Goal: Transaction & Acquisition: Purchase product/service

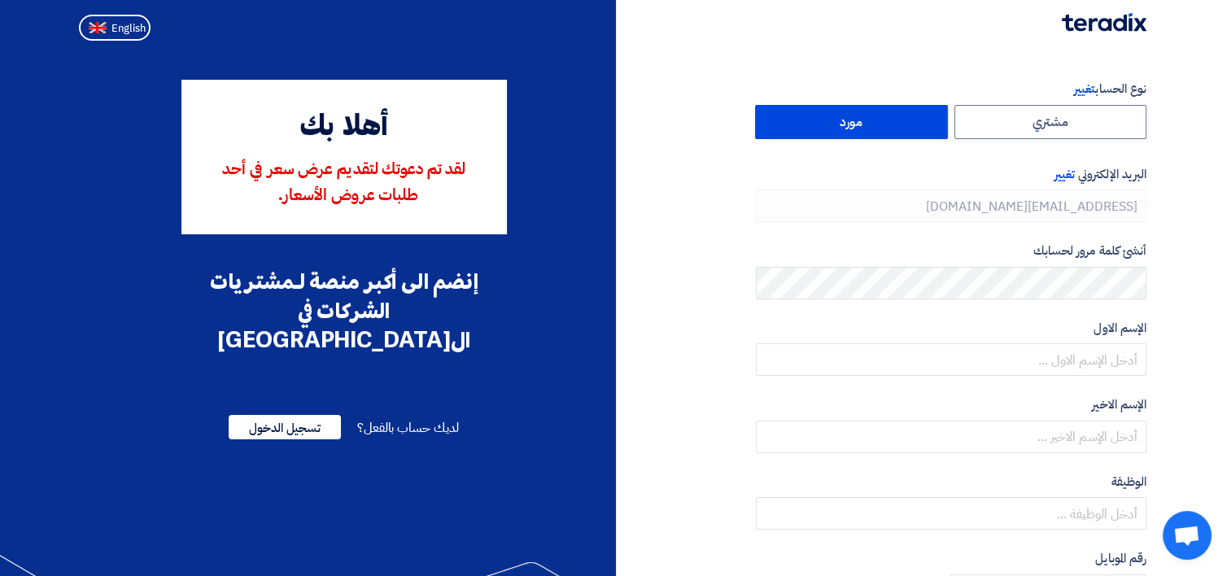
type input "[PHONE_NUMBER]"
click at [108, 29] on button "English" at bounding box center [115, 28] width 72 height 26
type input "Register"
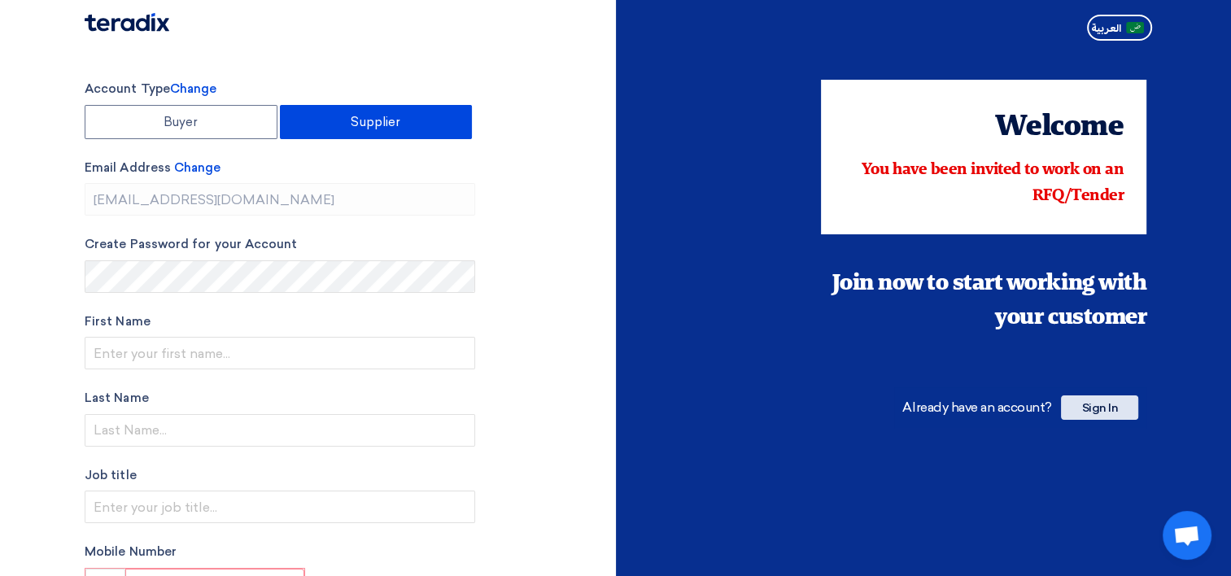
click at [1124, 403] on span "Sign In" at bounding box center [1099, 407] width 77 height 24
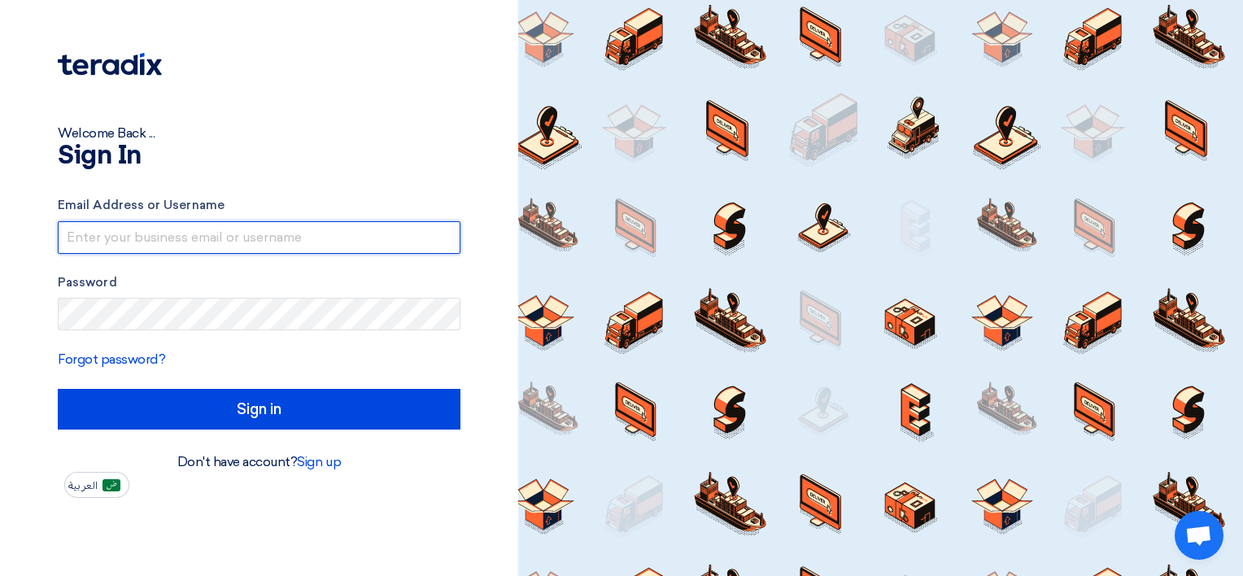
click at [188, 242] on input "text" at bounding box center [259, 237] width 403 height 33
paste input "[EMAIL_ADDRESS][DOMAIN_NAME]"
type input "[EMAIL_ADDRESS][DOMAIN_NAME]"
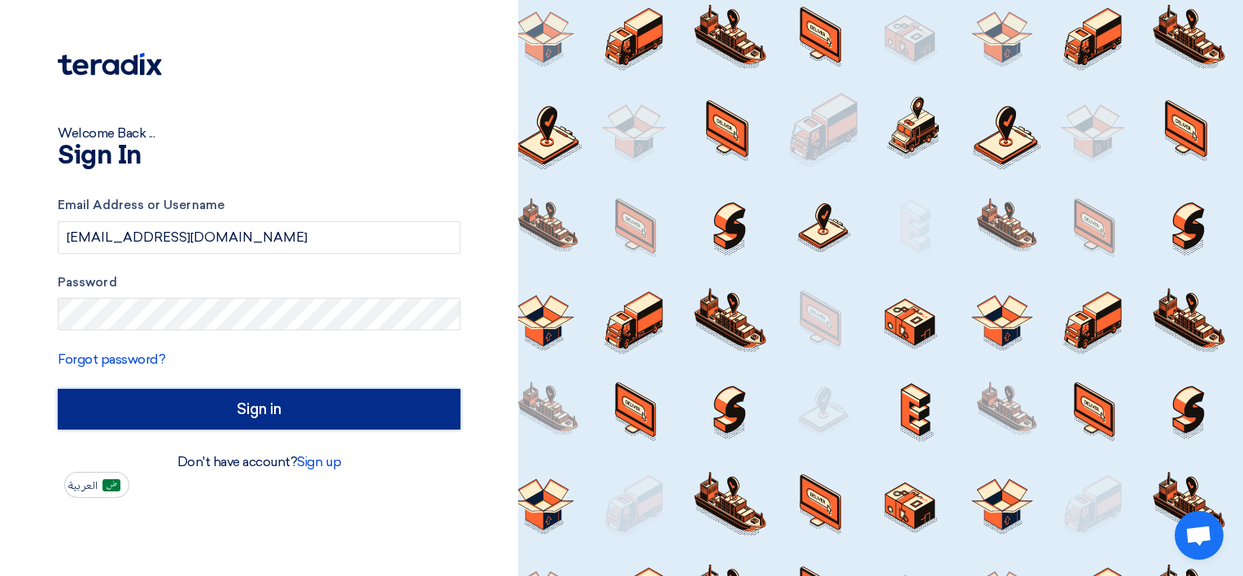
click at [202, 413] on input "Sign in" at bounding box center [259, 409] width 403 height 41
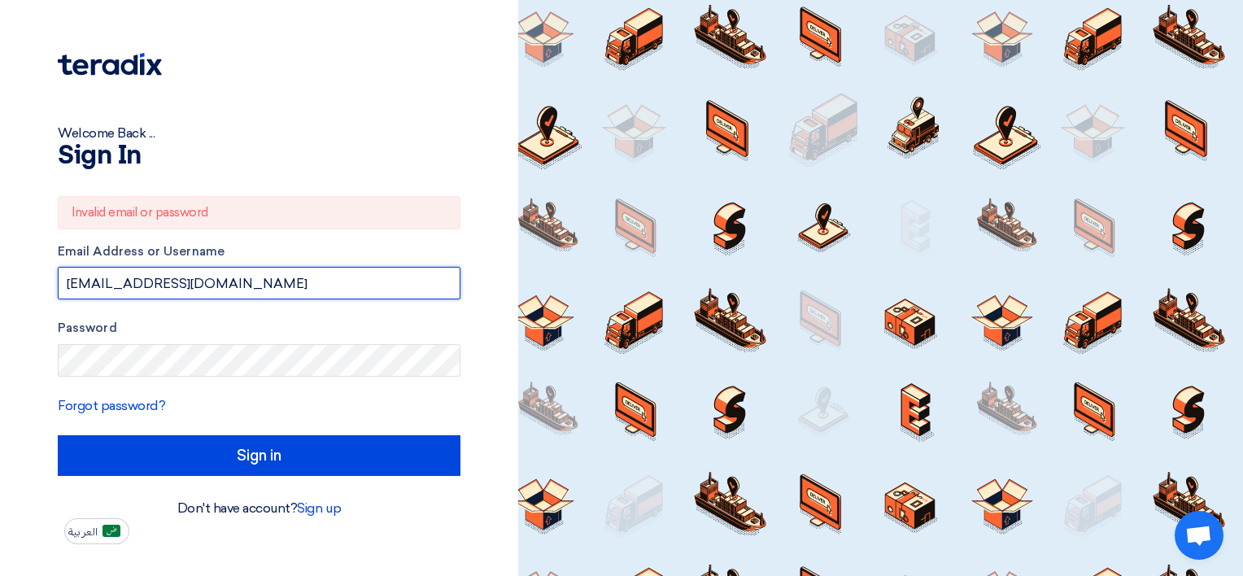
click at [239, 288] on input "[EMAIL_ADDRESS][DOMAIN_NAME]" at bounding box center [259, 283] width 403 height 33
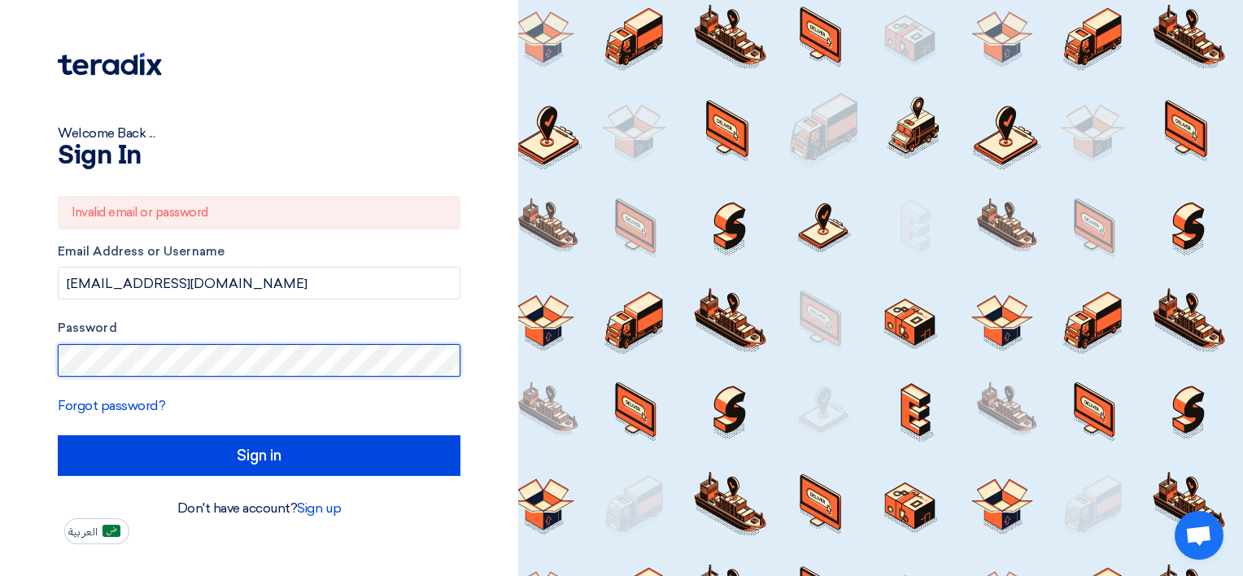
click at [32, 342] on div "Welcome Back ... Sign In Invalid email or password Email Address or Username ju…" at bounding box center [259, 272] width 494 height 544
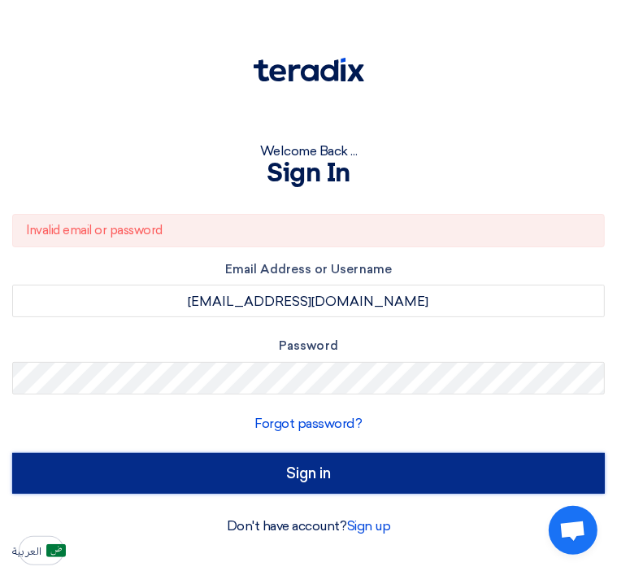
click at [249, 460] on input "Sign in" at bounding box center [308, 473] width 593 height 41
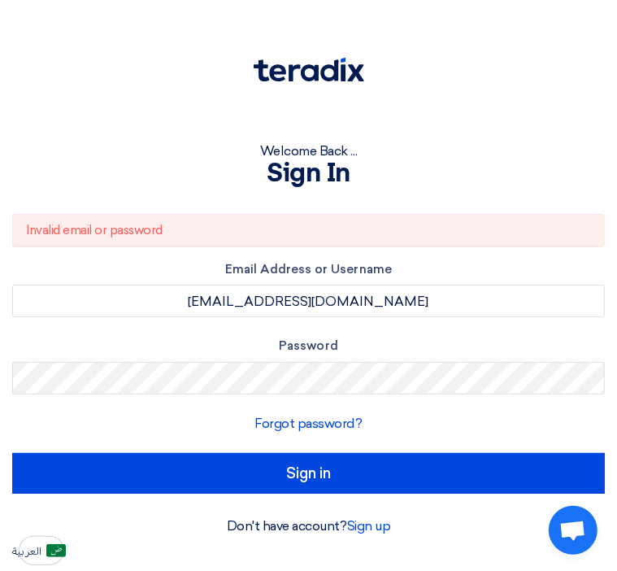
click at [325, 76] on img at bounding box center [309, 70] width 111 height 24
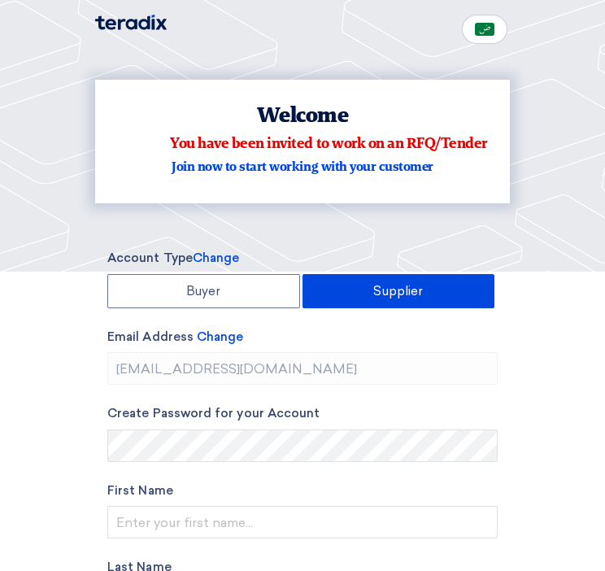
type input "[PHONE_NUMBER]"
click at [373, 173] on div "Join now to start working with your customer" at bounding box center [302, 168] width 369 height 20
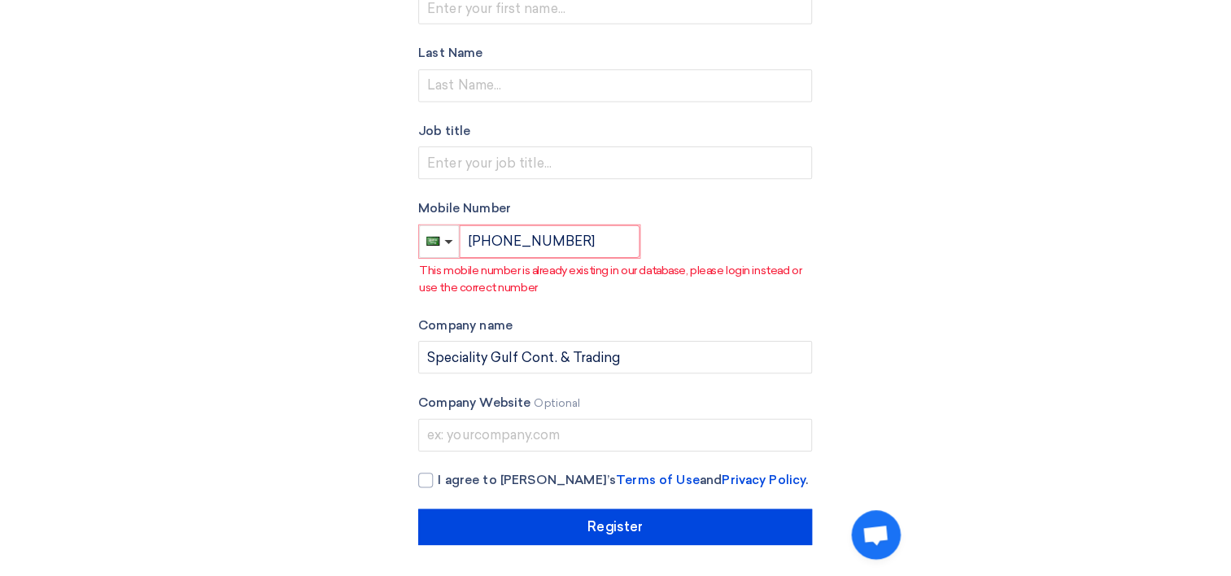
scroll to position [341, 0]
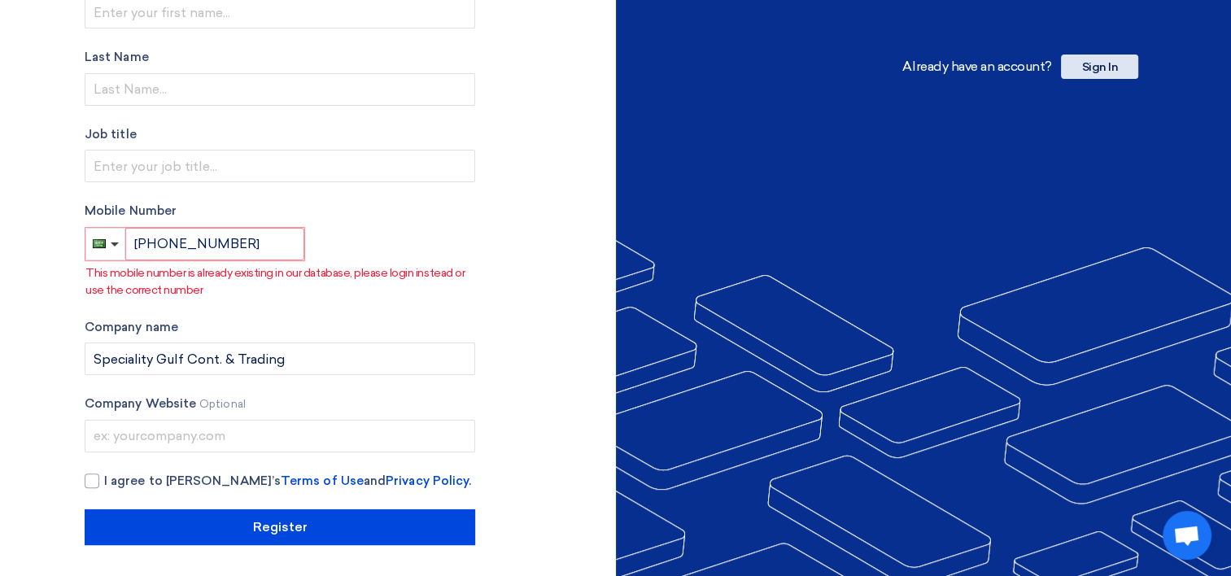
click at [616, 62] on span "Sign In" at bounding box center [1099, 66] width 77 height 24
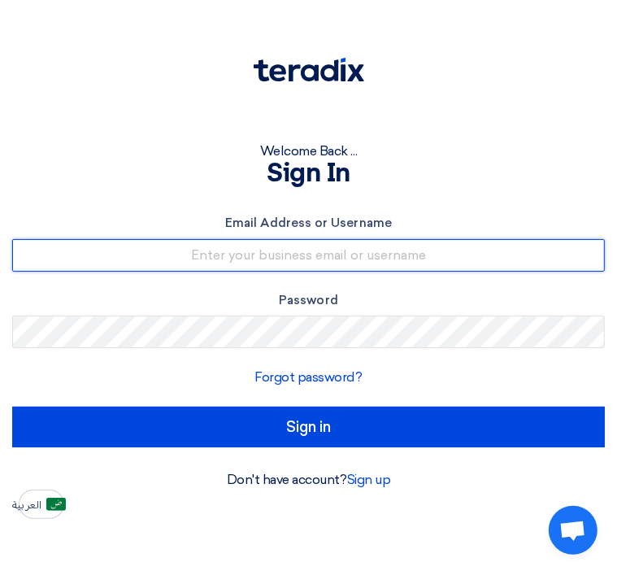
click at [291, 255] on input "text" at bounding box center [308, 255] width 593 height 33
type input "junaid@specialitygulf.com"
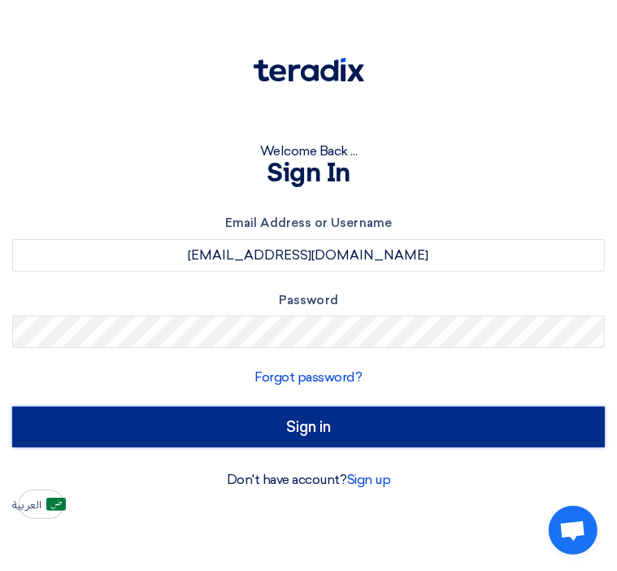
click at [301, 421] on input "Sign in" at bounding box center [308, 427] width 593 height 41
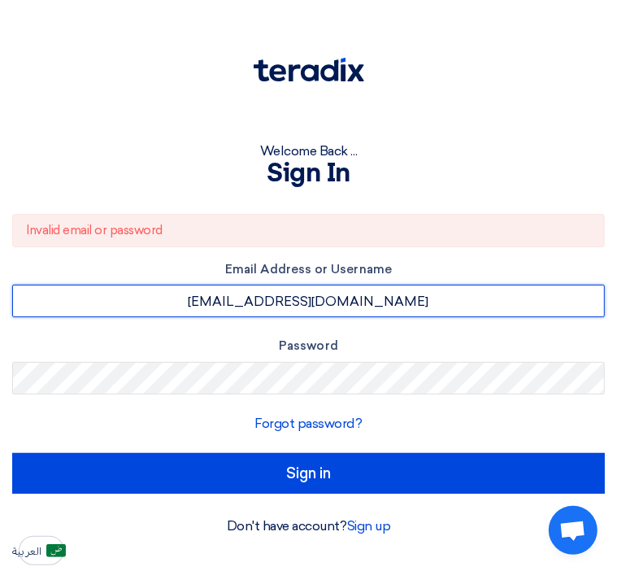
click at [387, 309] on input "[EMAIL_ADDRESS][DOMAIN_NAME]" at bounding box center [308, 301] width 593 height 33
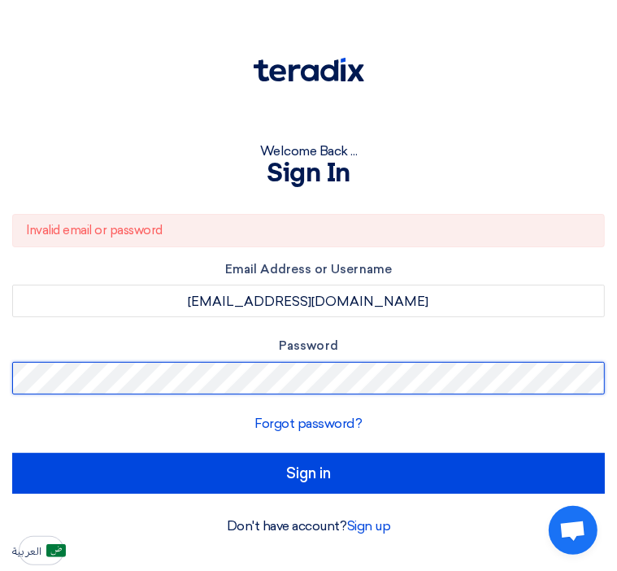
click at [227, 395] on form "Invalid email or password Email Address or Username junaid@specialitygulf.com P…" at bounding box center [308, 354] width 593 height 280
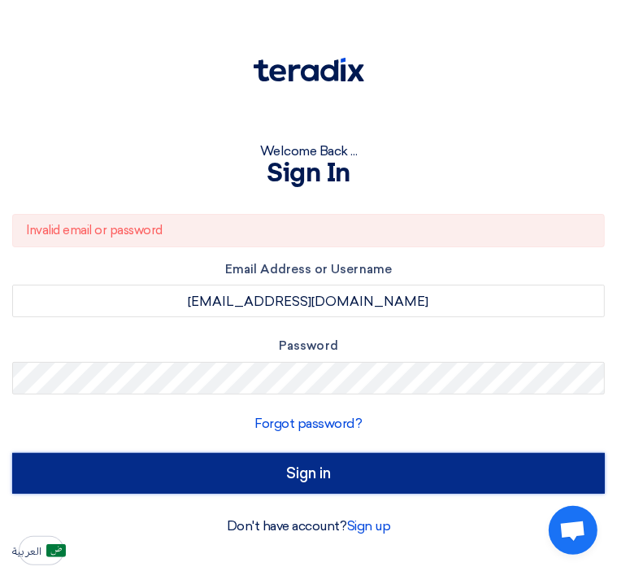
click at [231, 489] on input "Sign in" at bounding box center [308, 473] width 593 height 41
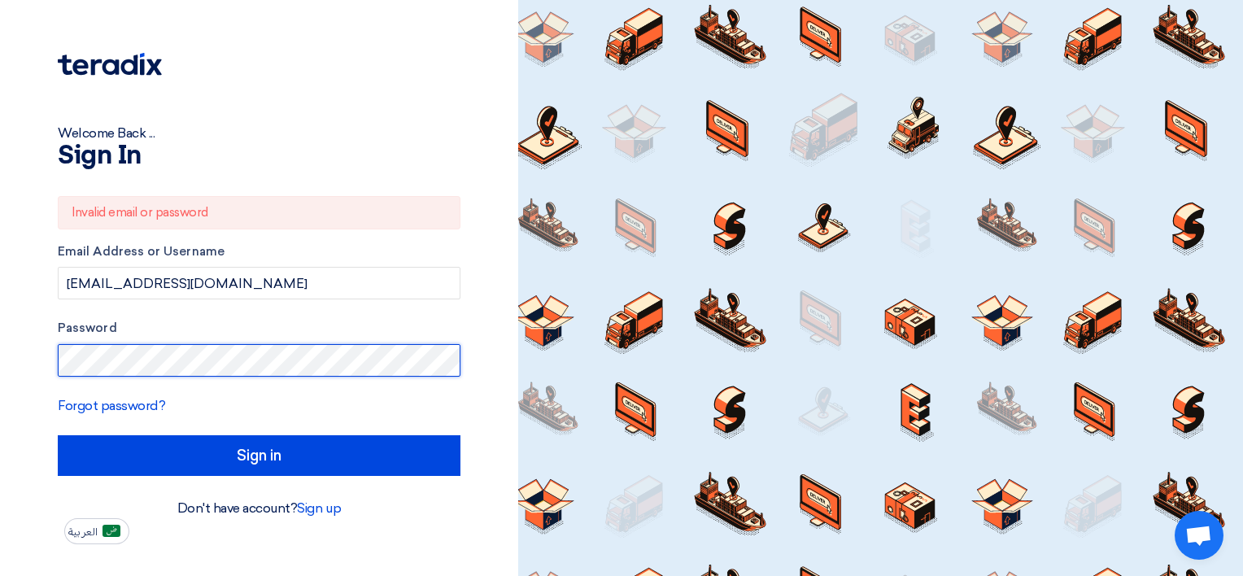
click at [0, 386] on html "Welcome Back ... Sign In Invalid email or password Email Address or Username [E…" at bounding box center [621, 288] width 1243 height 576
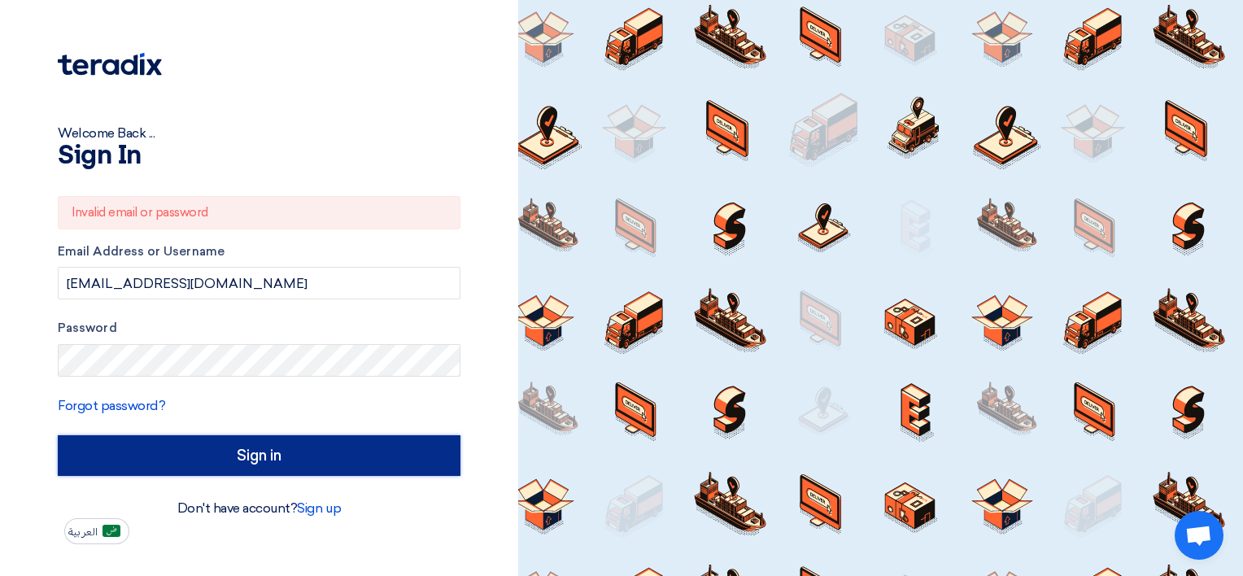
click at [155, 454] on input "Sign in" at bounding box center [259, 455] width 403 height 41
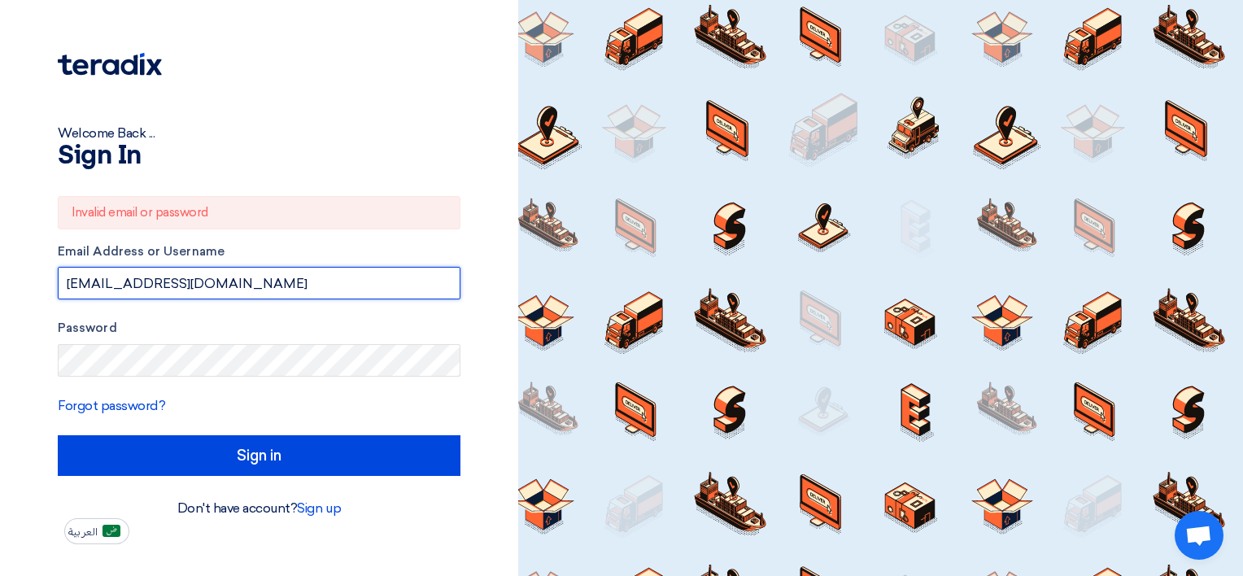
click at [271, 294] on input "[EMAIL_ADDRESS][DOMAIN_NAME]" at bounding box center [259, 283] width 403 height 33
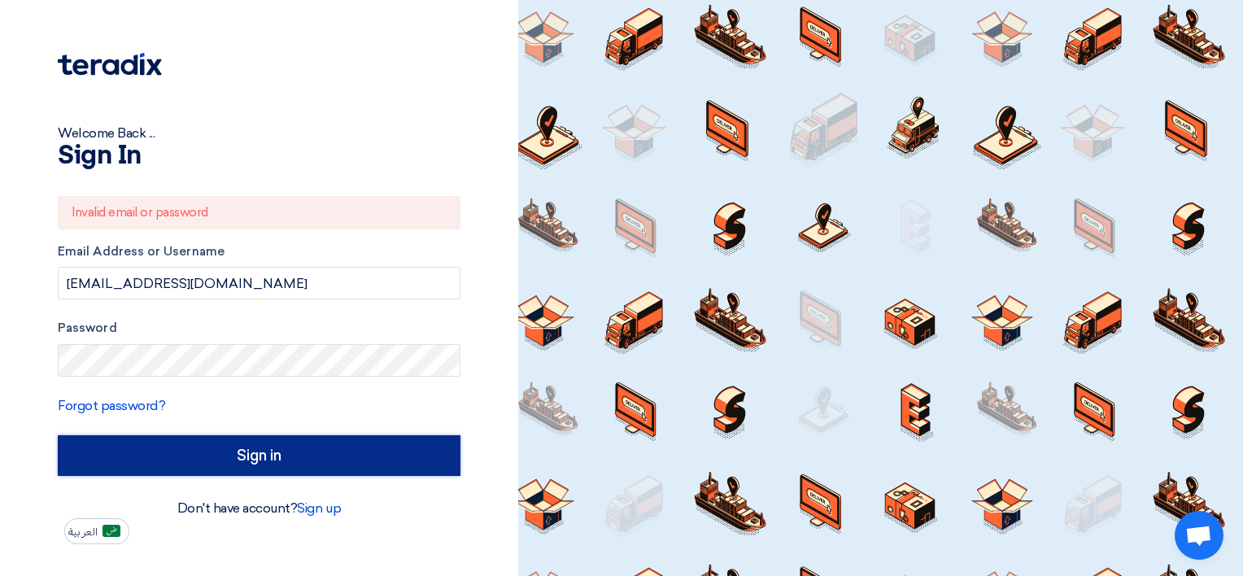
click at [255, 458] on input "Sign in" at bounding box center [259, 455] width 403 height 41
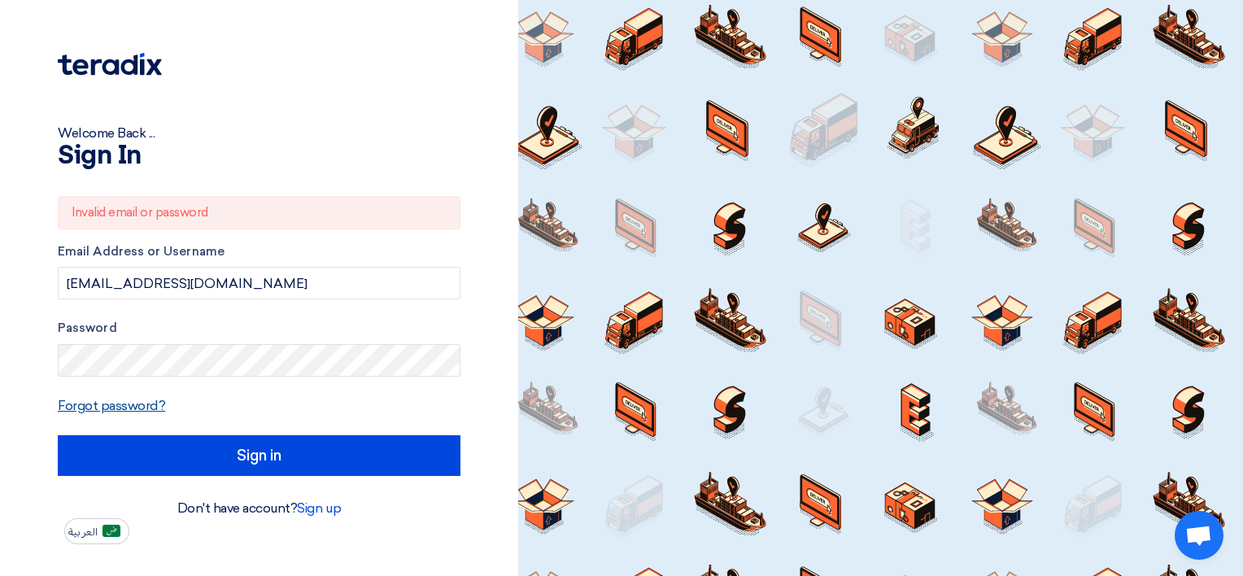
click at [126, 410] on link "Forgot password?" at bounding box center [111, 405] width 107 height 15
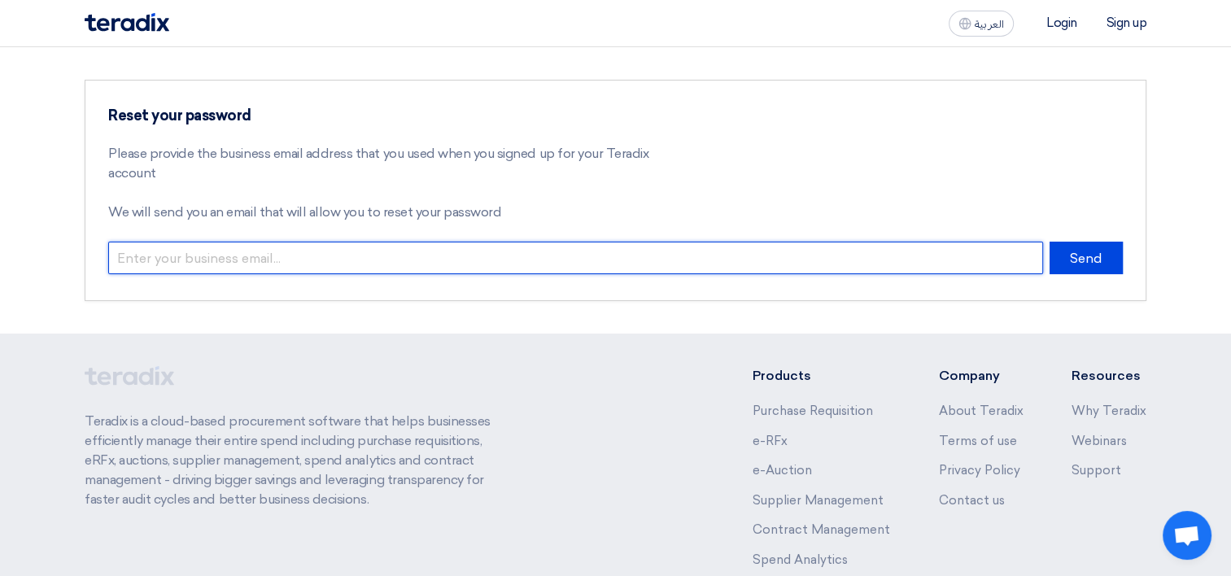
click at [260, 271] on input "email" at bounding box center [575, 258] width 934 height 33
click at [372, 257] on input "Internal.sales@specialitygulf.com" at bounding box center [575, 258] width 934 height 33
type input "I"
type input "[EMAIL_ADDRESS][DOMAIN_NAME]"
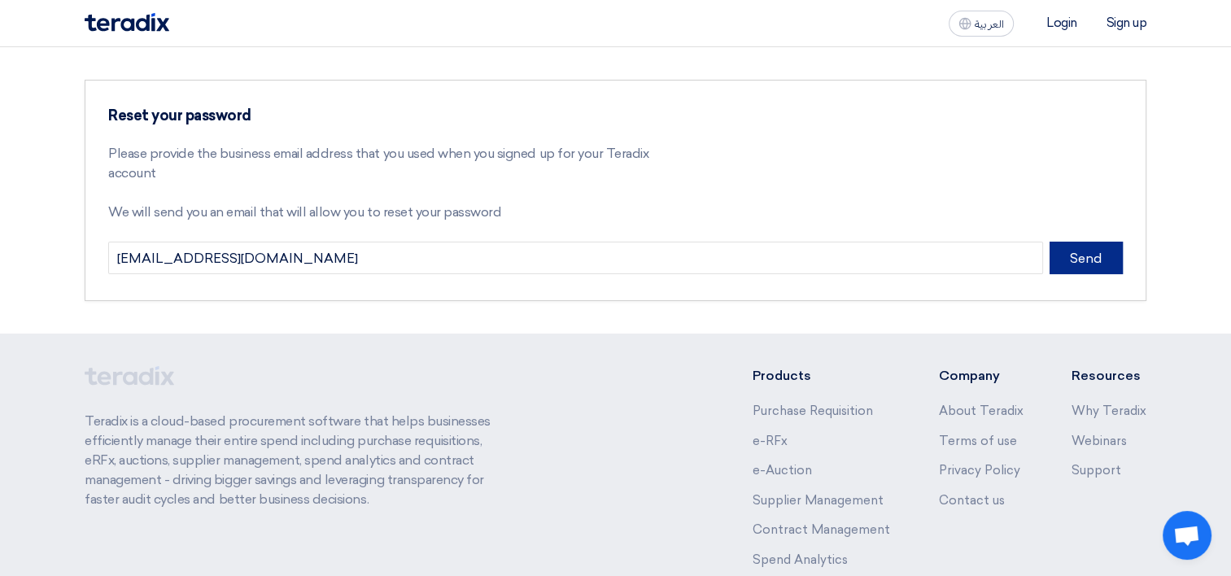
click at [616, 258] on button "Send" at bounding box center [1085, 258] width 73 height 33
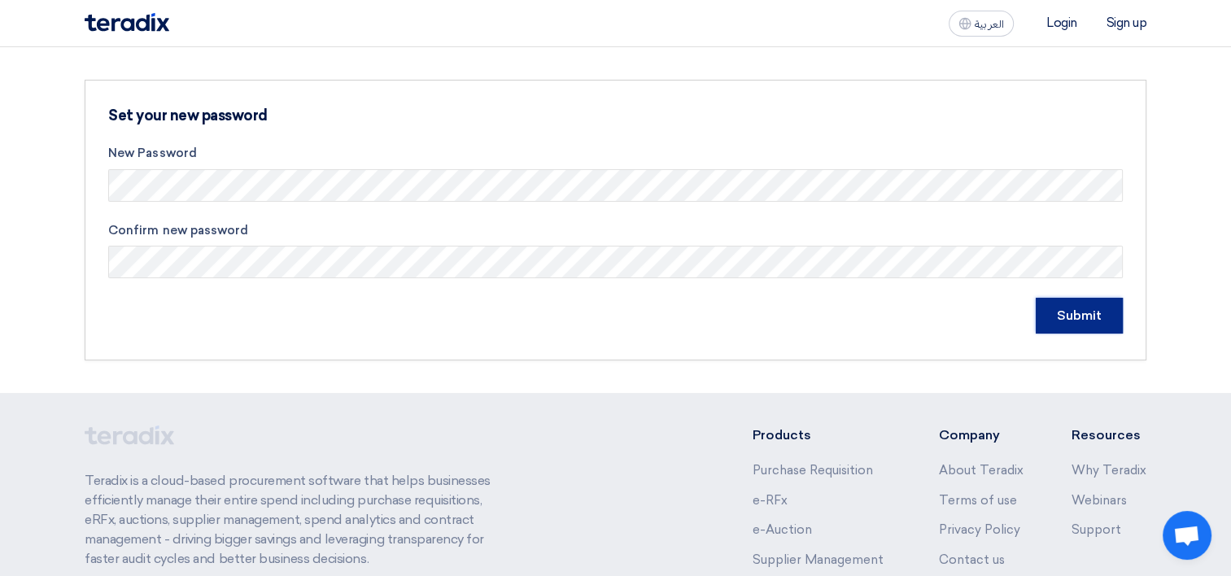
click at [1061, 307] on input "Submit" at bounding box center [1078, 316] width 87 height 36
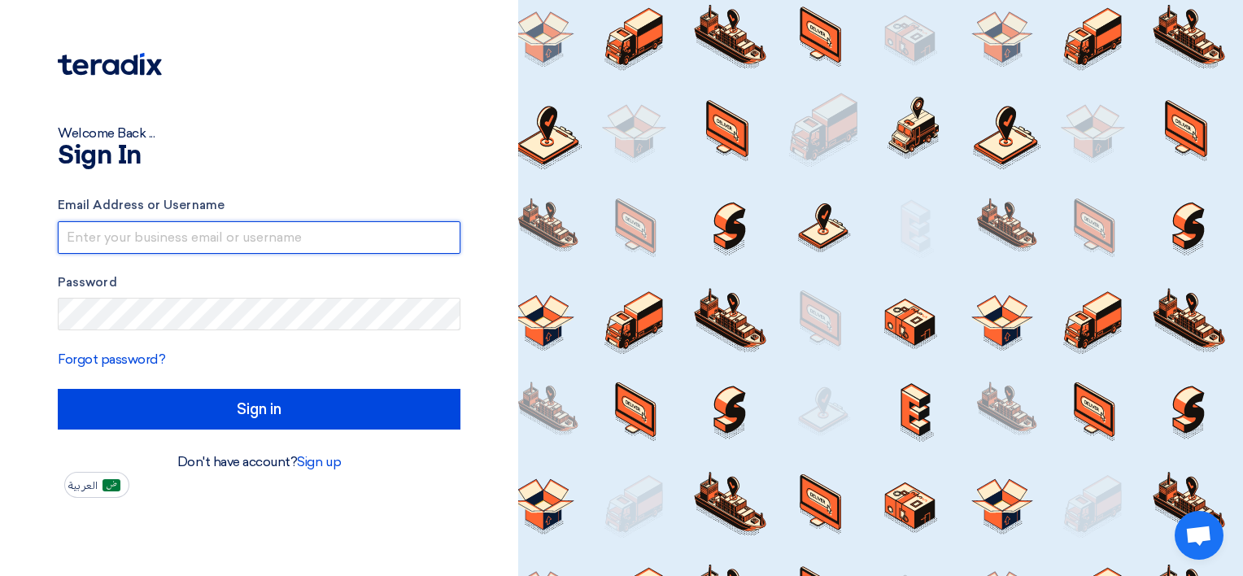
click at [173, 246] on input "text" at bounding box center [259, 237] width 403 height 33
paste input "[EMAIL_ADDRESS][DOMAIN_NAME]"
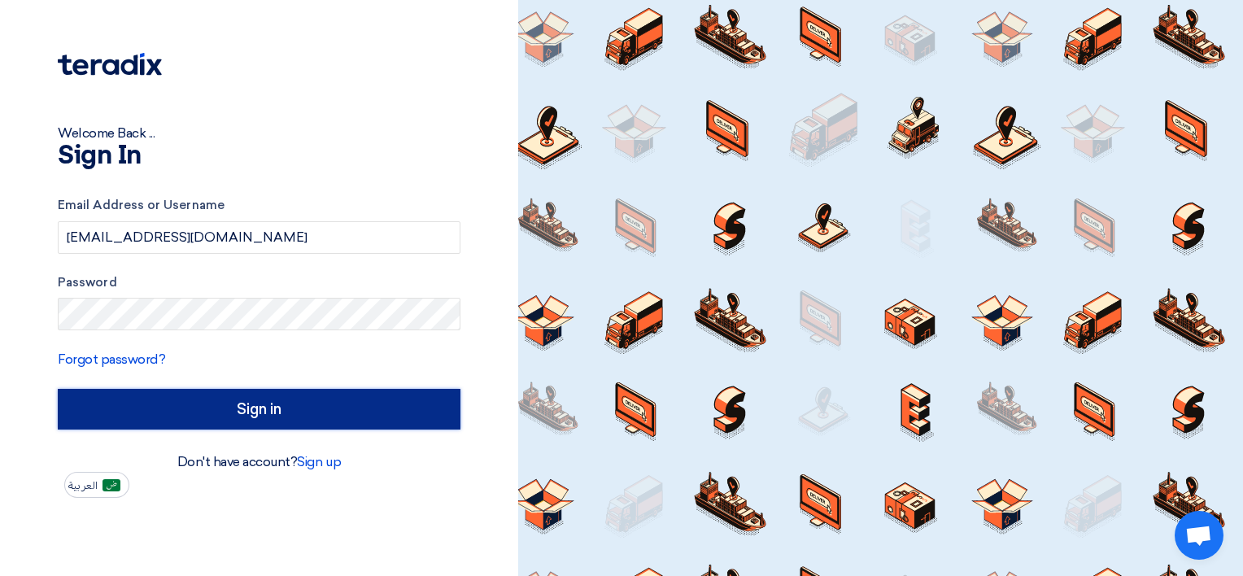
click at [151, 403] on input "Sign in" at bounding box center [259, 409] width 403 height 41
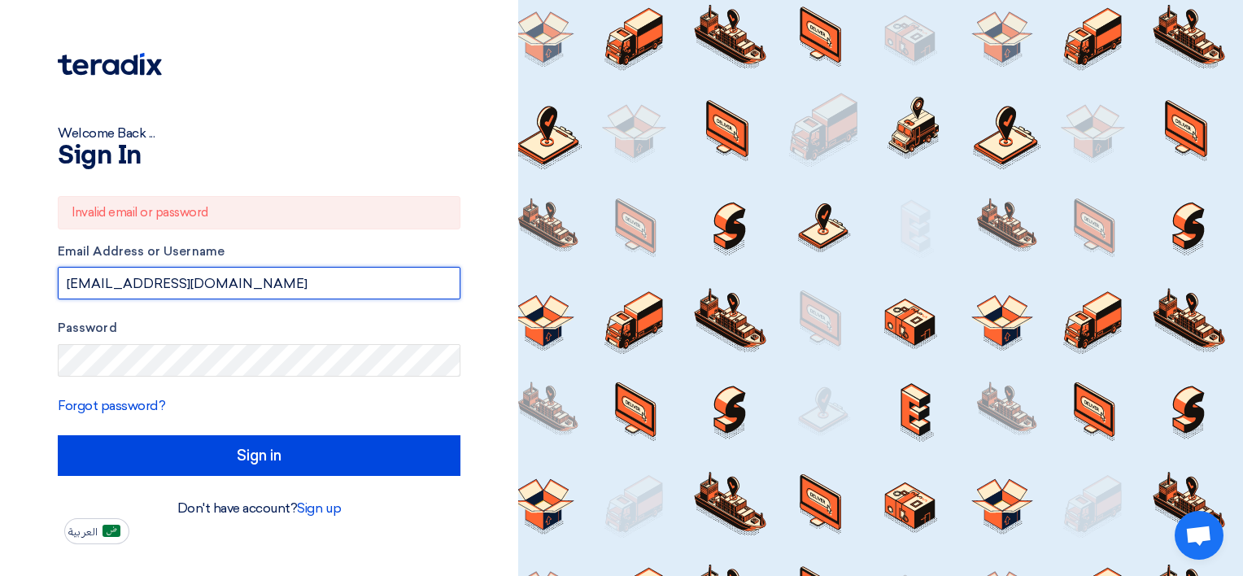
drag, startPoint x: 242, startPoint y: 289, endPoint x: -3, endPoint y: 308, distance: 246.4
click at [0, 308] on html "Welcome Back ... Sign In Invalid email or password Email Address or Username ju…" at bounding box center [621, 288] width 1243 height 576
type input "J"
type input "JUNAID@SPECIALITYGULF.COM"
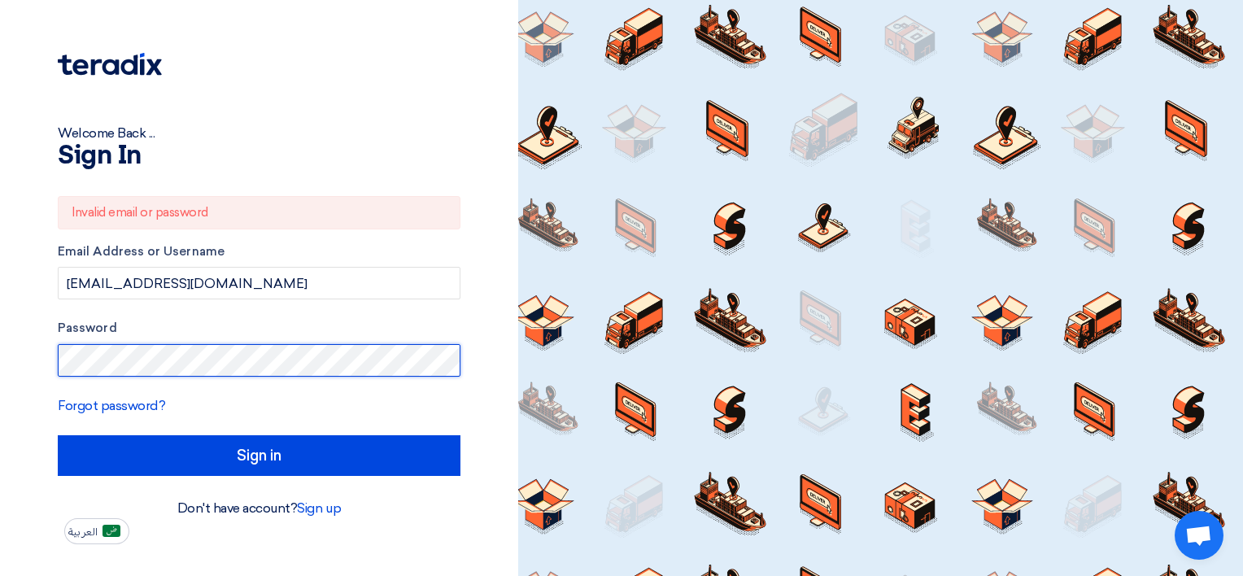
click at [7, 365] on div "Welcome Back ... Sign In Invalid email or password Email Address or Username JU…" at bounding box center [259, 288] width 518 height 576
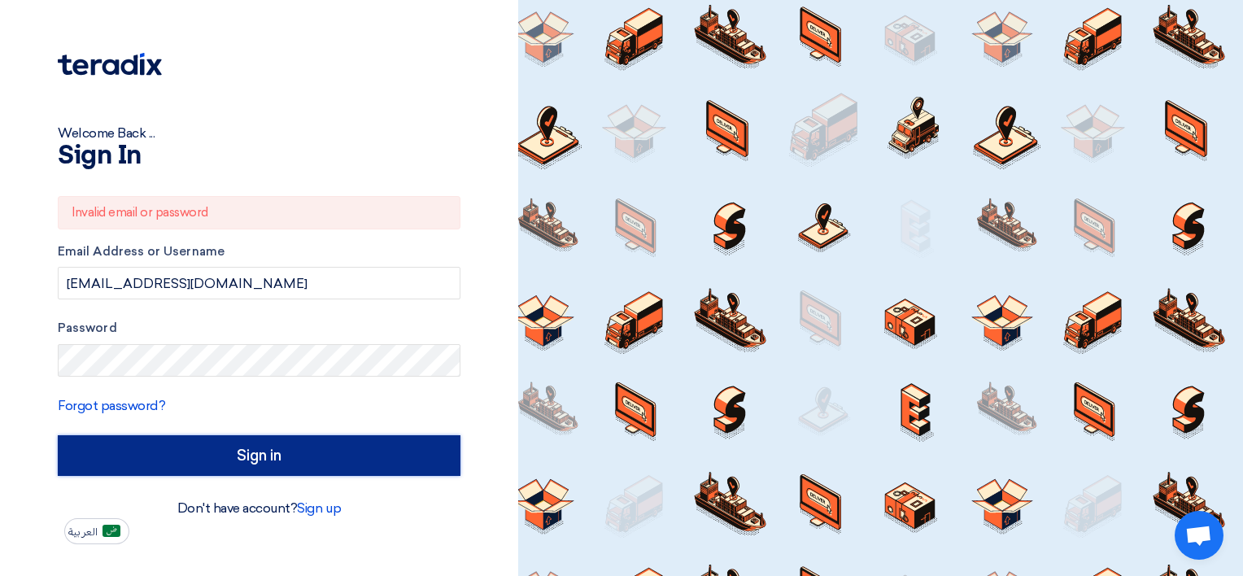
click at [150, 448] on input "Sign in" at bounding box center [259, 455] width 403 height 41
click at [215, 442] on input "Sign in" at bounding box center [259, 455] width 403 height 41
click at [169, 442] on input "Sign in" at bounding box center [259, 455] width 403 height 41
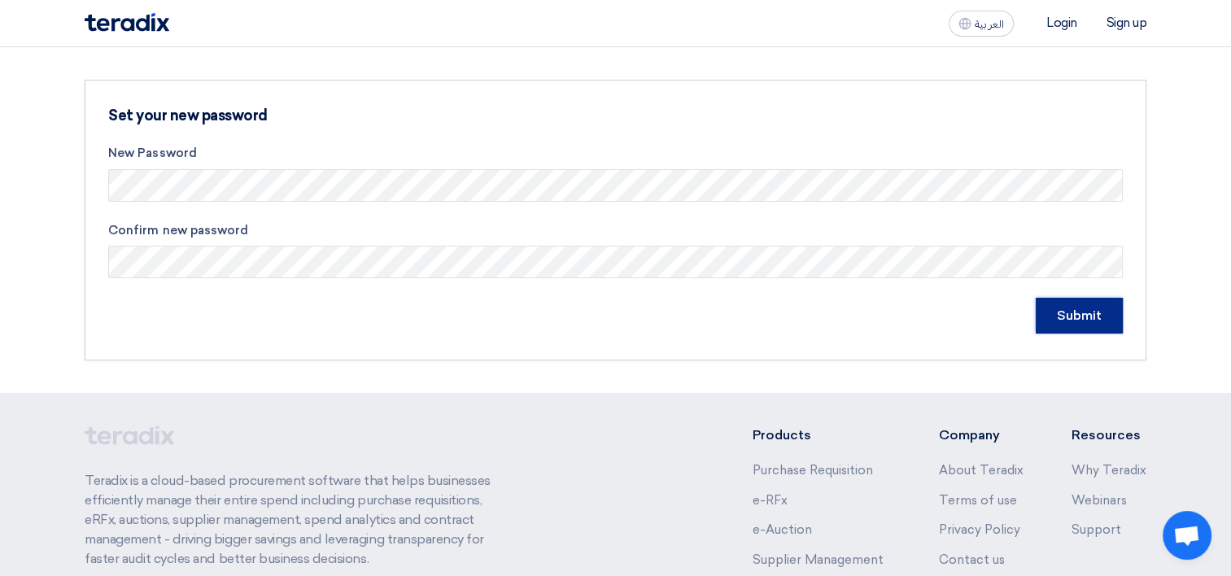
click at [1059, 321] on input "Submit" at bounding box center [1078, 316] width 87 height 36
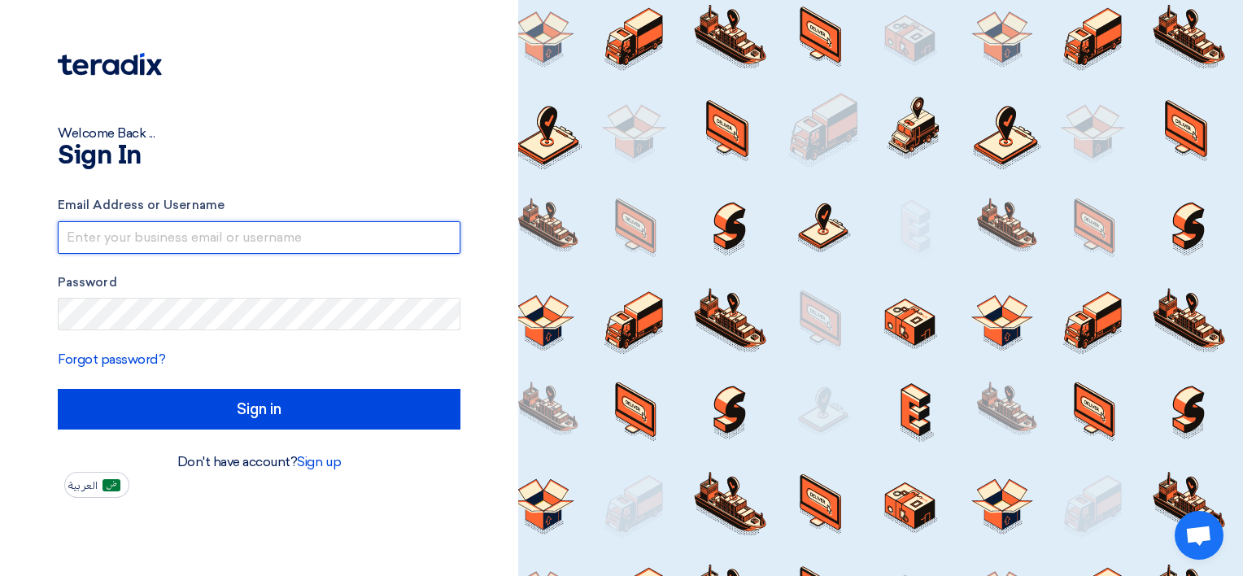
click at [135, 227] on input "text" at bounding box center [259, 237] width 403 height 33
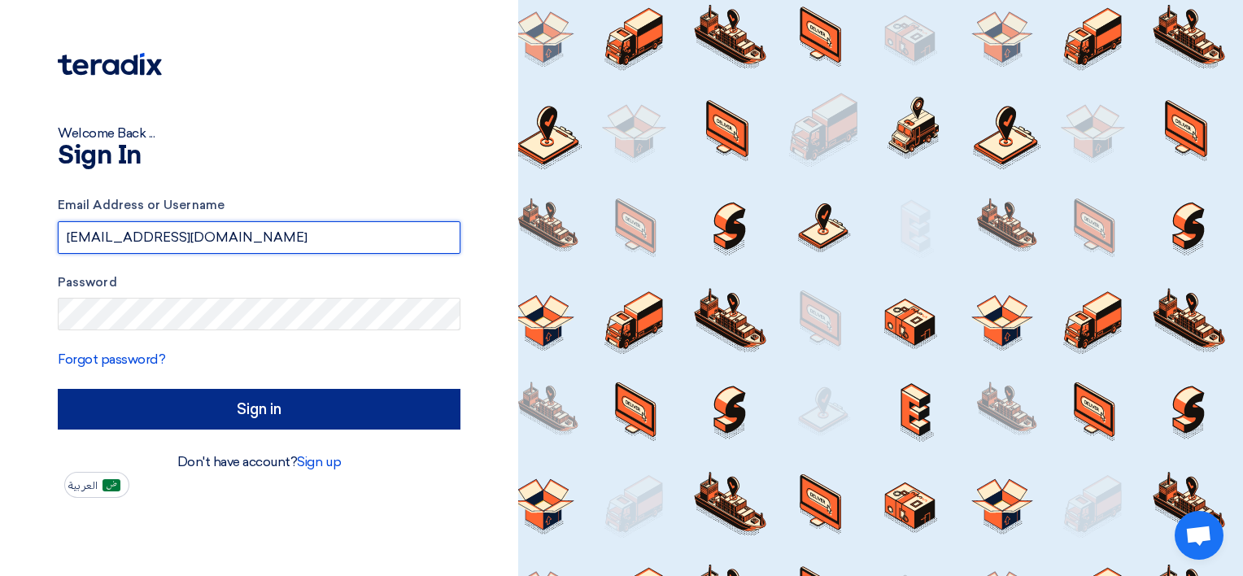
type input "[EMAIL_ADDRESS][DOMAIN_NAME]"
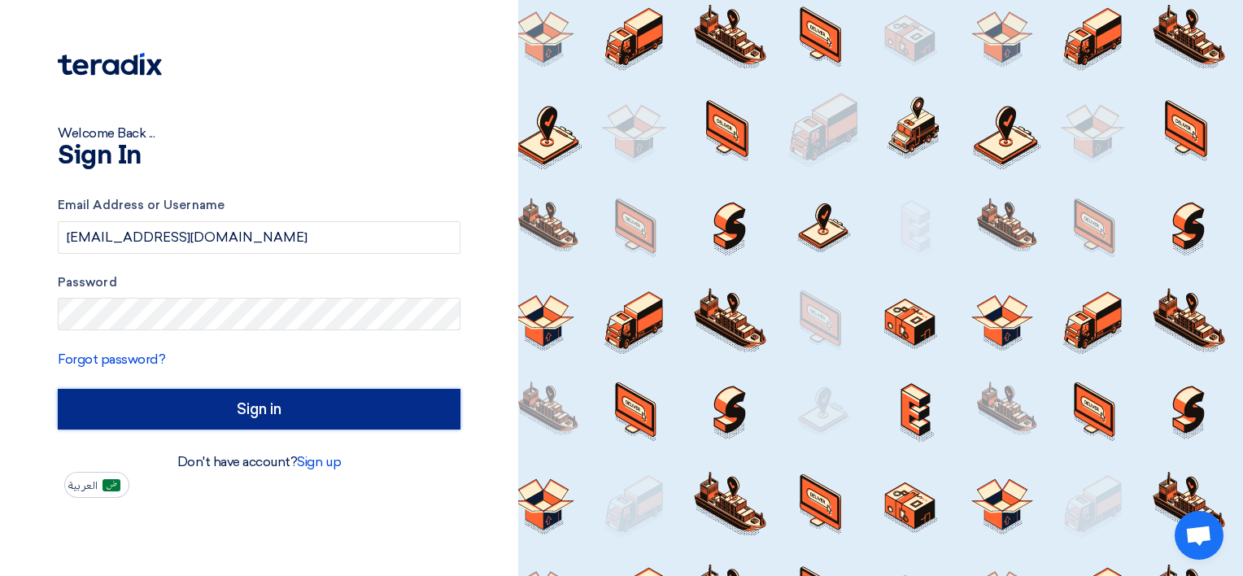
click at [176, 399] on input "Sign in" at bounding box center [259, 409] width 403 height 41
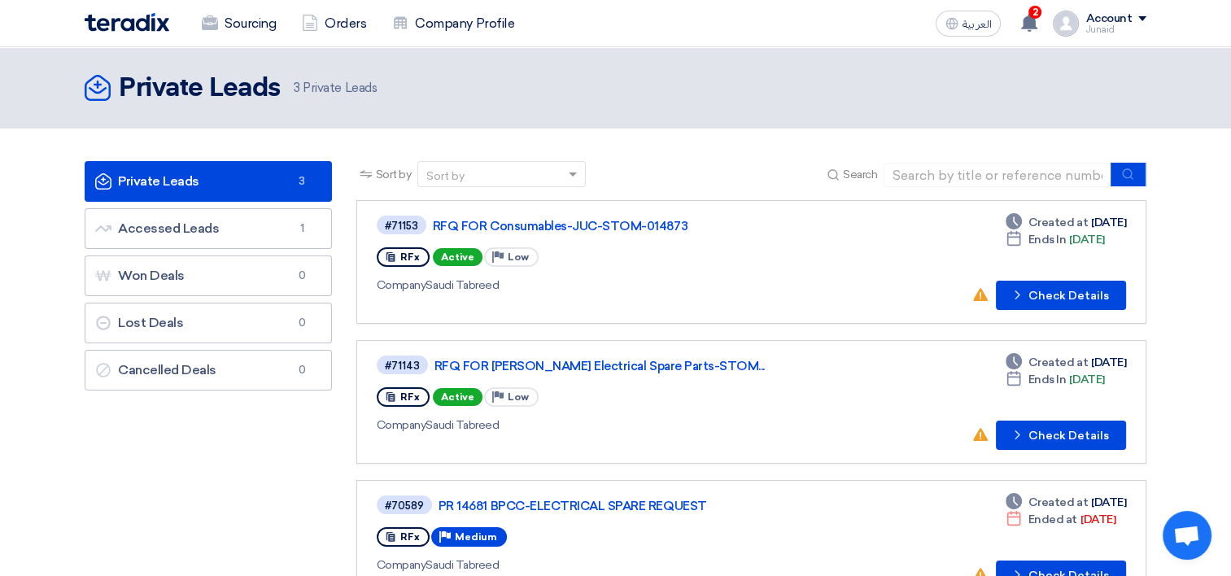
scroll to position [81, 0]
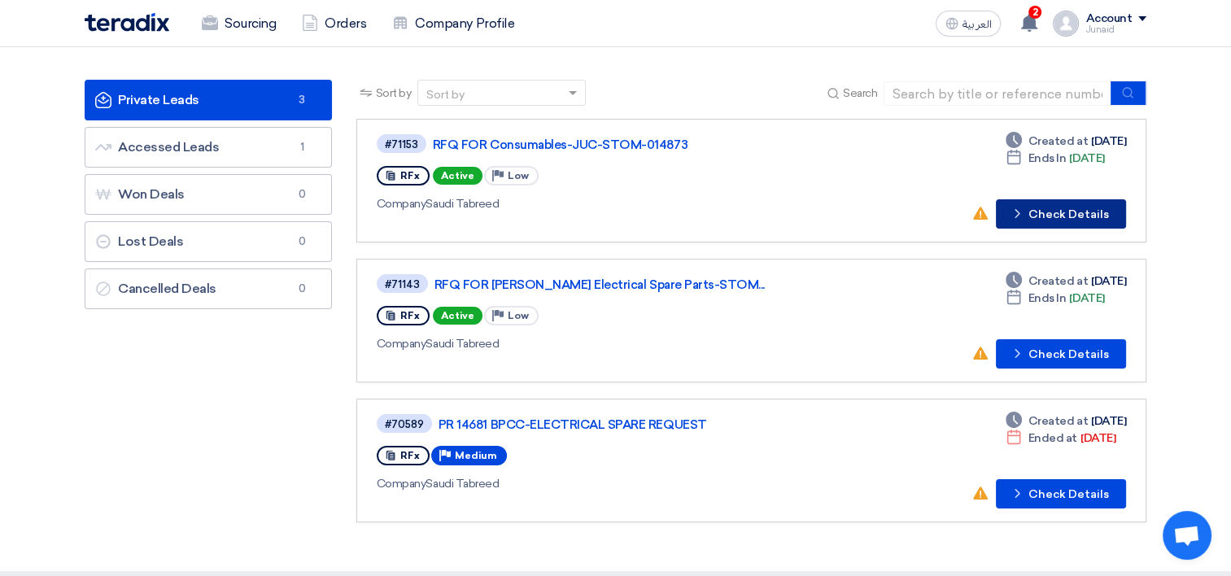
click at [1044, 224] on button "Check details Check Details" at bounding box center [1060, 213] width 130 height 29
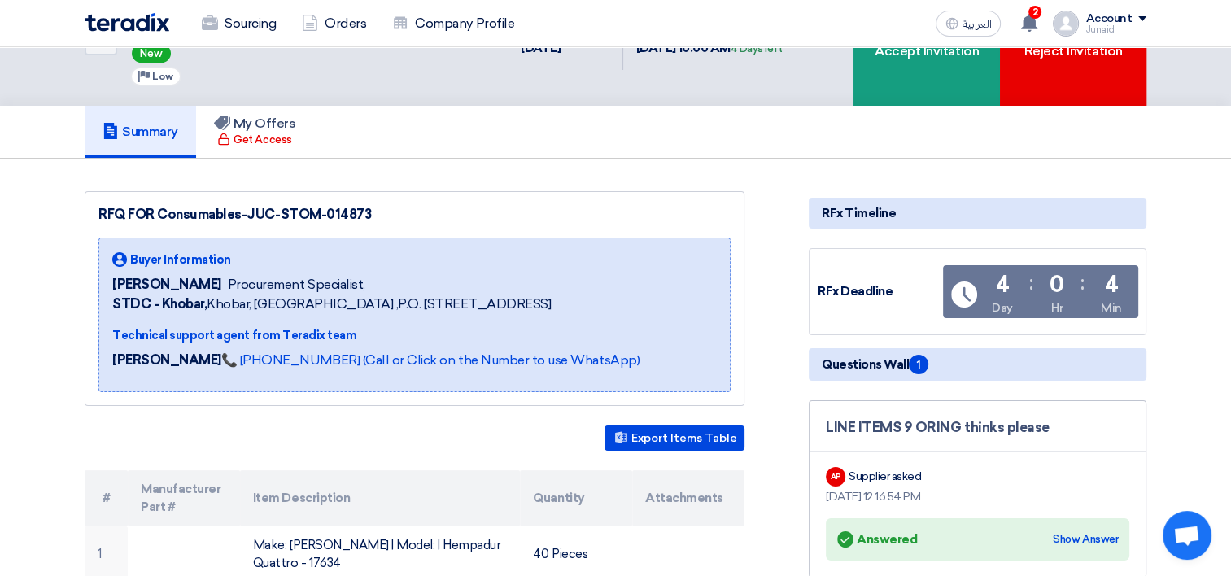
scroll to position [163, 0]
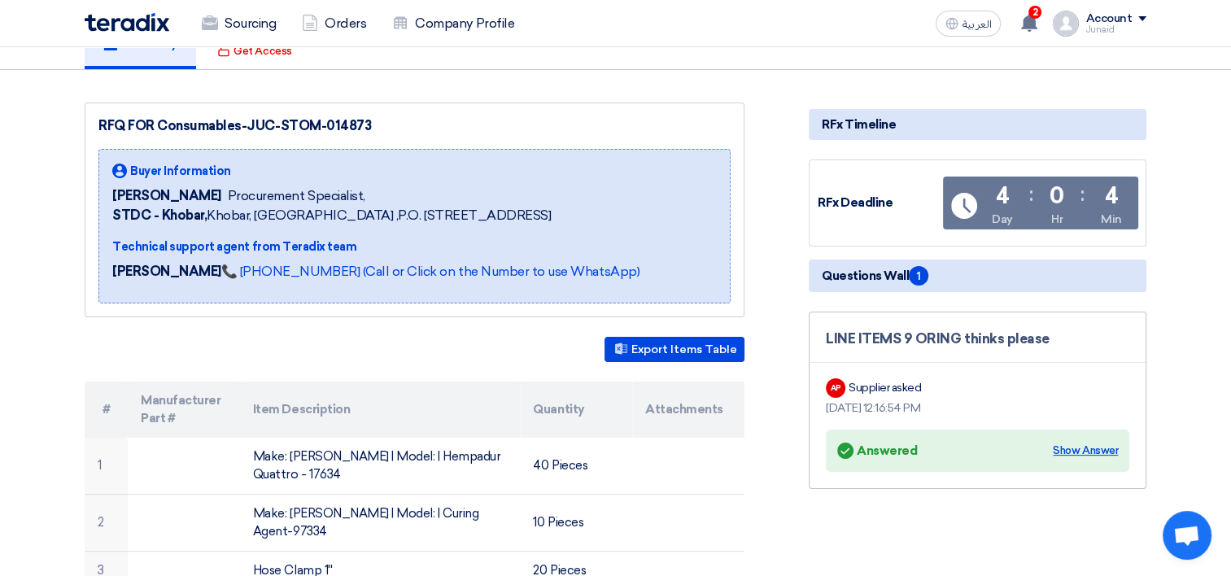
click at [1074, 442] on div "Show Answer" at bounding box center [1084, 450] width 65 height 16
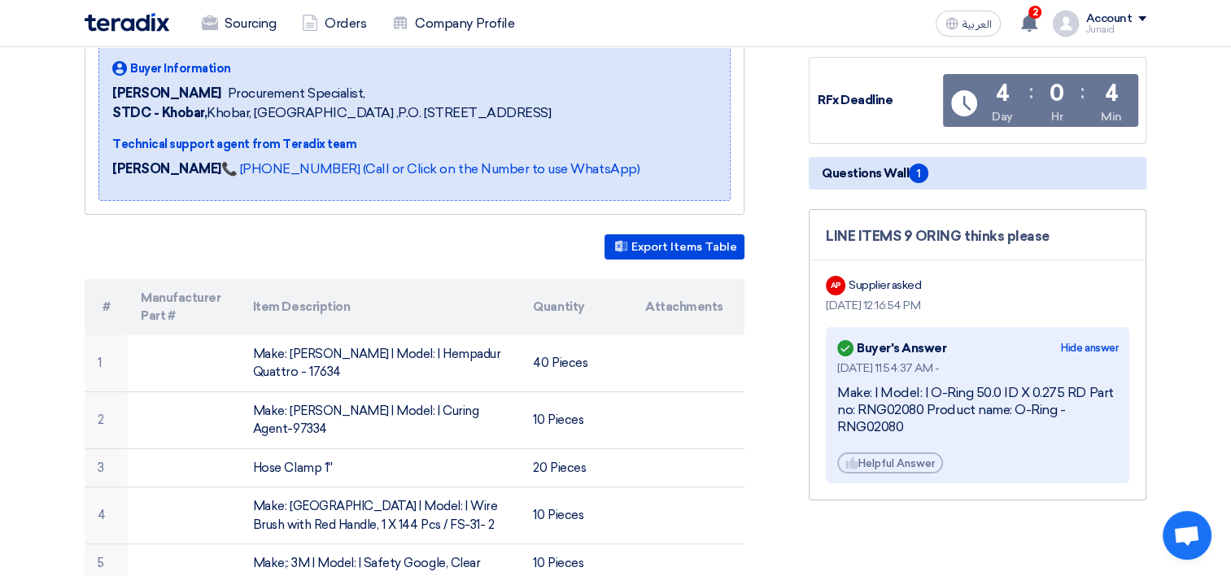
scroll to position [244, 0]
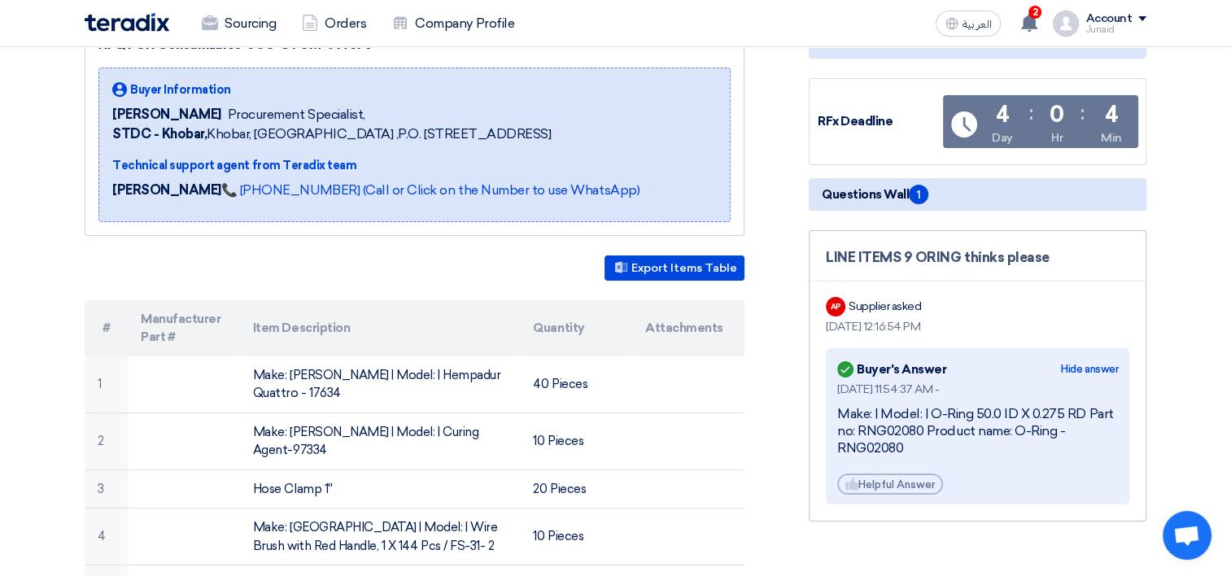
click at [873, 298] on div "Supplier asked" at bounding box center [884, 306] width 72 height 17
click at [1083, 361] on div "Hide answer" at bounding box center [1089, 369] width 57 height 16
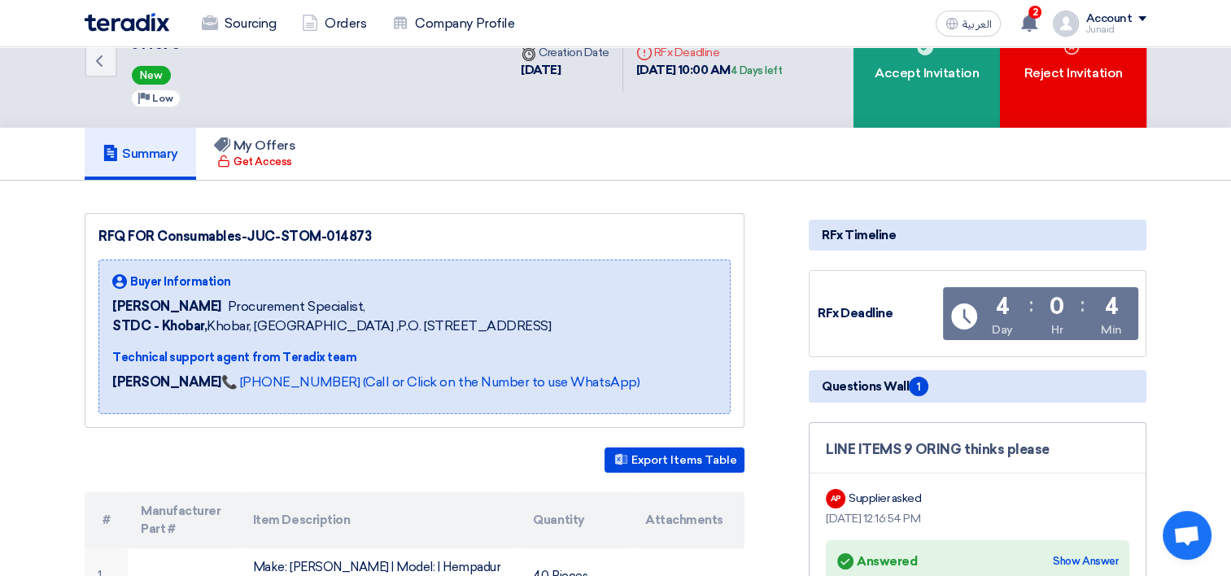
scroll to position [0, 0]
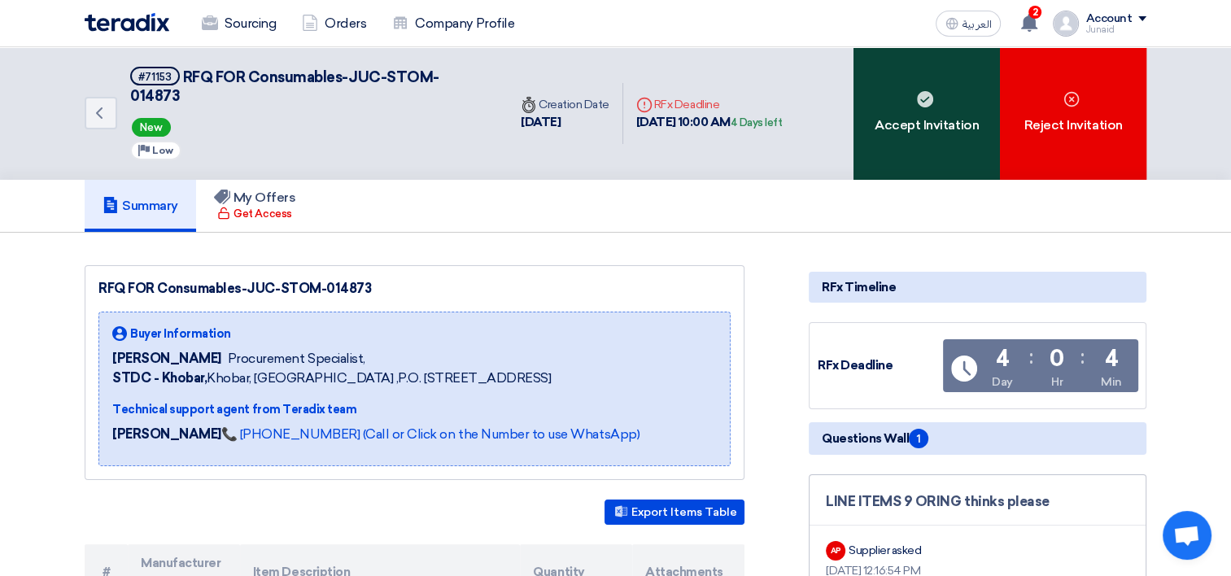
click at [924, 114] on div "Accept Invitation" at bounding box center [926, 113] width 146 height 133
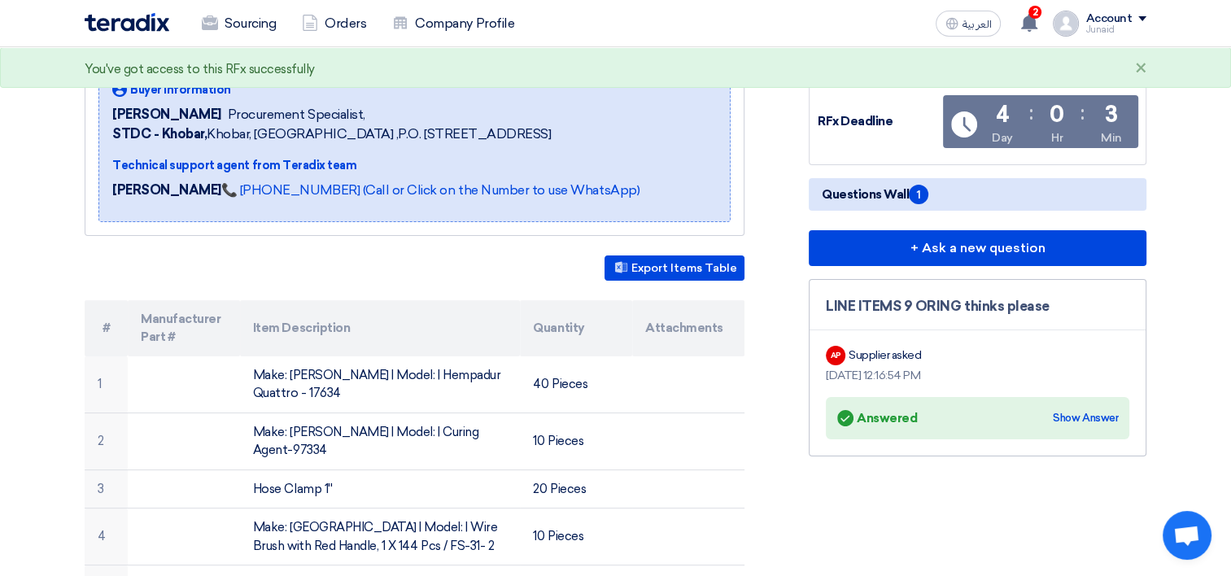
scroll to position [407, 0]
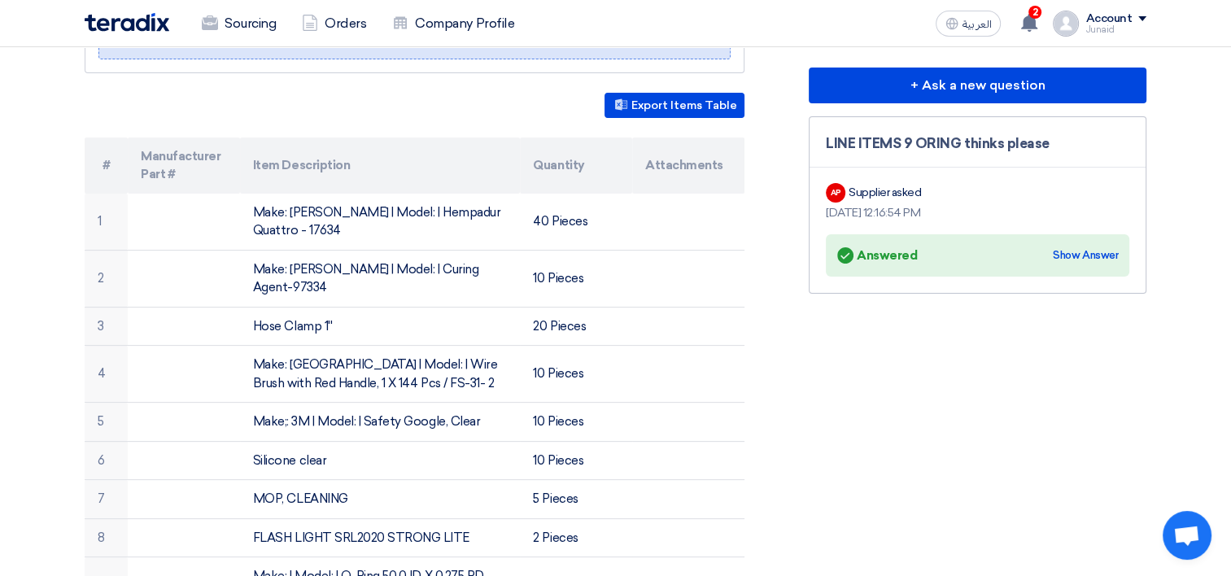
drag, startPoint x: 1015, startPoint y: 364, endPoint x: 1001, endPoint y: 357, distance: 15.3
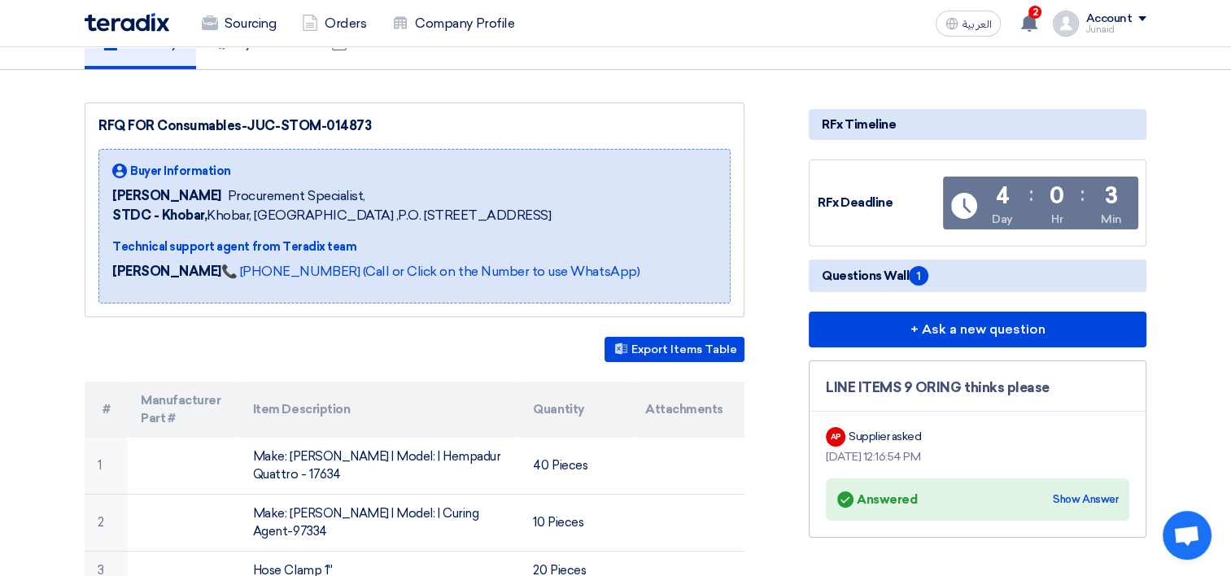
scroll to position [0, 0]
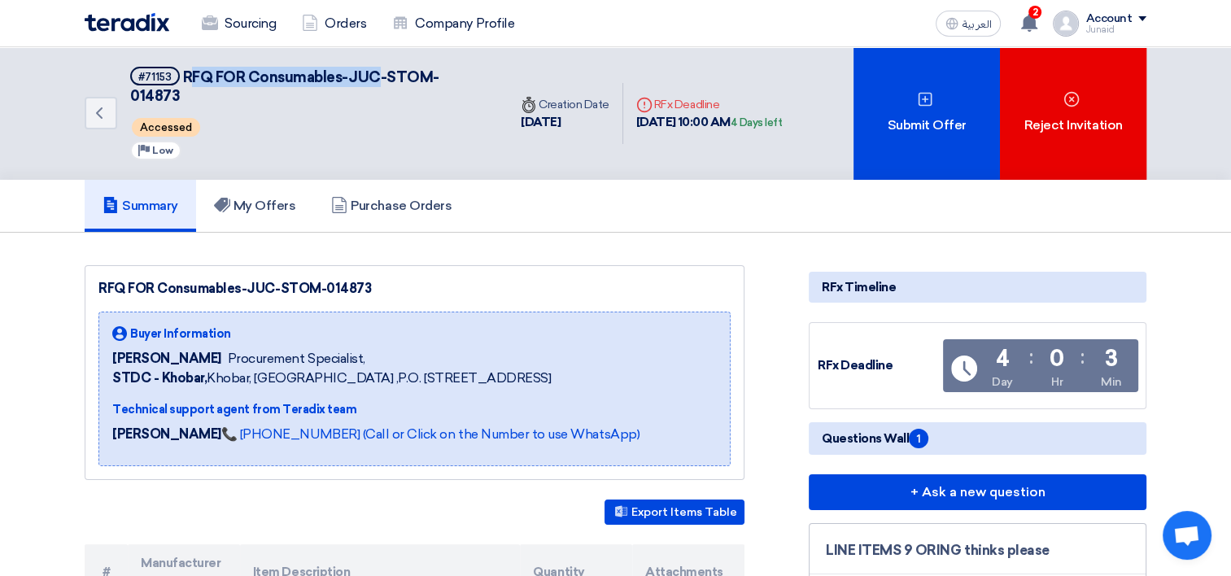
drag, startPoint x: 186, startPoint y: 75, endPoint x: 376, endPoint y: 78, distance: 189.5
click at [376, 78] on span "RFQ FOR Consumables-JUC-STOM-014873" at bounding box center [284, 86] width 309 height 37
click at [196, 75] on span "RFQ FOR Consumables-JUC-STOM-014873" at bounding box center [284, 86] width 309 height 37
drag, startPoint x: 183, startPoint y: 76, endPoint x: 485, endPoint y: 78, distance: 301.7
click at [485, 78] on div "Back #71153 RFQ FOR Consumables-JUC-STOM-014873 Accessed Priority Low" at bounding box center [296, 113] width 423 height 133
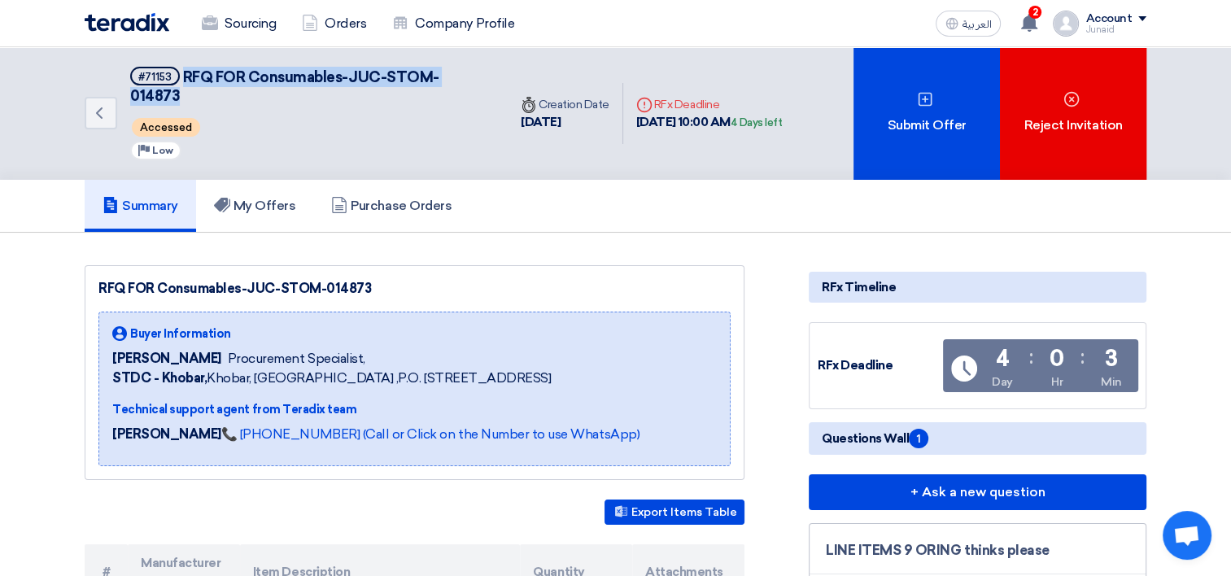
copy span "RFQ FOR Consumables-JUC-STOM-014873"
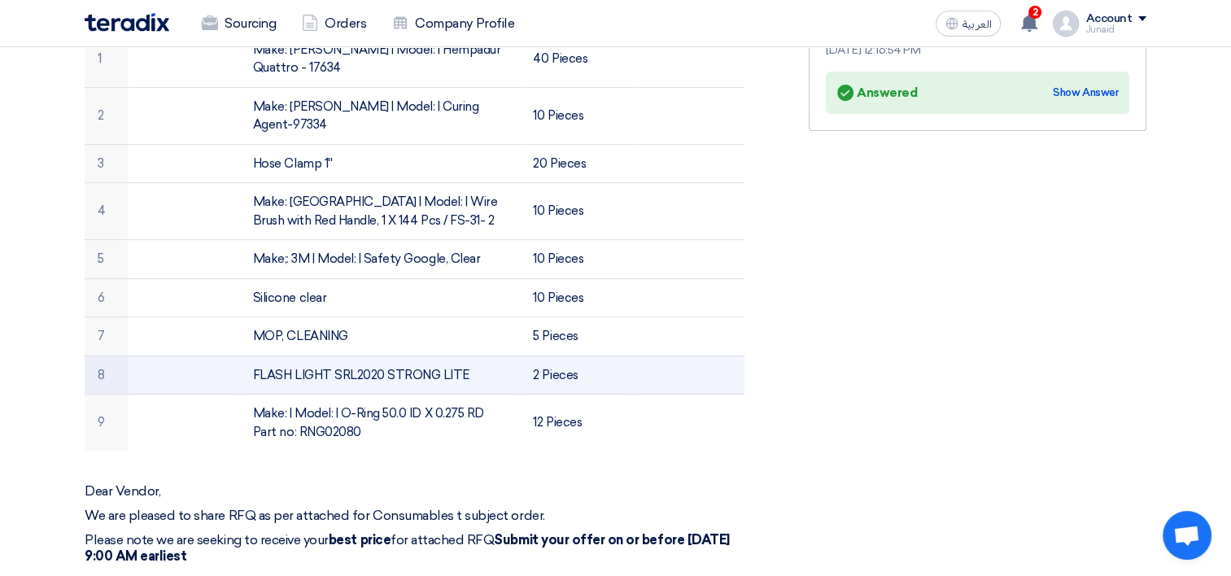
scroll to position [732, 0]
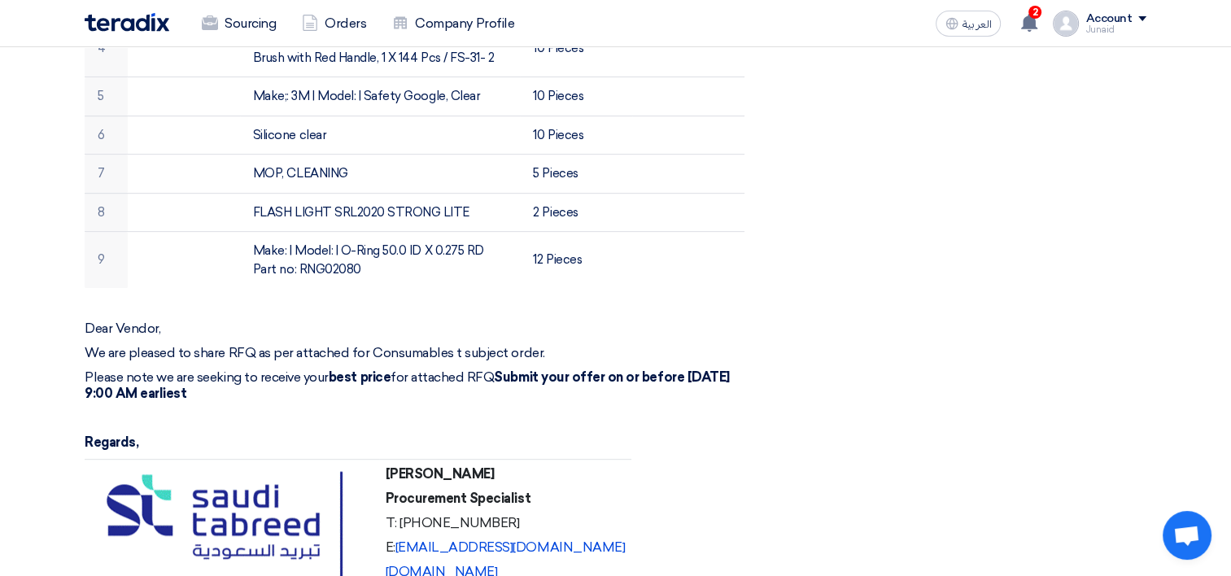
drag, startPoint x: 387, startPoint y: 430, endPoint x: 524, endPoint y: 423, distance: 136.8
click at [524, 460] on td "Khalil ALbinali Procurement Specialist T: +966565644988 E: kalblnali@sauditabre…" at bounding box center [505, 539] width 252 height 159
copy strong "Khalil ALbinali"
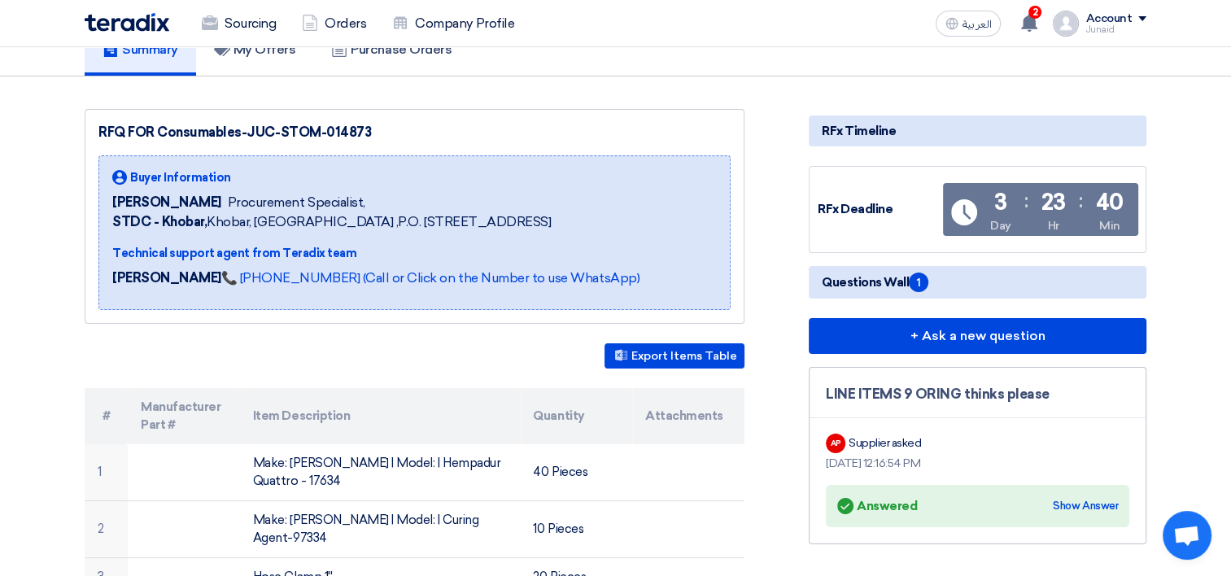
scroll to position [163, 0]
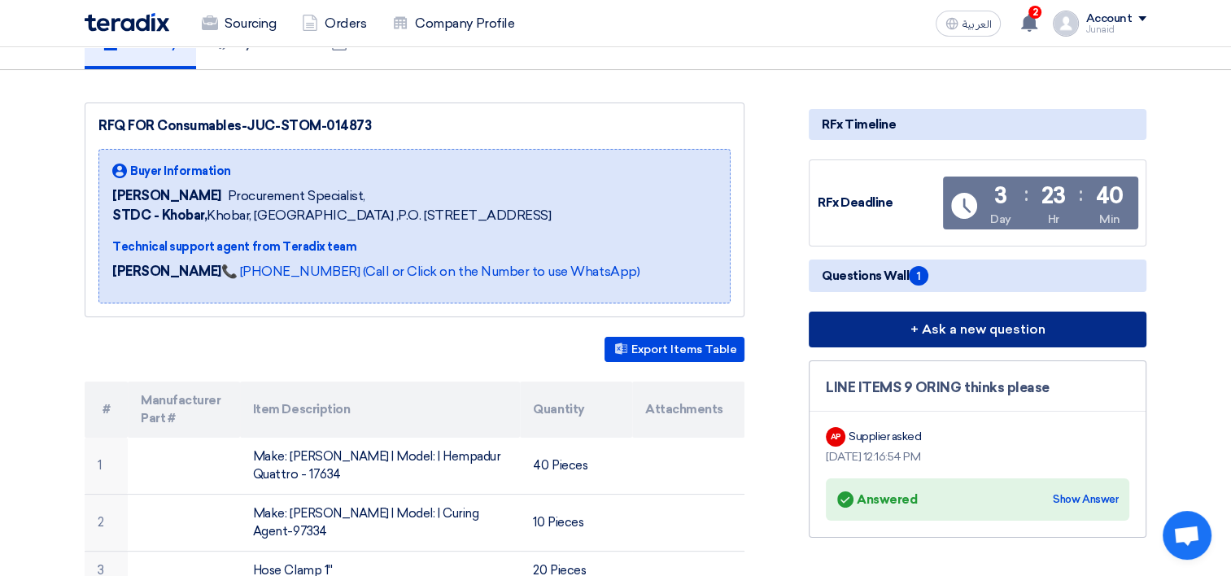
click at [907, 313] on button "+ Ask a new question" at bounding box center [977, 329] width 338 height 36
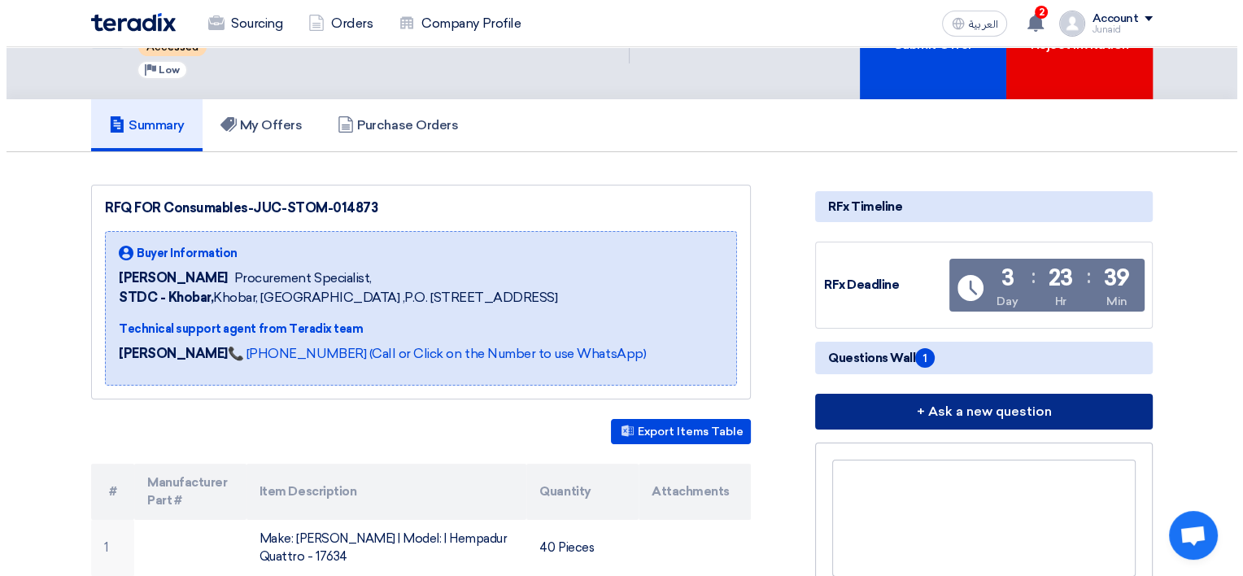
scroll to position [0, 0]
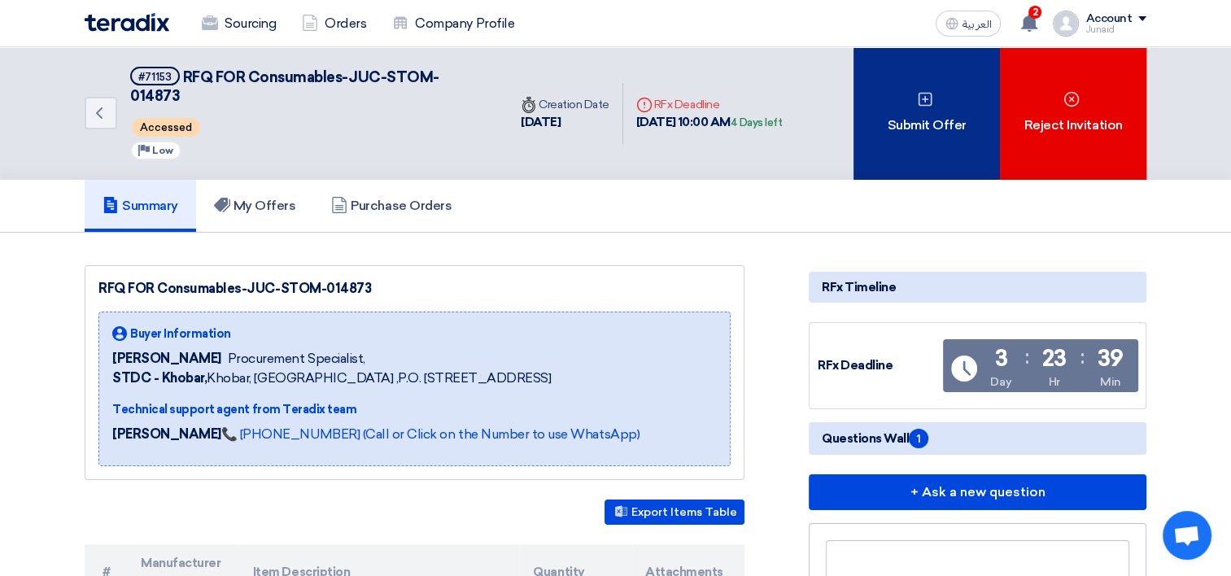
click at [958, 103] on div "Submit Offer" at bounding box center [926, 113] width 146 height 133
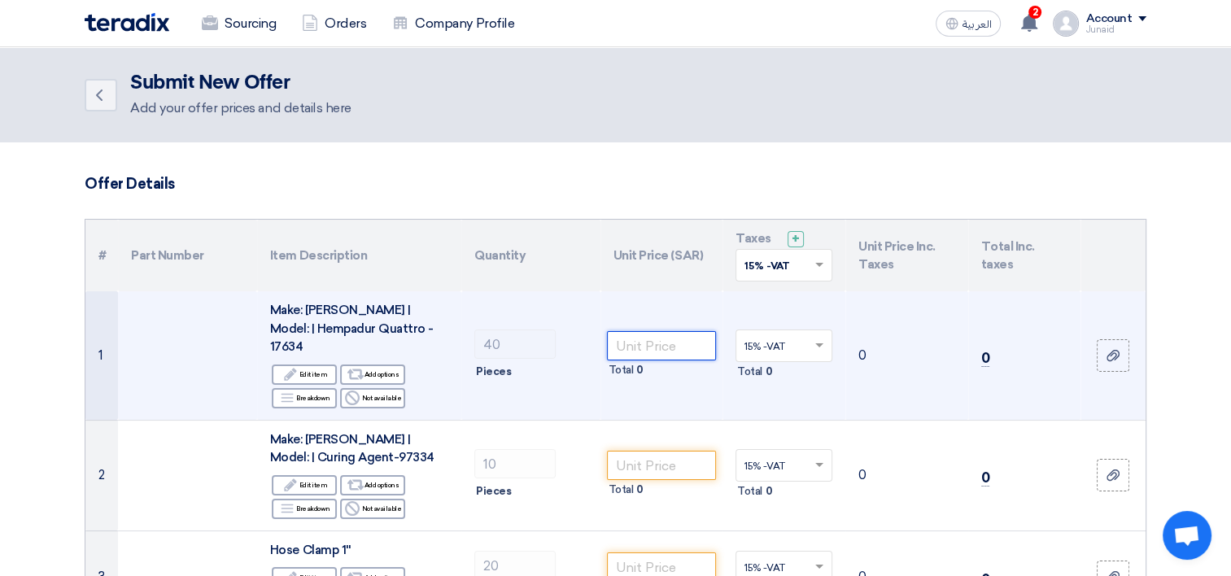
click at [669, 338] on input "number" at bounding box center [662, 345] width 110 height 29
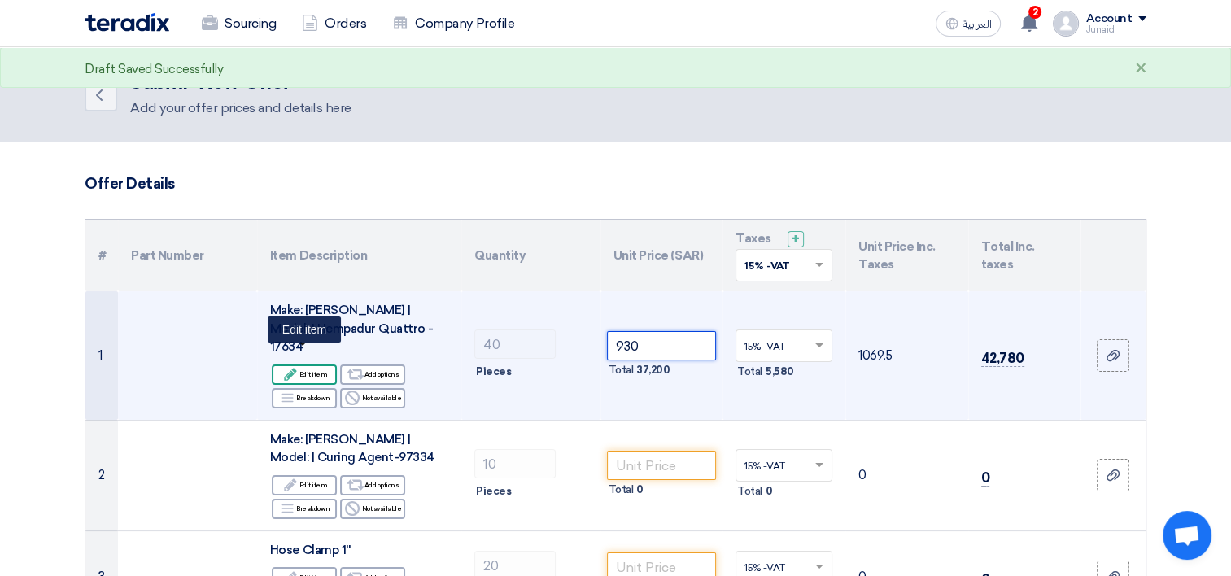
type input "930"
click at [294, 368] on use at bounding box center [290, 374] width 12 height 12
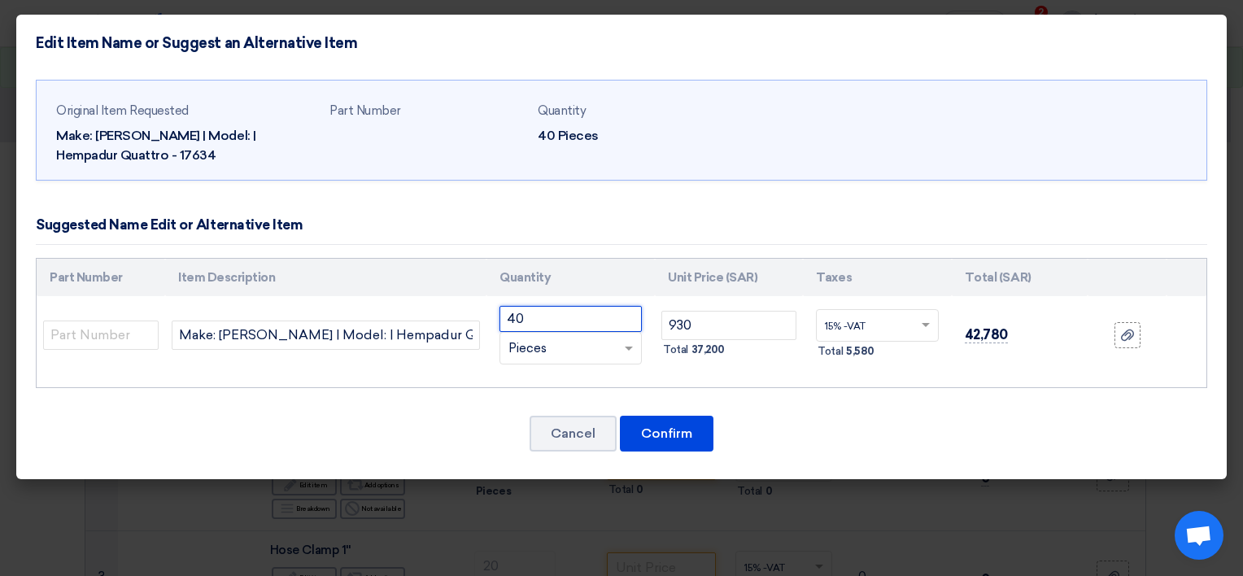
click at [604, 321] on input "40" at bounding box center [570, 319] width 142 height 26
type input "4"
type input "3"
click at [599, 346] on div "RFQ_STEP1.ITEMS.2.TYPE_PLACEHOLDER × Pieces" at bounding box center [560, 348] width 120 height 19
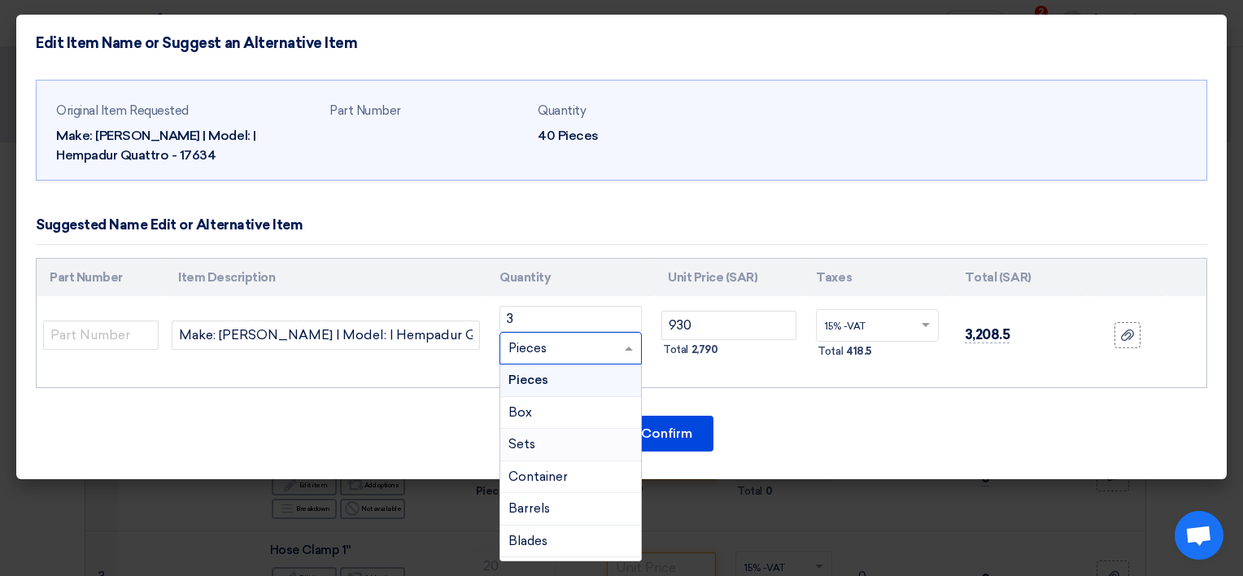
click at [538, 446] on div "Sets" at bounding box center [570, 445] width 141 height 33
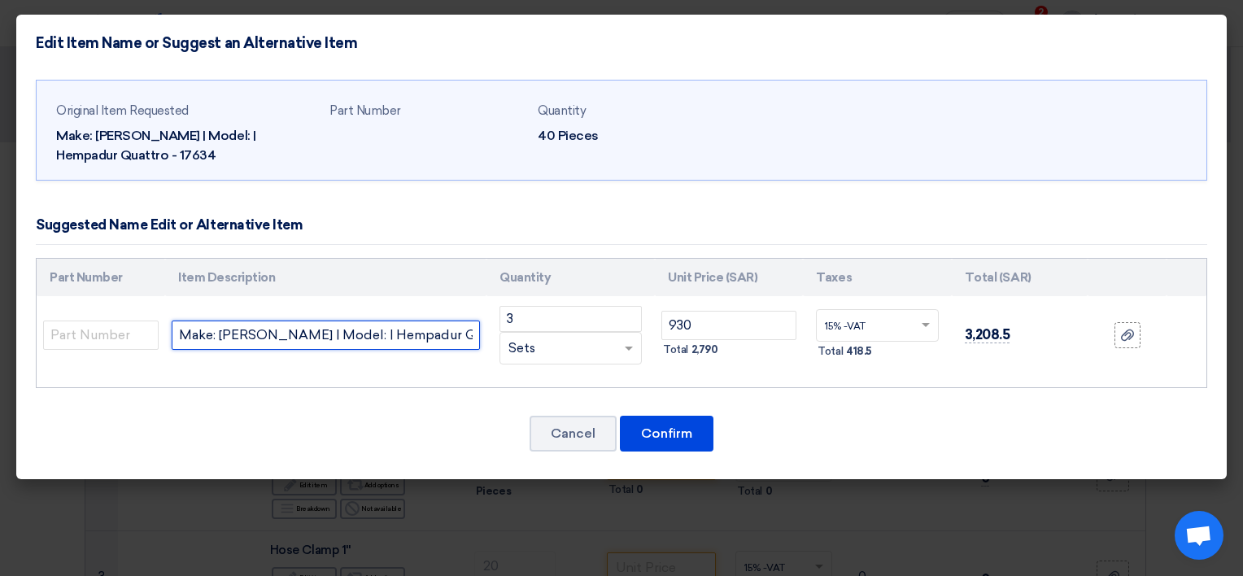
click at [384, 329] on input "Make: Hempel | Model: | Hempadur Quattro - 17634" at bounding box center [326, 334] width 308 height 29
drag, startPoint x: 451, startPoint y: 328, endPoint x: 542, endPoint y: 322, distance: 92.1
click at [450, 327] on input "Make: Hempel | Model: | Hempadur Quattro - 17634" at bounding box center [326, 334] width 308 height 29
click at [460, 337] on input "Make: Hempel | Model: | Hempadur Quattro - 17634" at bounding box center [326, 334] width 308 height 29
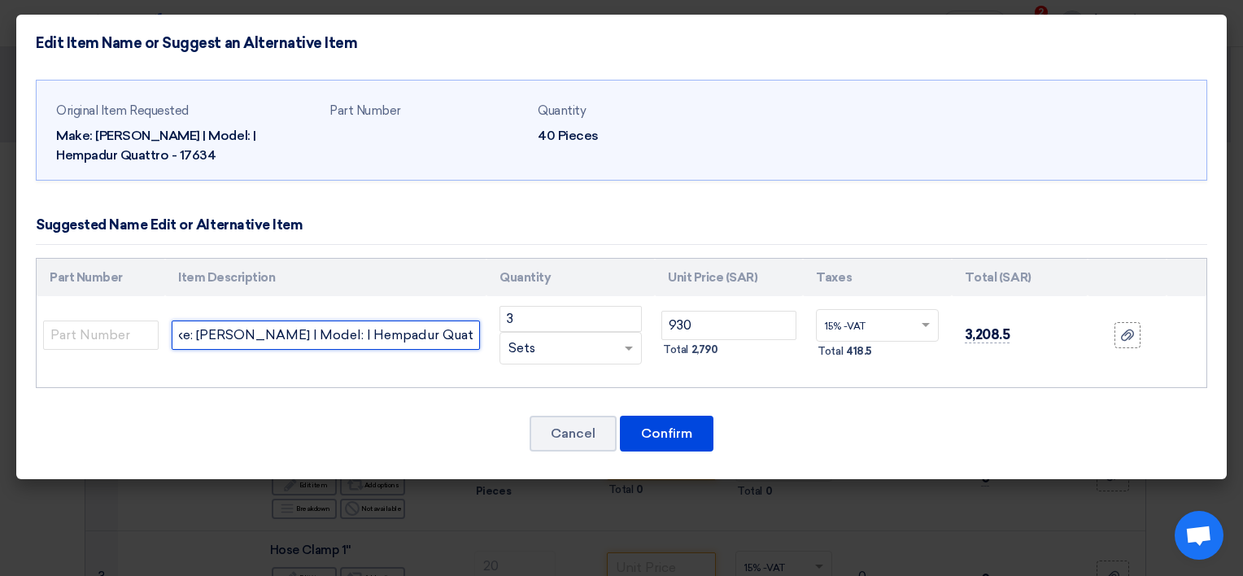
paste input "Make: Hempel | Model: | Curing Agent - 97334"
drag, startPoint x: 192, startPoint y: 335, endPoint x: 237, endPoint y: 334, distance: 45.6
click at [192, 335] on input "Make: Hempel | Model: | Hempadur Quattro - 17634 Make: Hempel | Model: | Curing…" at bounding box center [326, 334] width 308 height 29
type input "Make: Hempel | Model: | Hempadur Quattro - 17634 AND Make: Hempel | Model: | Cu…"
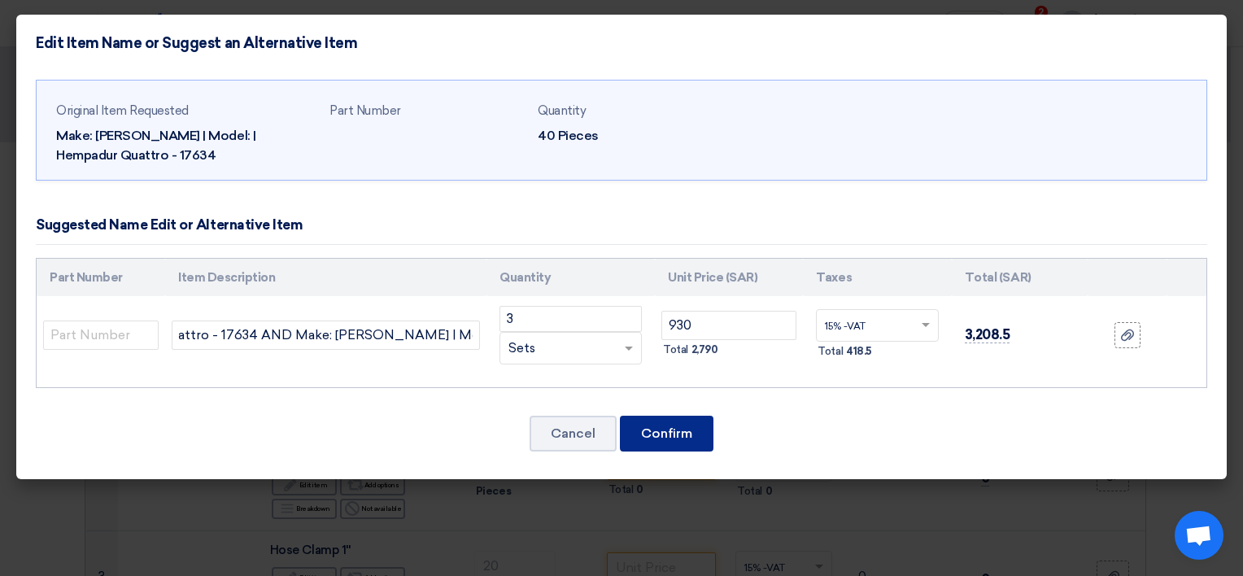
click at [668, 429] on button "Confirm" at bounding box center [667, 434] width 94 height 36
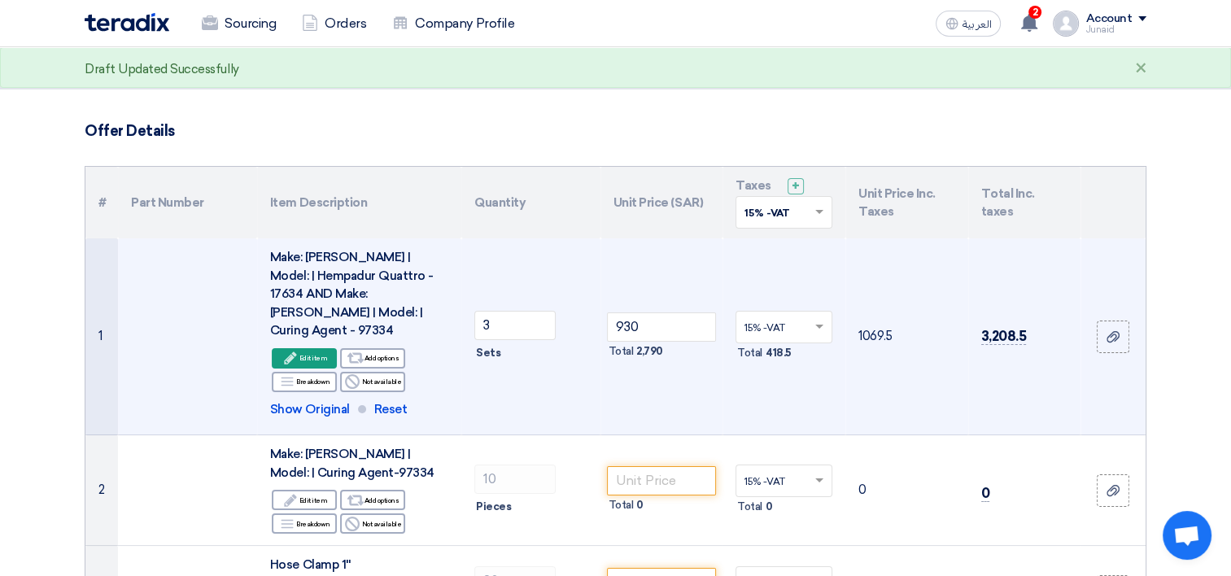
scroll to position [81, 0]
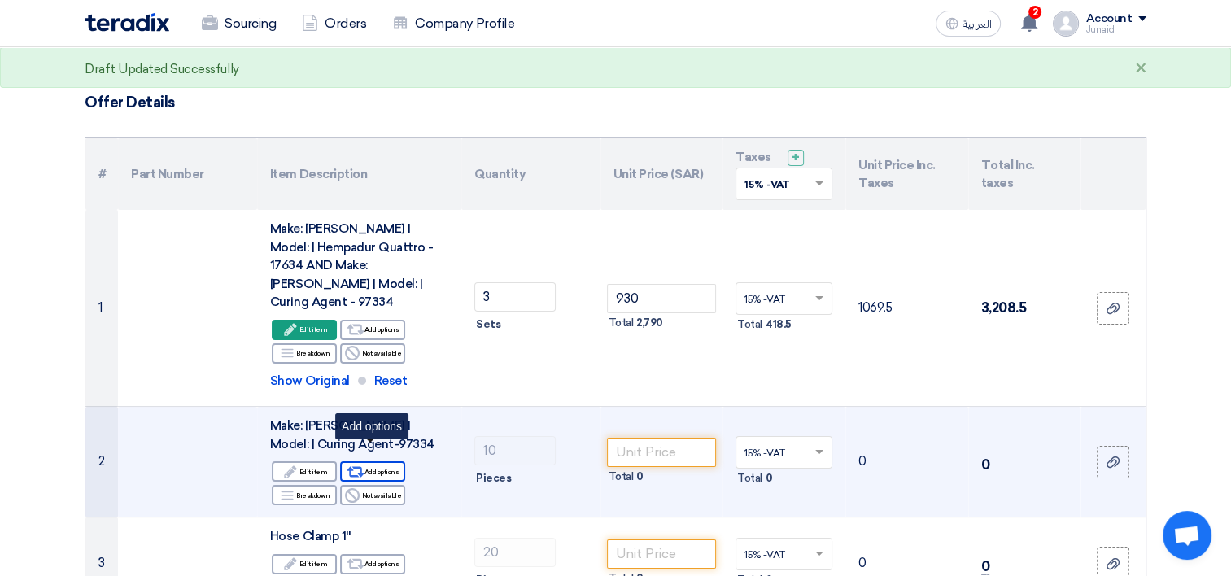
click at [391, 461] on div "Alternative Add options" at bounding box center [372, 471] width 65 height 20
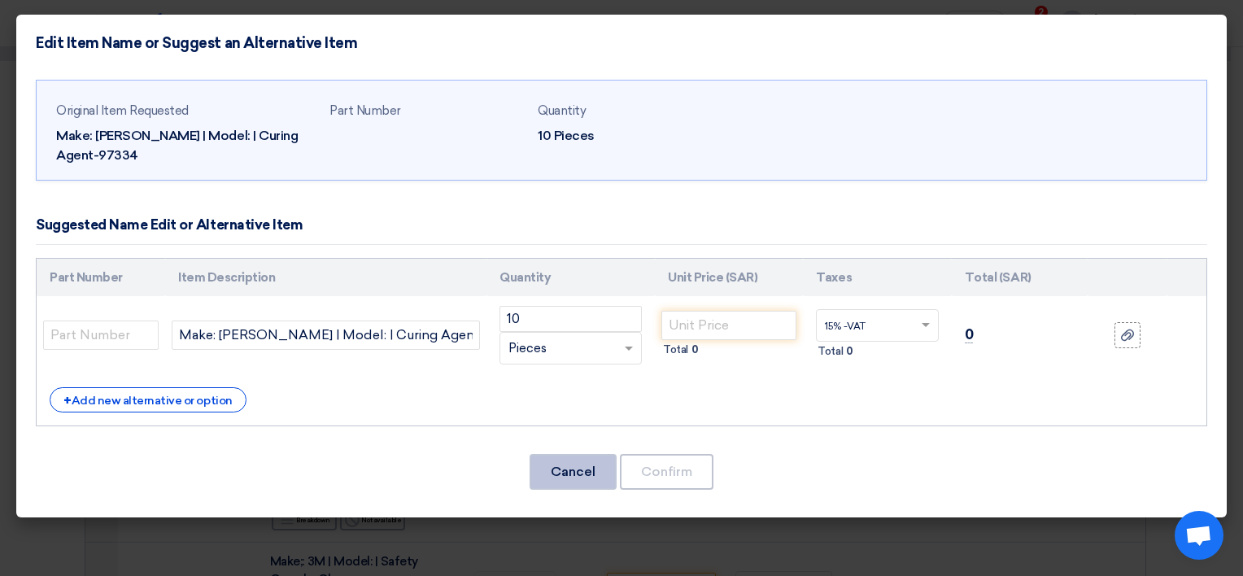
click at [574, 459] on button "Cancel" at bounding box center [572, 472] width 87 height 36
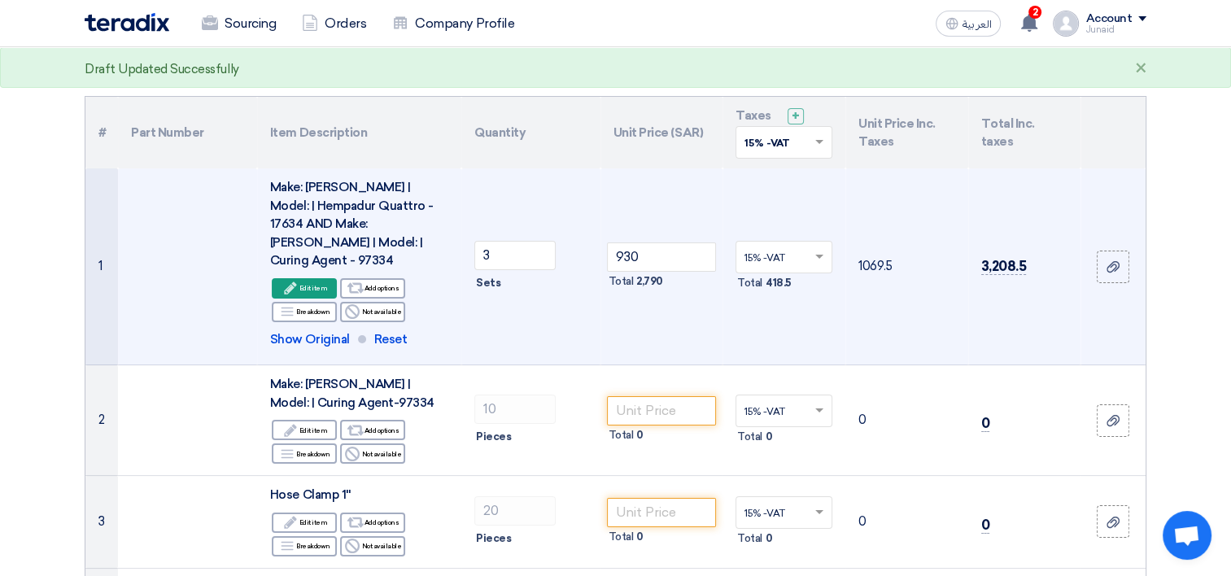
scroll to position [163, 0]
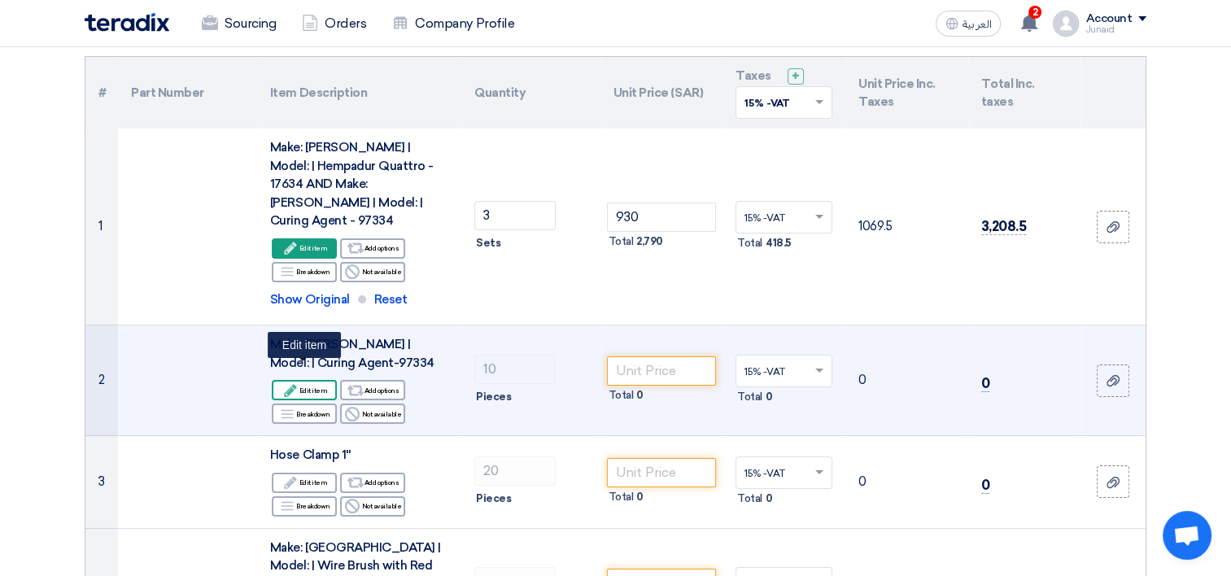
click at [297, 383] on icon "Edit" at bounding box center [290, 390] width 15 height 15
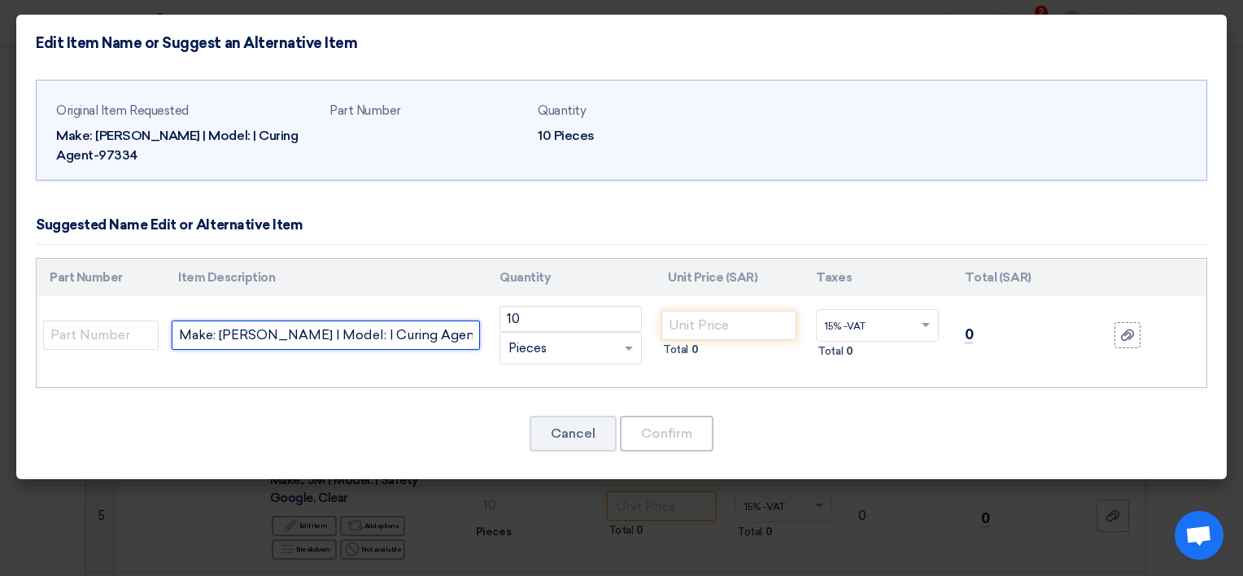
click at [454, 338] on input "Make: Hempel | Model: | Curing Agent-97334" at bounding box center [326, 334] width 308 height 29
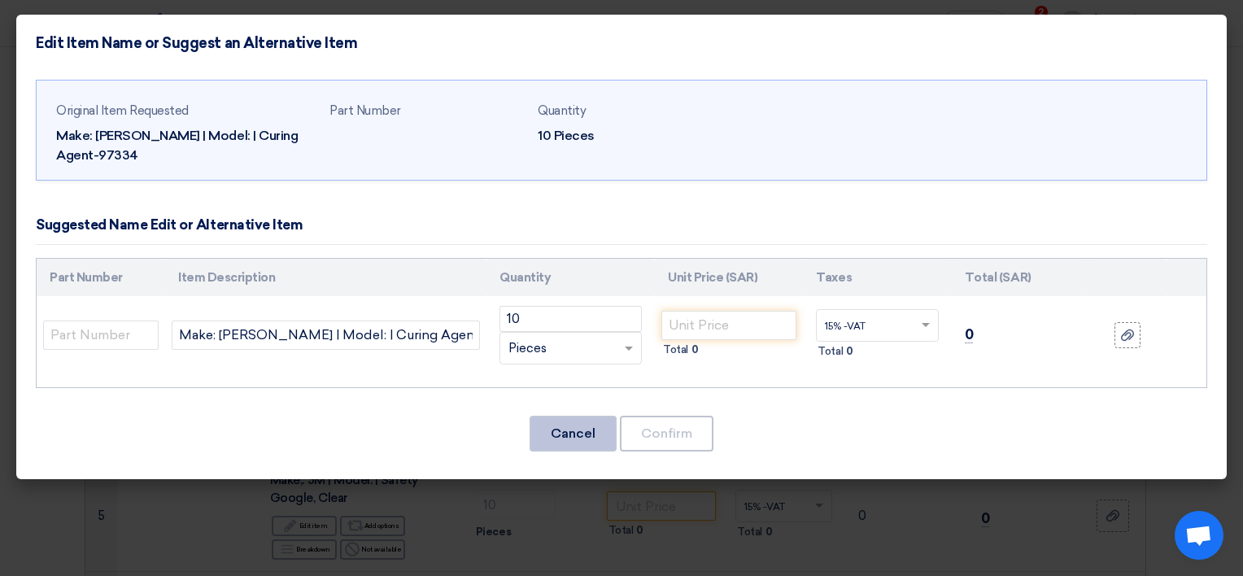
click at [582, 436] on button "Cancel" at bounding box center [572, 434] width 87 height 36
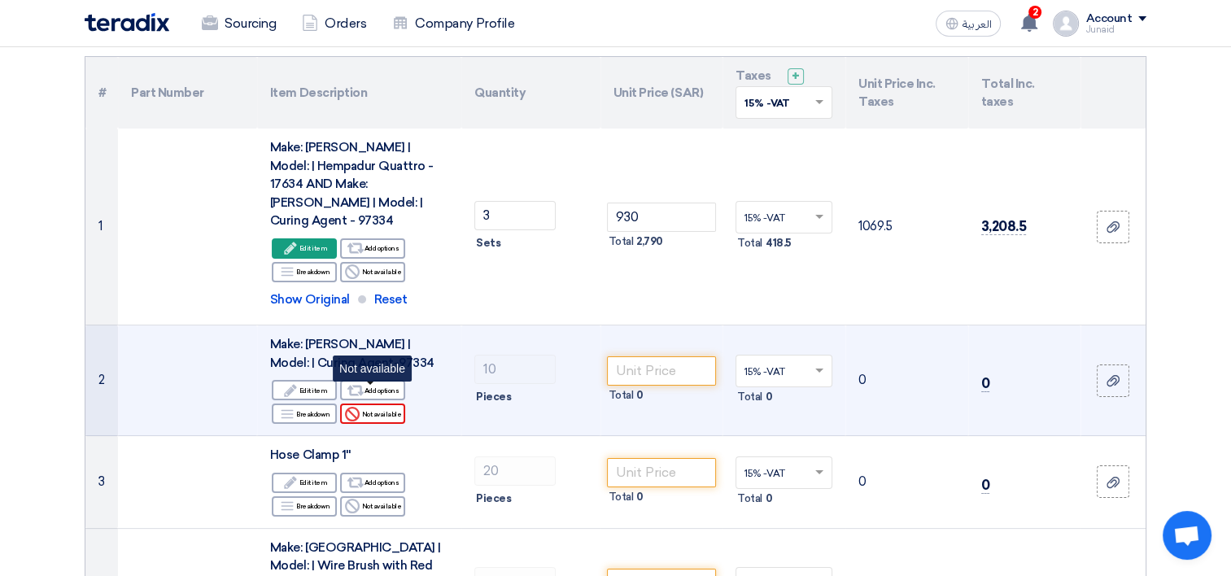
click at [359, 407] on use at bounding box center [352, 414] width 15 height 15
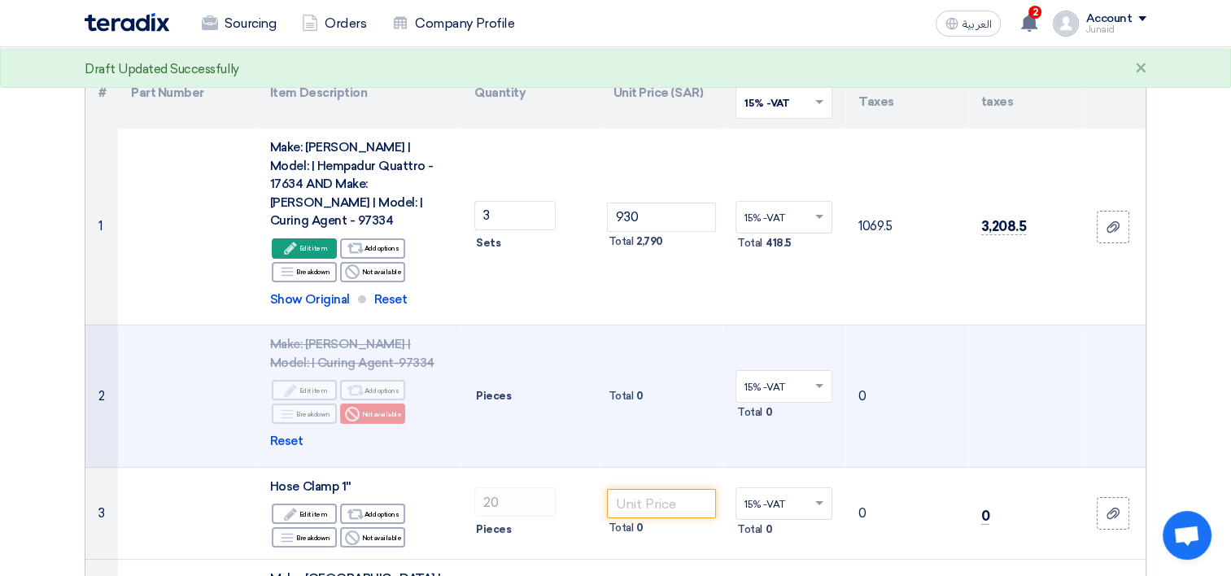
scroll to position [244, 0]
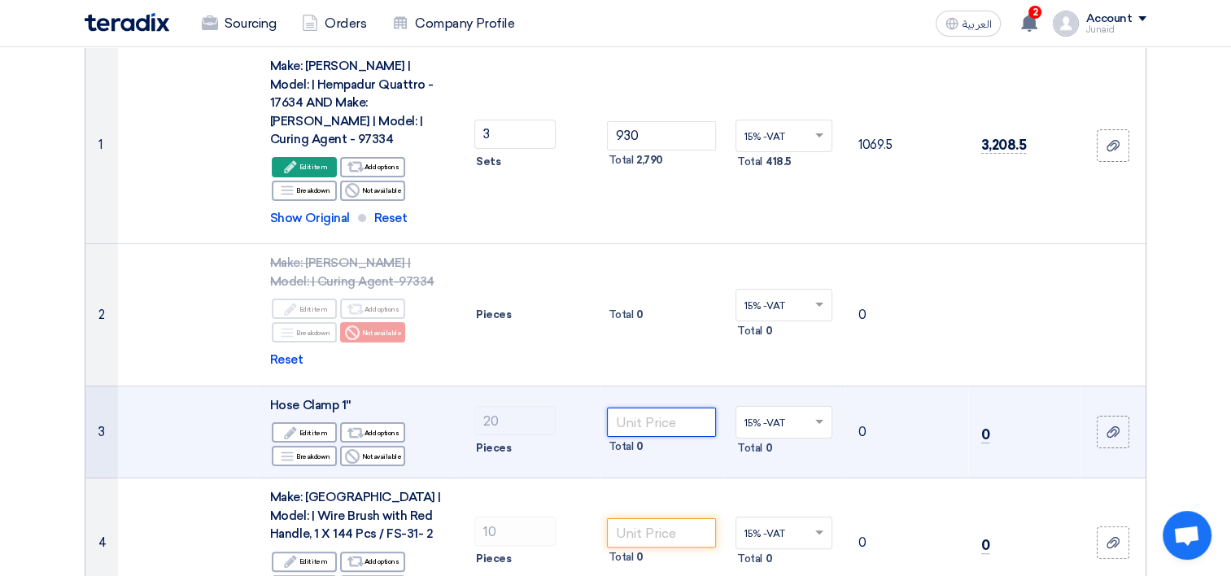
click at [680, 407] on input "number" at bounding box center [662, 421] width 110 height 29
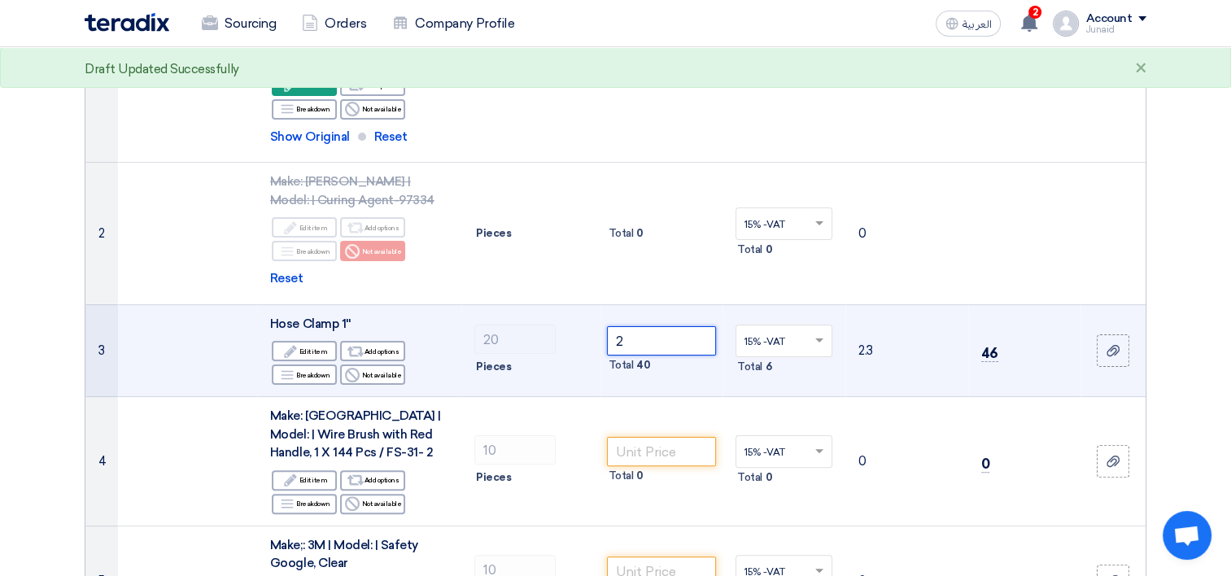
type input "2"
click at [518, 360] on td "20 Pieces" at bounding box center [530, 350] width 139 height 93
click at [308, 364] on div "Breakdown Breakdown" at bounding box center [304, 374] width 65 height 20
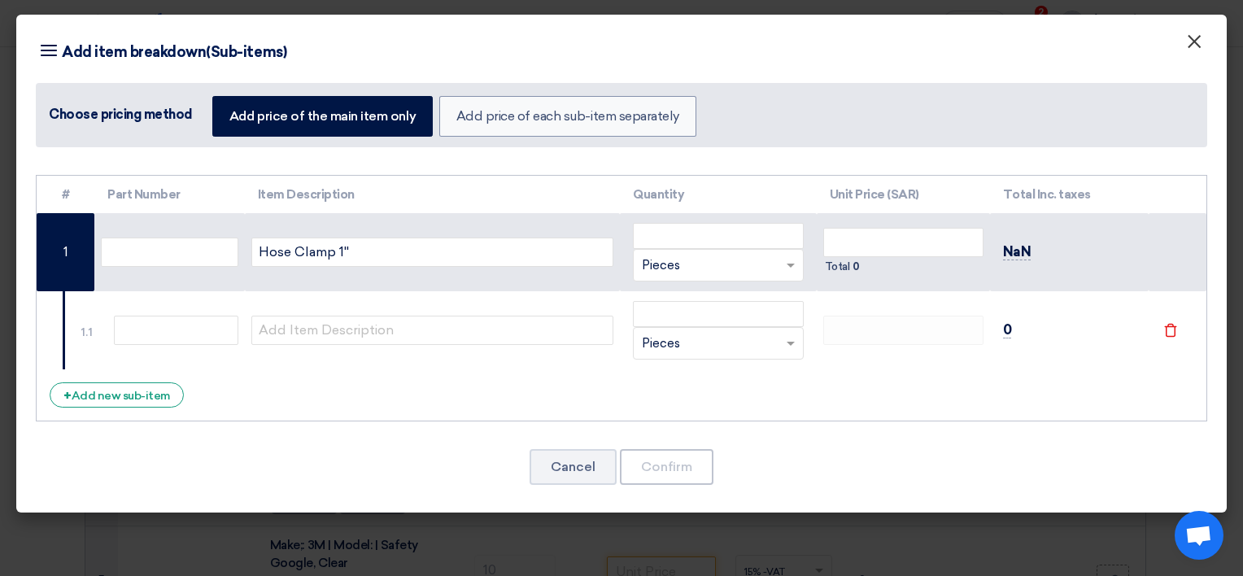
click at [1203, 39] on button "×" at bounding box center [1194, 42] width 42 height 33
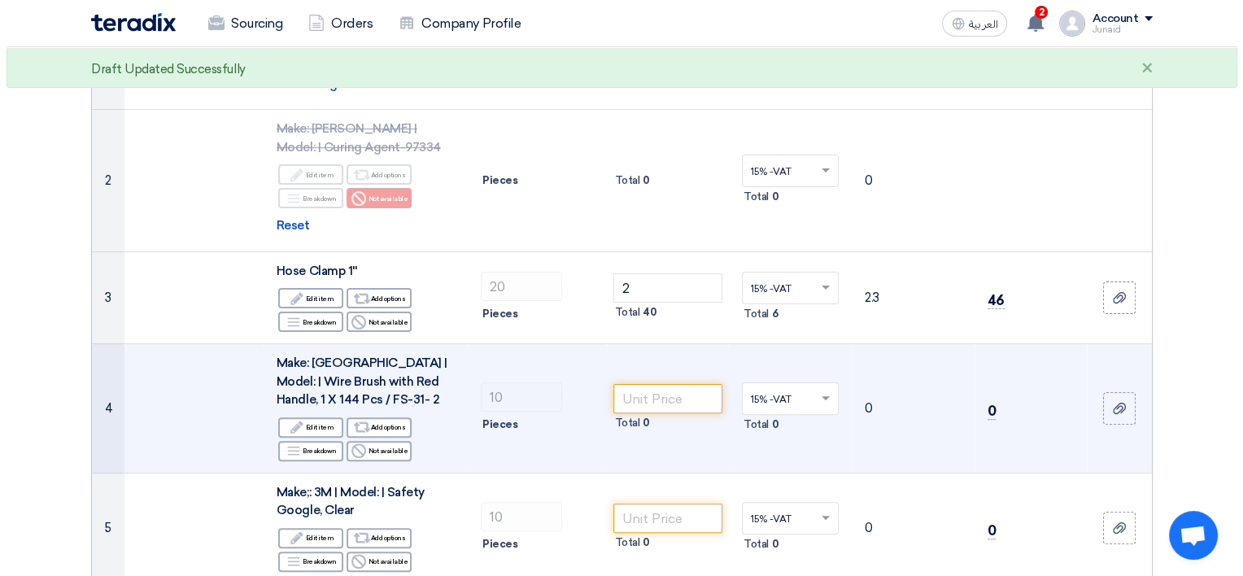
scroll to position [407, 0]
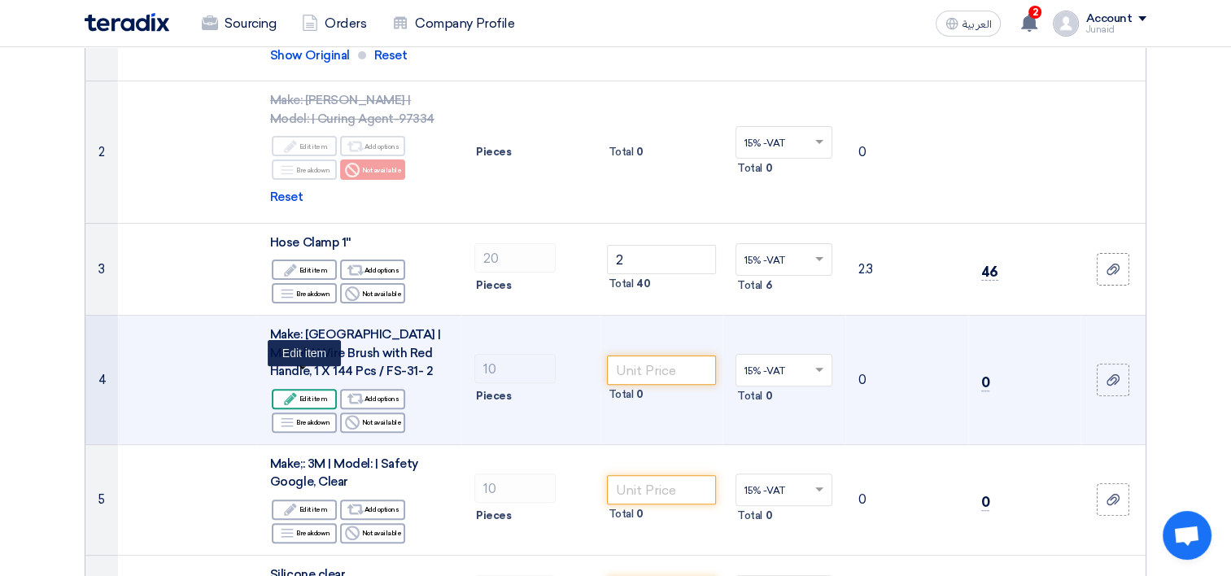
click at [297, 391] on icon "Edit" at bounding box center [290, 398] width 15 height 15
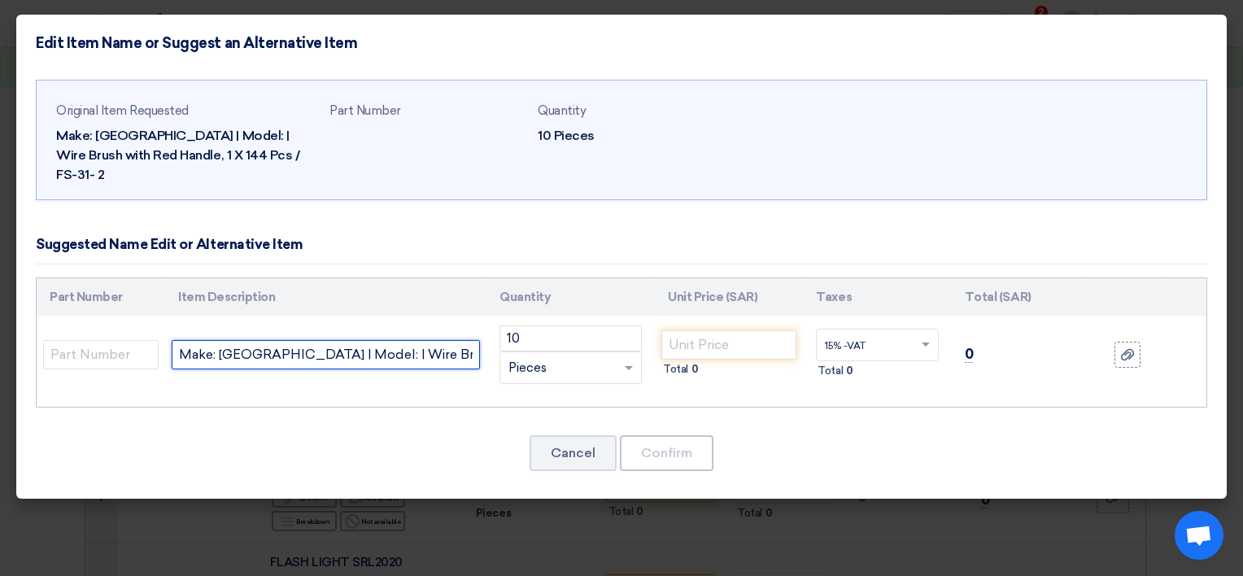
drag, startPoint x: 222, startPoint y: 332, endPoint x: 277, endPoint y: 335, distance: 54.6
click at [277, 340] on input "Make: Germany | Model: | Wire Brush with Red Handle, 1 X 144 Pcs / FS-31- 2" at bounding box center [326, 354] width 308 height 29
click at [362, 340] on input "Make: CHINA | Model: | Wire Brush with Red Handle, 1 X 144 Pcs / FS-31- 2" at bounding box center [326, 354] width 308 height 29
type input "Make: CHINA | Model: | Wire Brush with Red Handle,"
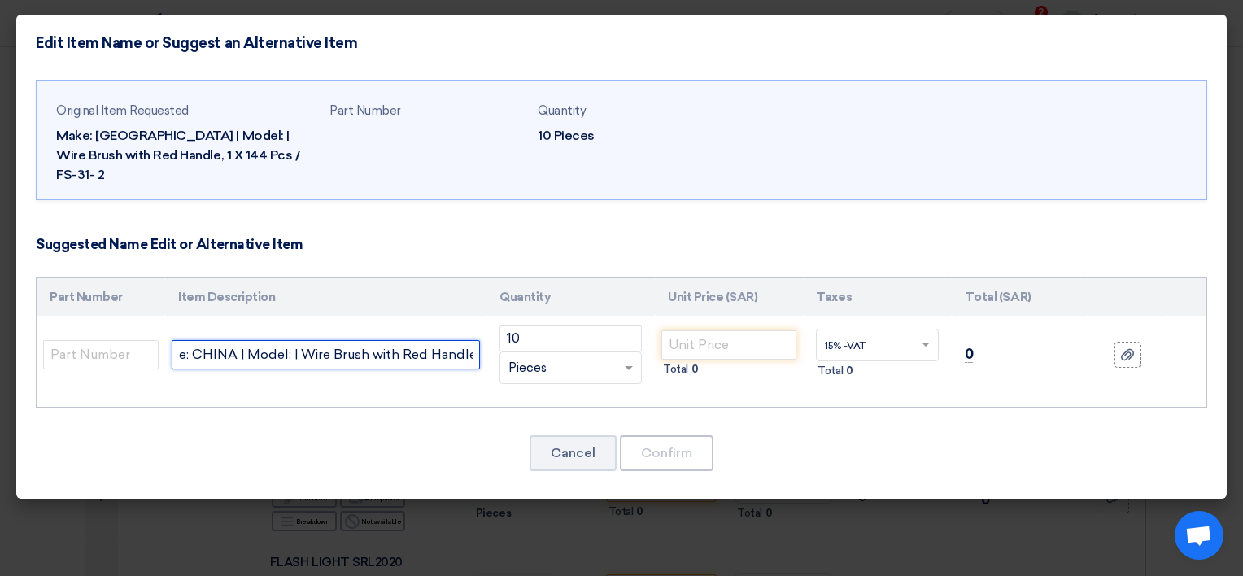
scroll to position [0, 0]
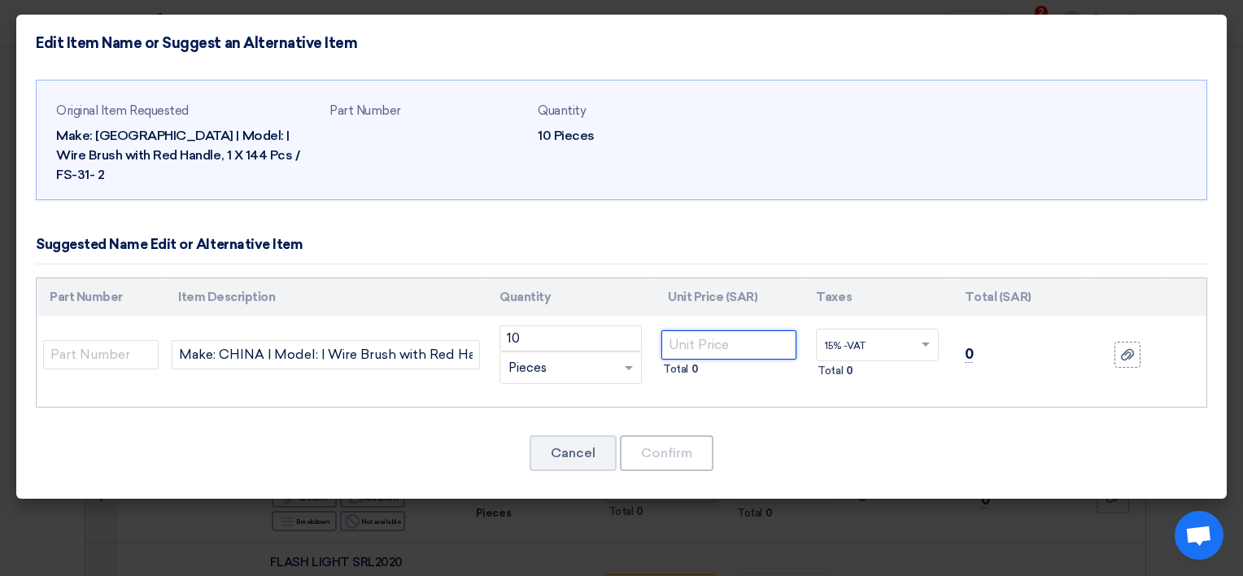
click at [711, 330] on input "number" at bounding box center [728, 344] width 135 height 29
type input "7.50"
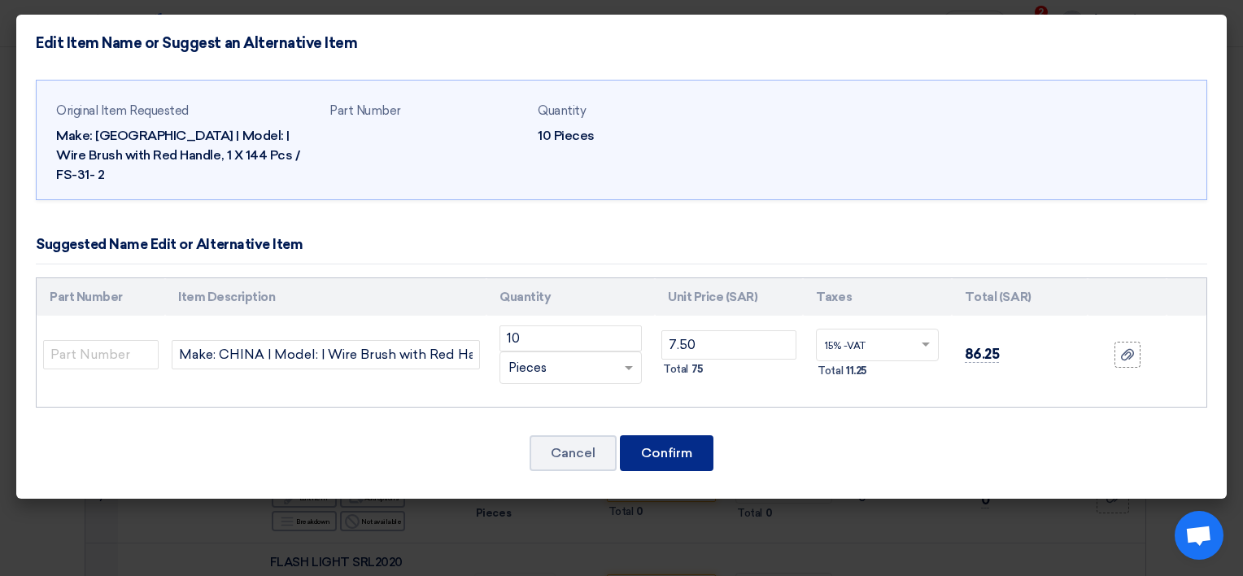
click at [657, 438] on button "Confirm" at bounding box center [667, 453] width 94 height 36
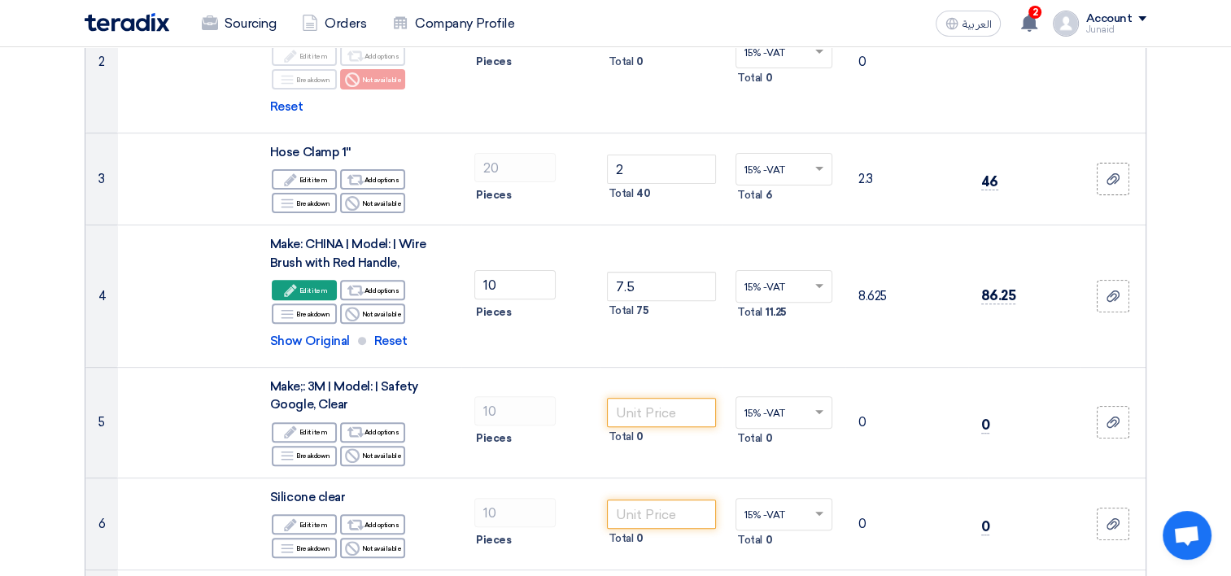
scroll to position [503, 0]
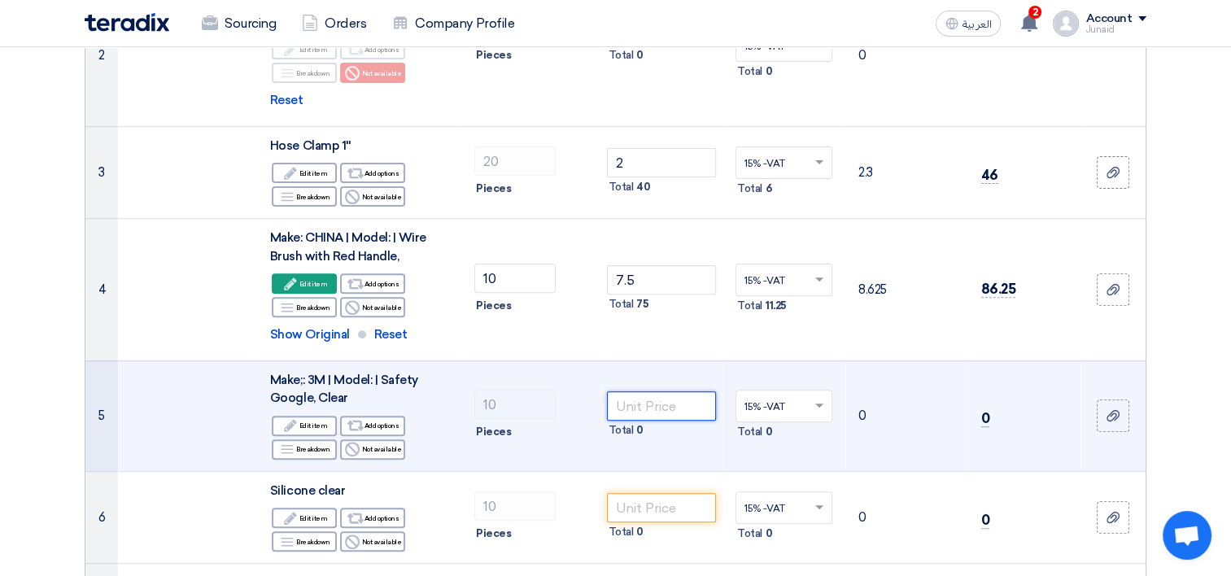
click at [638, 391] on input "number" at bounding box center [662, 405] width 110 height 29
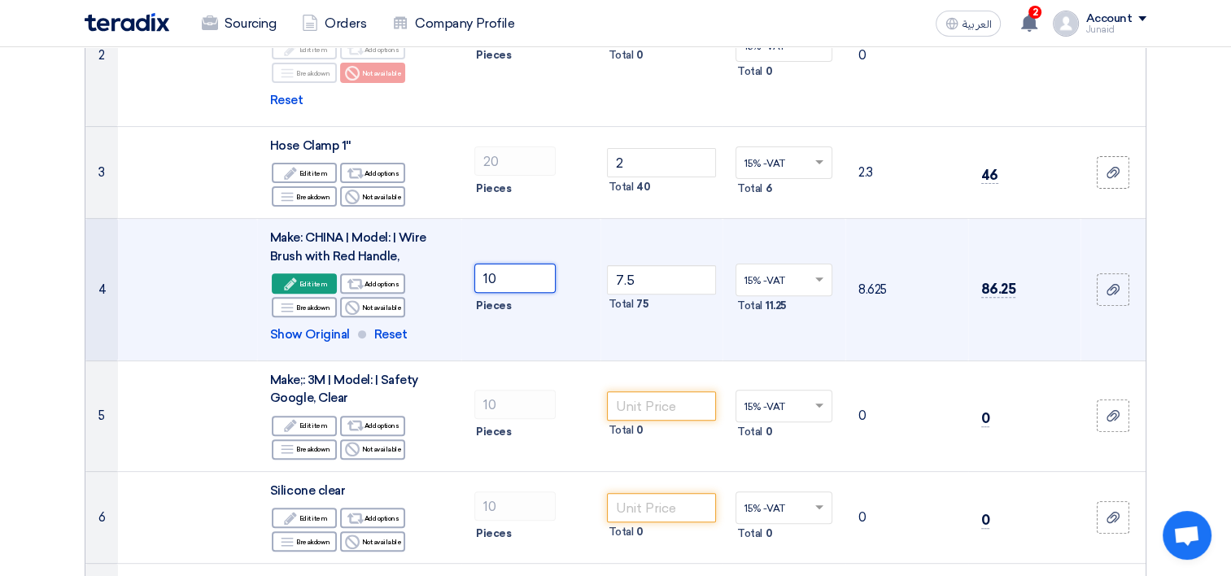
click at [514, 264] on input "10" at bounding box center [514, 278] width 81 height 29
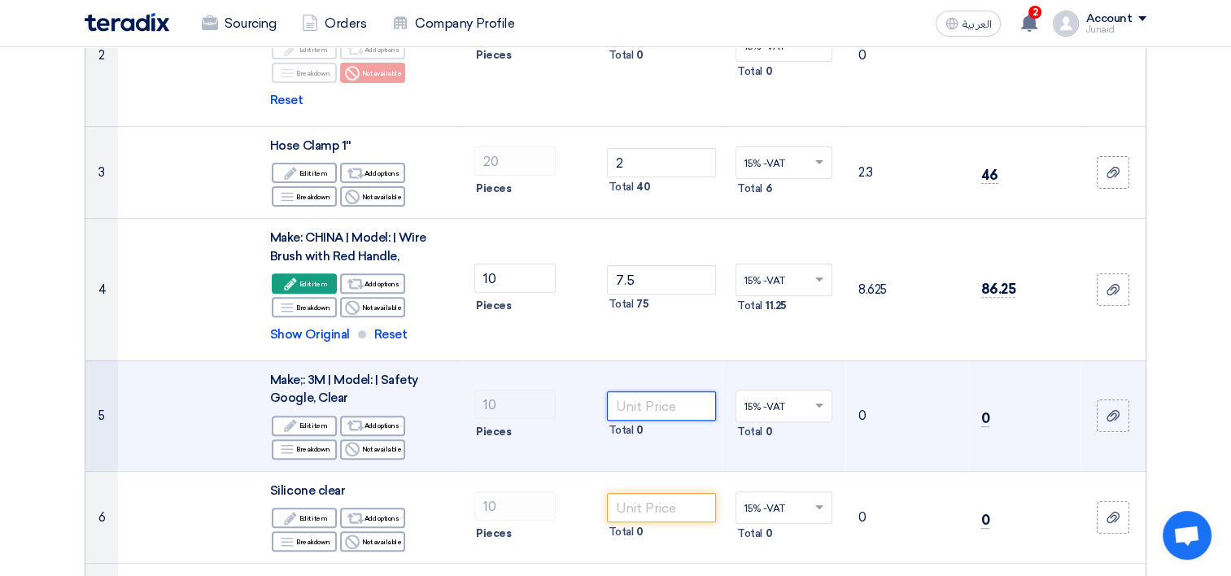
click at [660, 391] on input "number" at bounding box center [662, 405] width 110 height 29
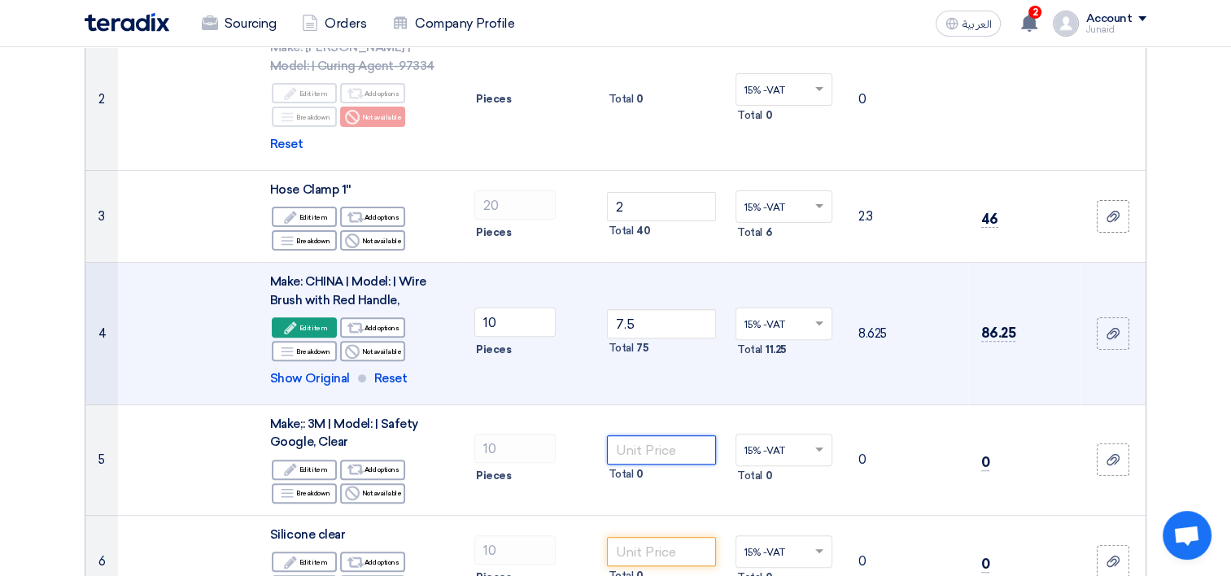
scroll to position [422, 0]
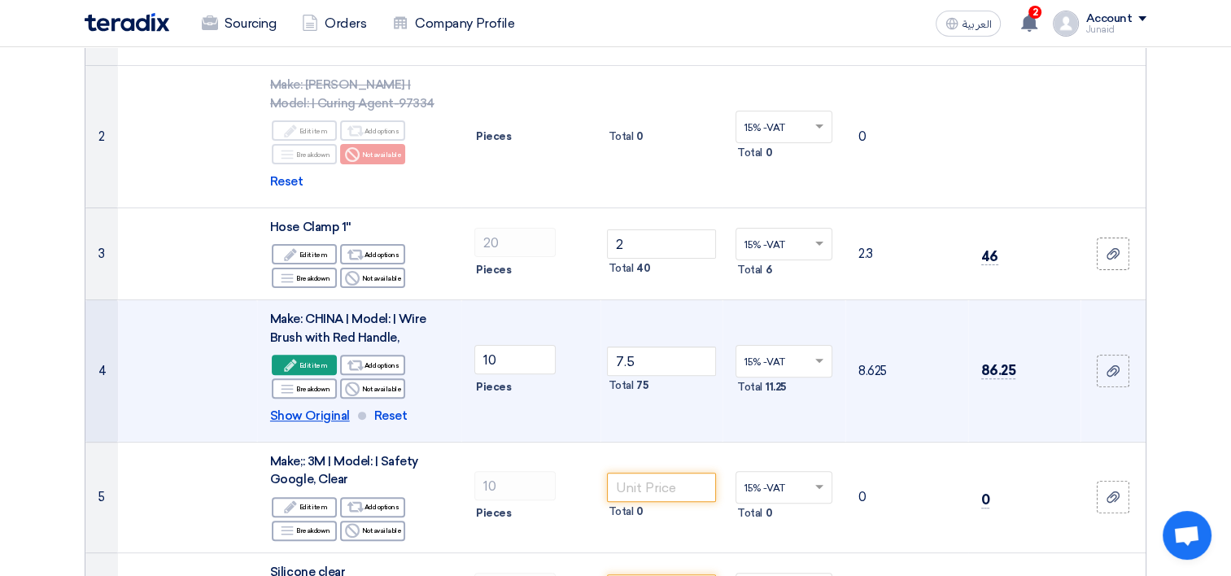
click at [326, 407] on span "Show Original" at bounding box center [310, 416] width 80 height 19
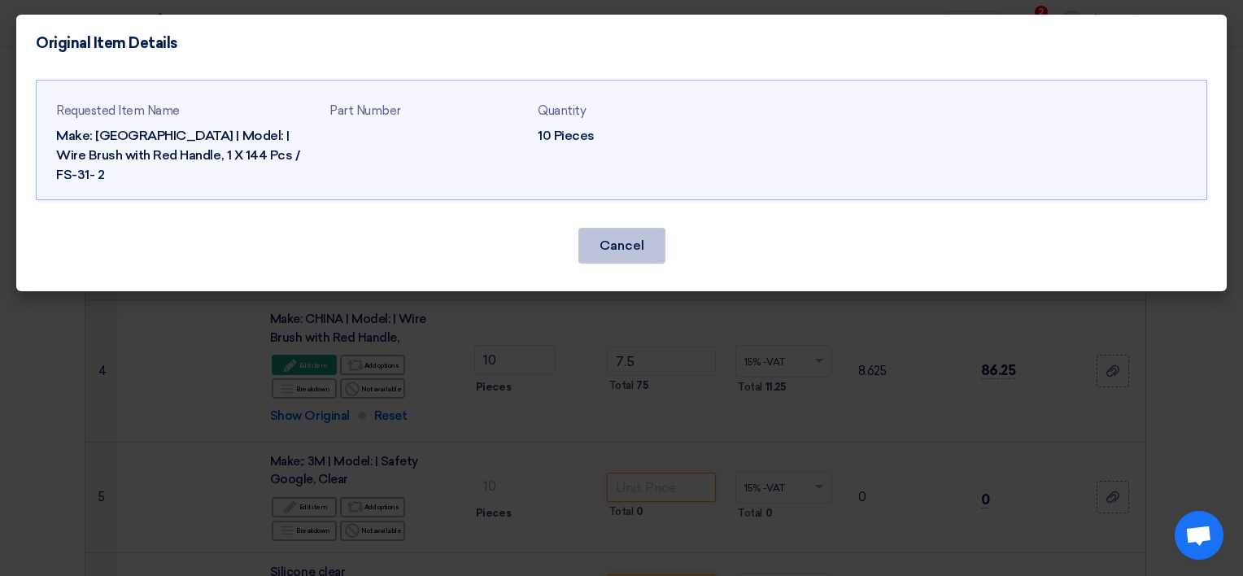
click at [654, 228] on button "Cancel" at bounding box center [621, 246] width 87 height 36
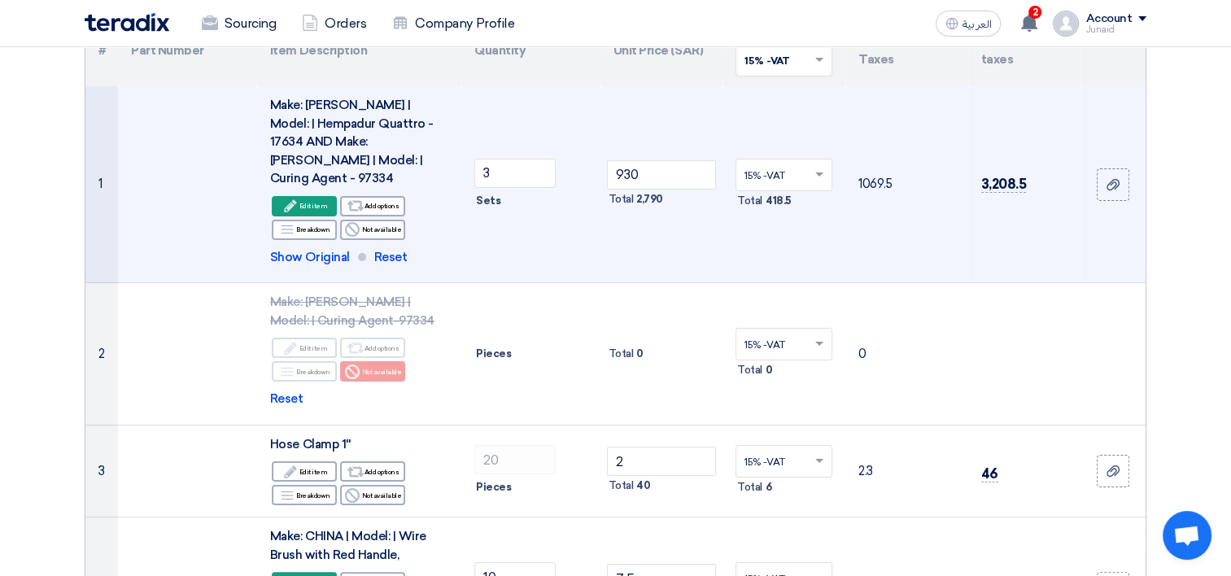
scroll to position [97, 0]
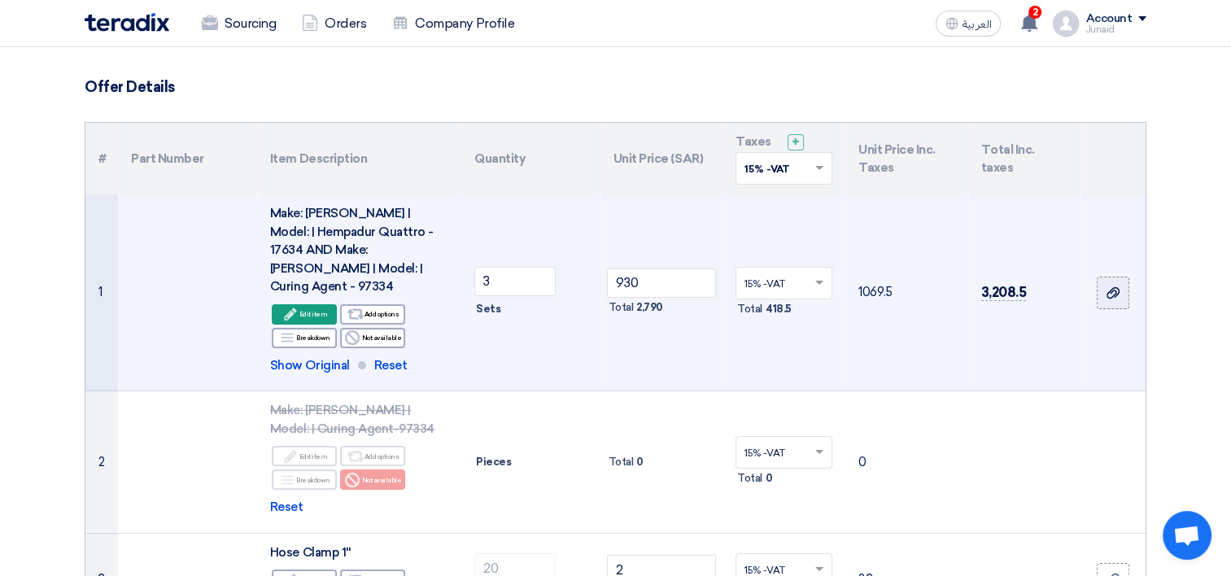
click at [1103, 280] on label at bounding box center [1112, 293] width 33 height 33
click at [0, 0] on input "file" at bounding box center [0, 0] width 0 height 0
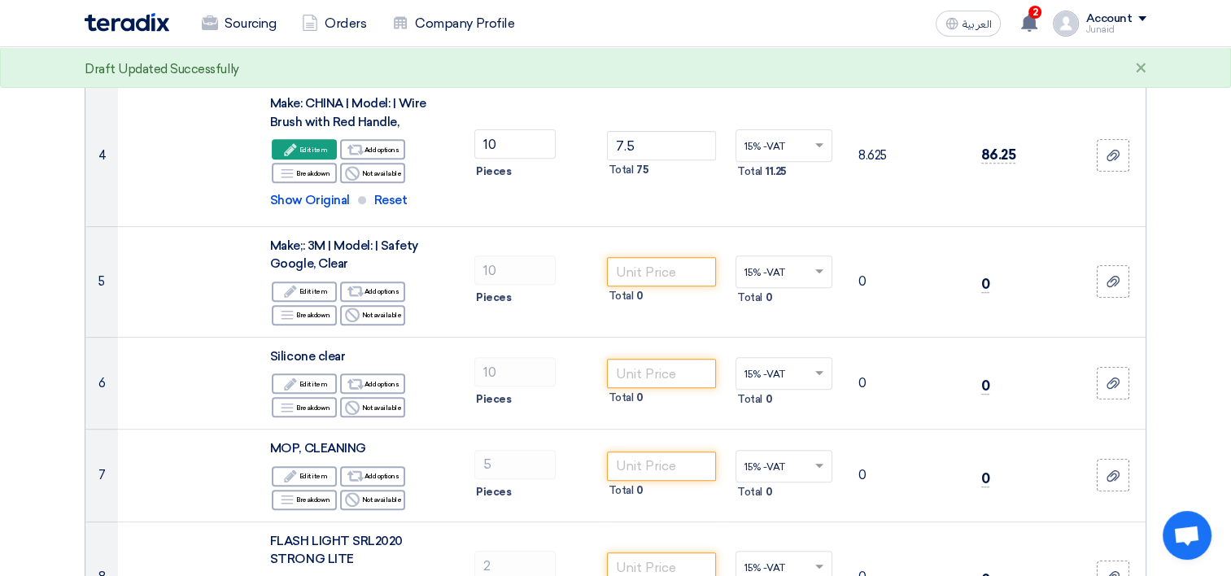
scroll to position [666, 0]
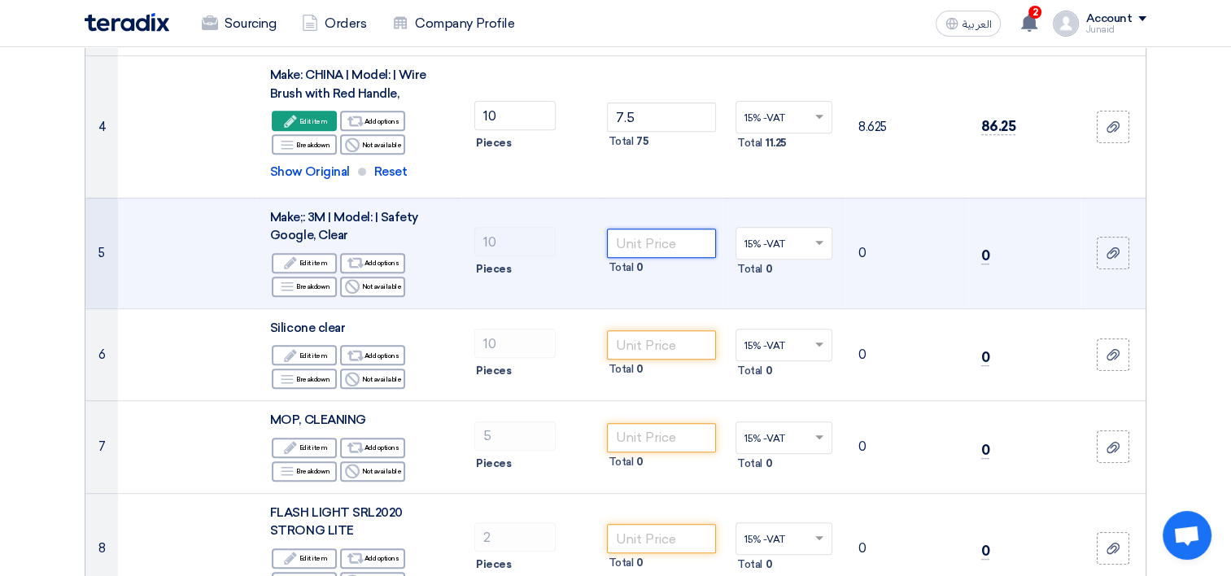
click at [644, 229] on input "number" at bounding box center [662, 243] width 110 height 29
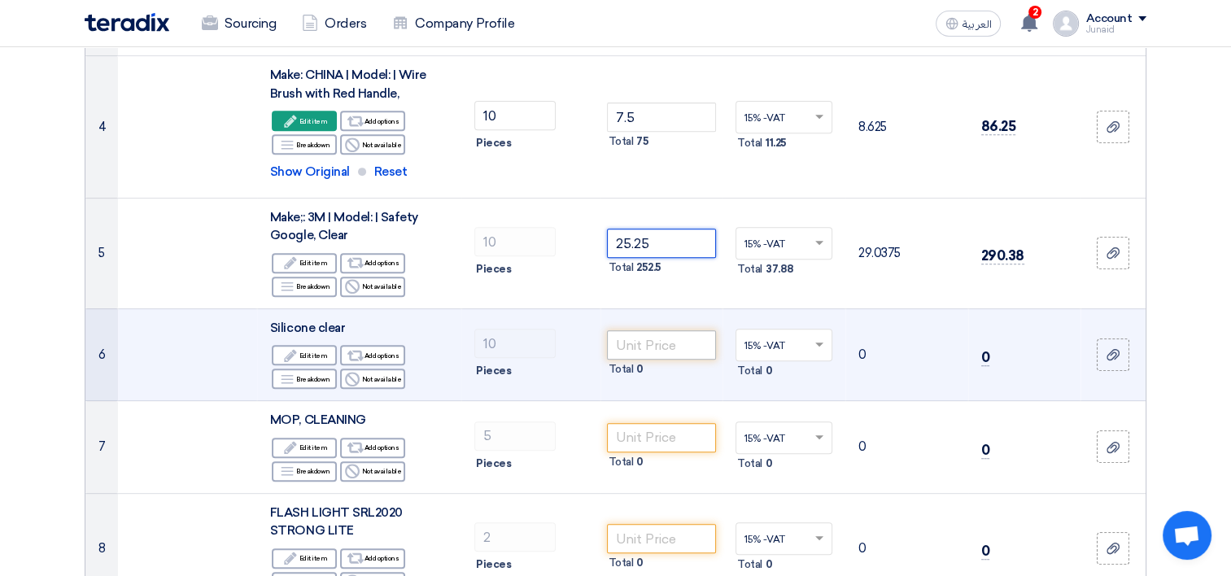
type input "25.25"
click at [638, 330] on input "number" at bounding box center [662, 344] width 110 height 29
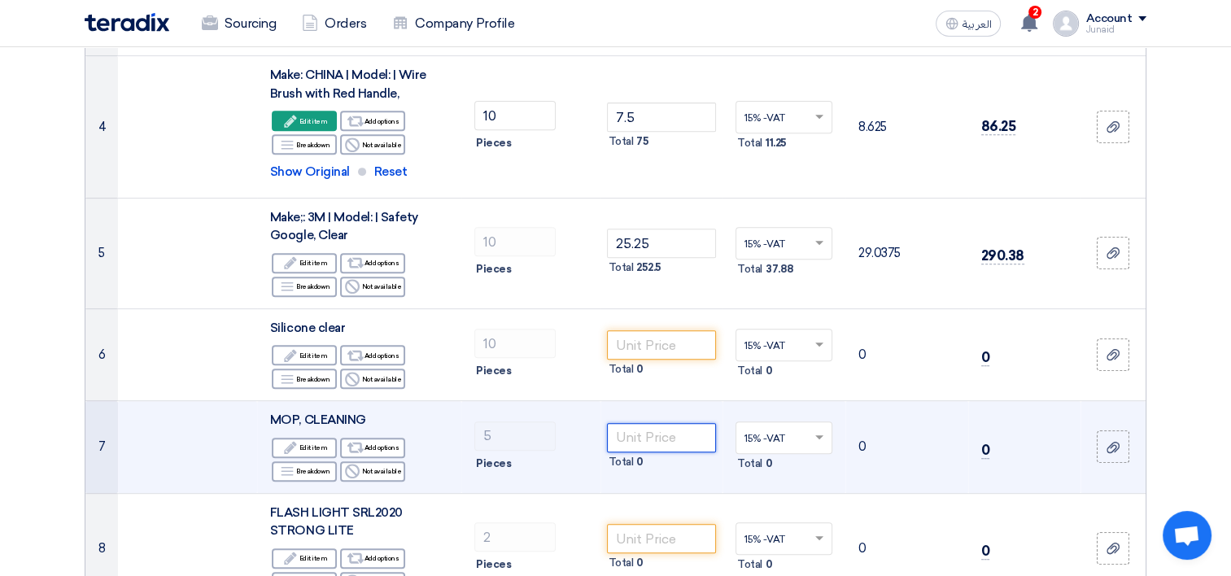
click at [671, 423] on input "number" at bounding box center [662, 437] width 110 height 29
type input "12"
click at [298, 440] on icon "Edit" at bounding box center [290, 447] width 15 height 15
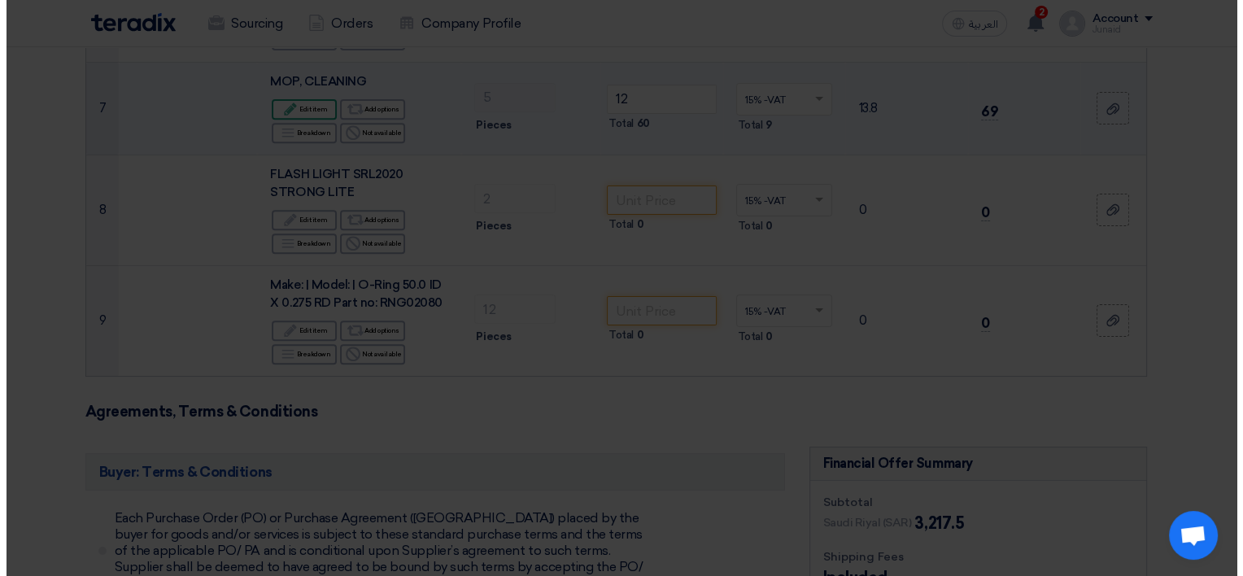
scroll to position [488, 0]
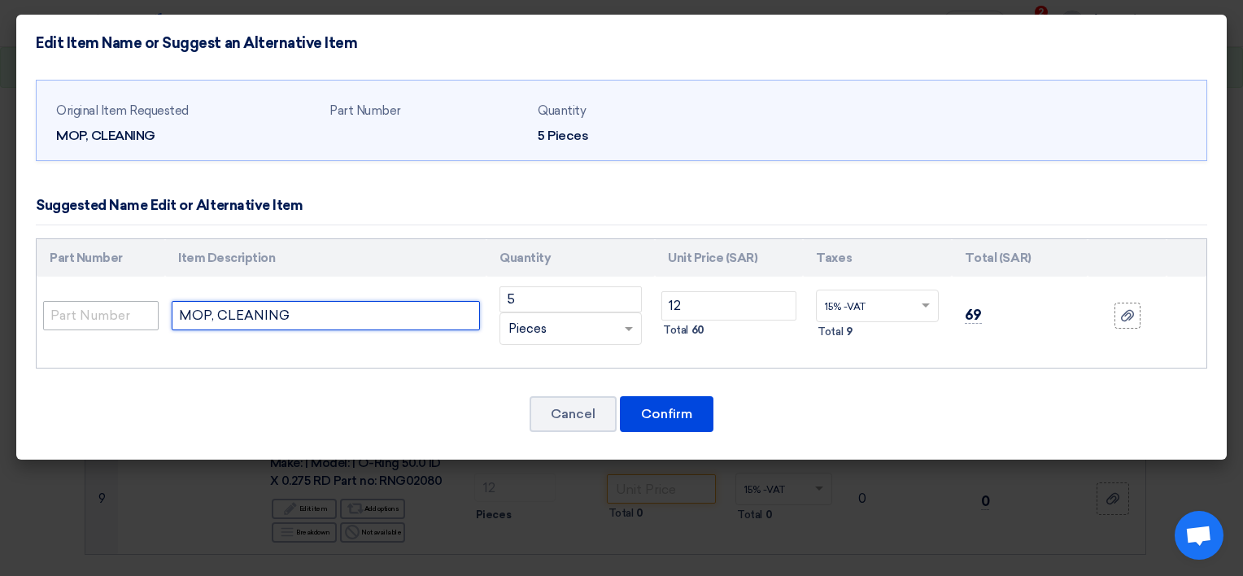
drag, startPoint x: 296, startPoint y: 316, endPoint x: 143, endPoint y: 316, distance: 152.9
click at [143, 316] on tr "MOP, CLEANING 5 RFQ_STEP1.ITEMS.2.TYPE_PLACEHOLDER ×" at bounding box center [622, 316] width 1170 height 78
click at [332, 320] on input "MOP, CLEANING" at bounding box center [326, 315] width 308 height 29
drag, startPoint x: 328, startPoint y: 316, endPoint x: 63, endPoint y: 315, distance: 264.3
click at [63, 315] on tr "MOP, CLEANING 5 RFQ_STEP1.ITEMS.2.TYPE_PLACEHOLDER ×" at bounding box center [622, 316] width 1170 height 78
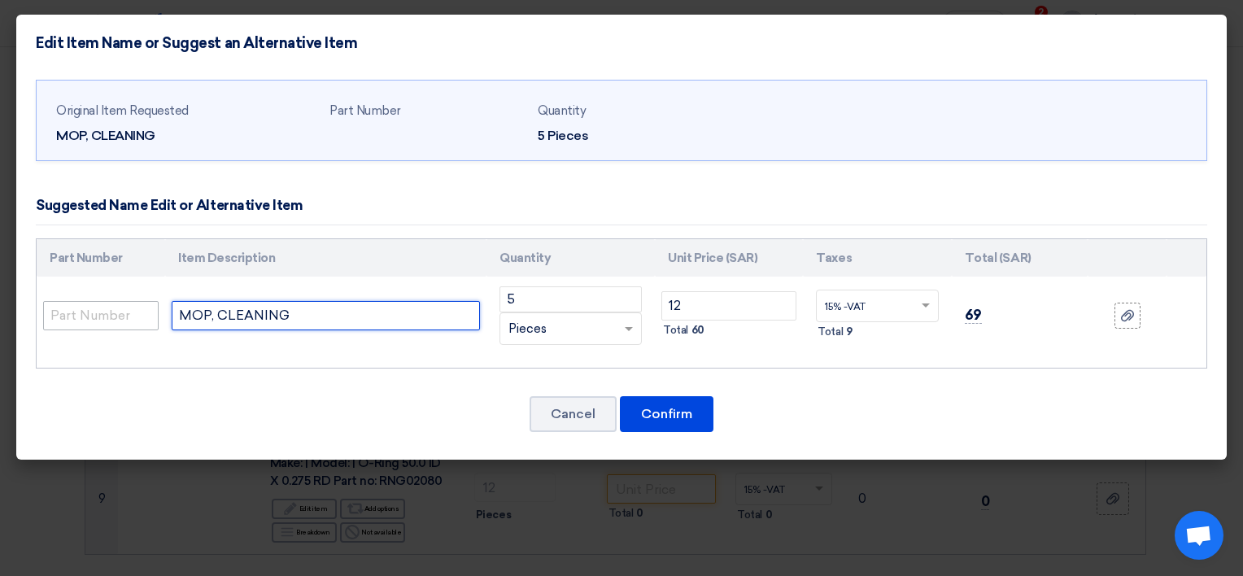
paste input "FLOOD CLEANING MOP WITH HANDLE"
type input "FLOOD CLEANING MOP WITH HANDLE"
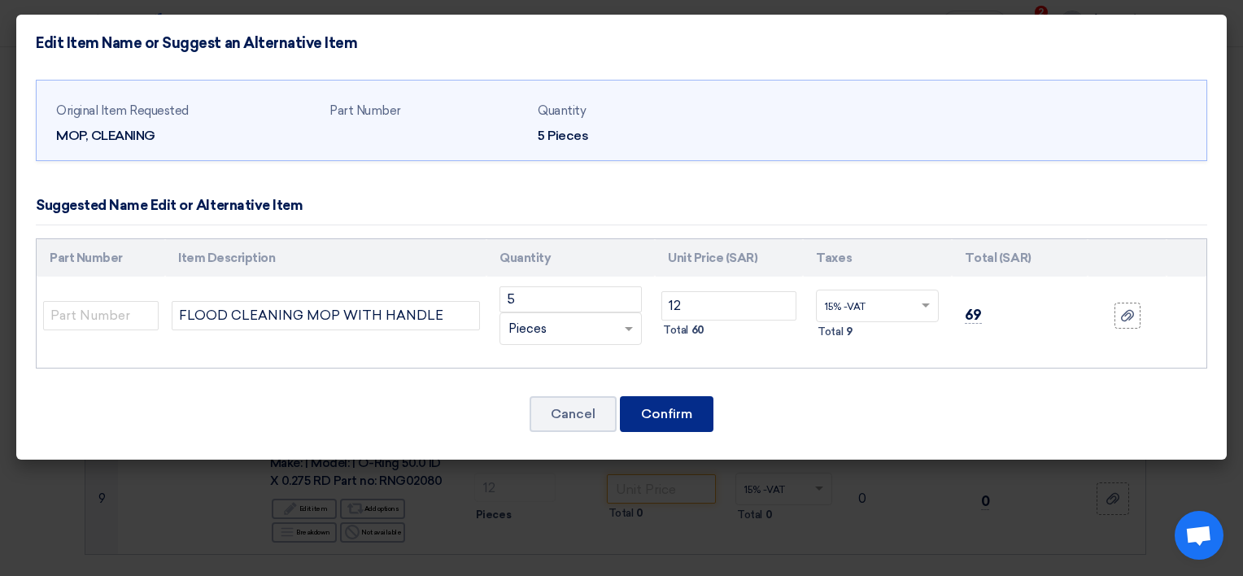
click at [673, 407] on button "Confirm" at bounding box center [667, 414] width 94 height 36
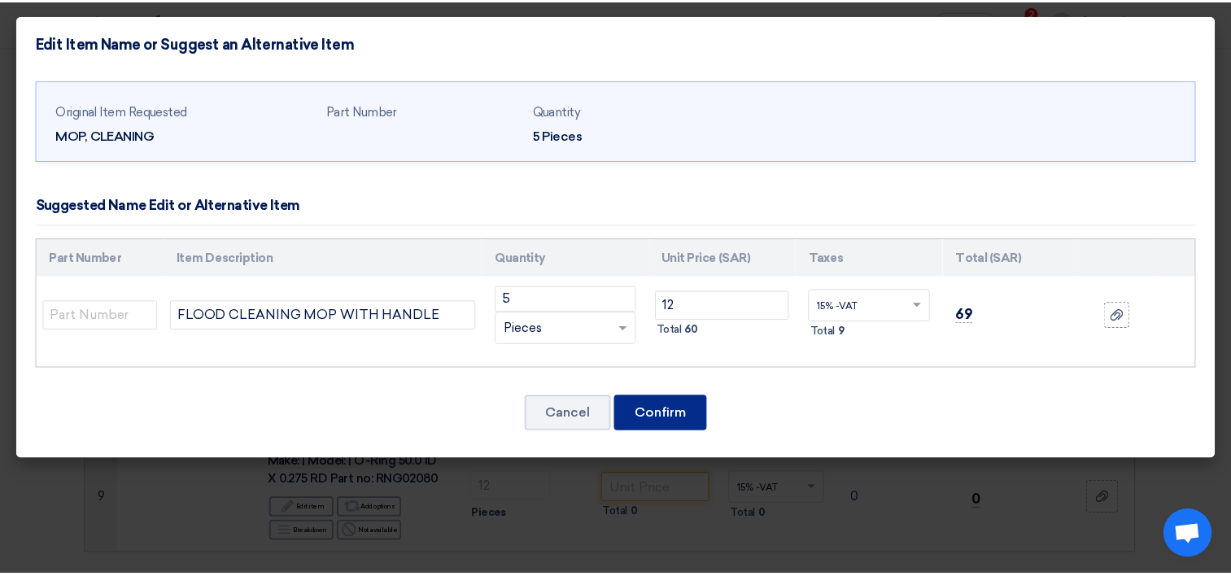
scroll to position [666, 0]
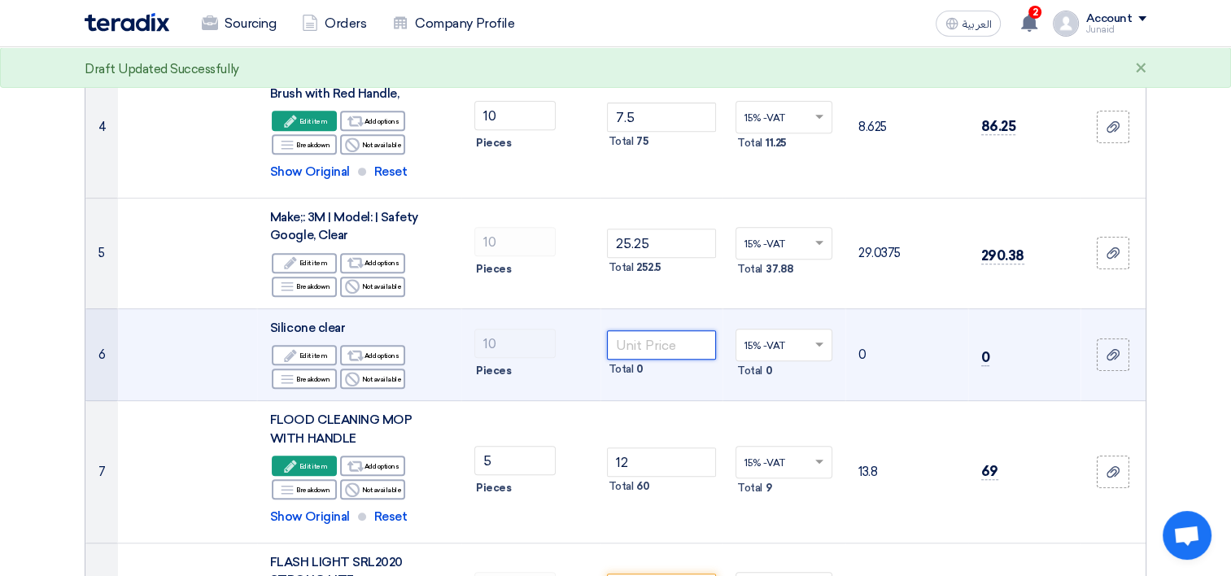
click at [658, 333] on input "number" at bounding box center [662, 344] width 110 height 29
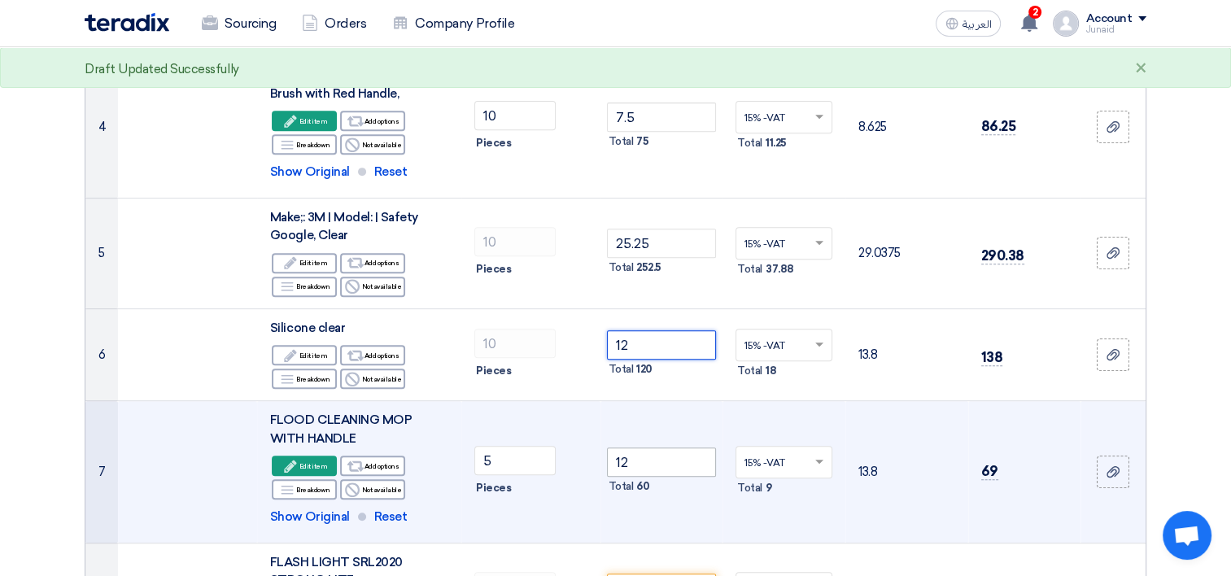
type input "12"
click at [664, 451] on input "12" at bounding box center [662, 461] width 110 height 29
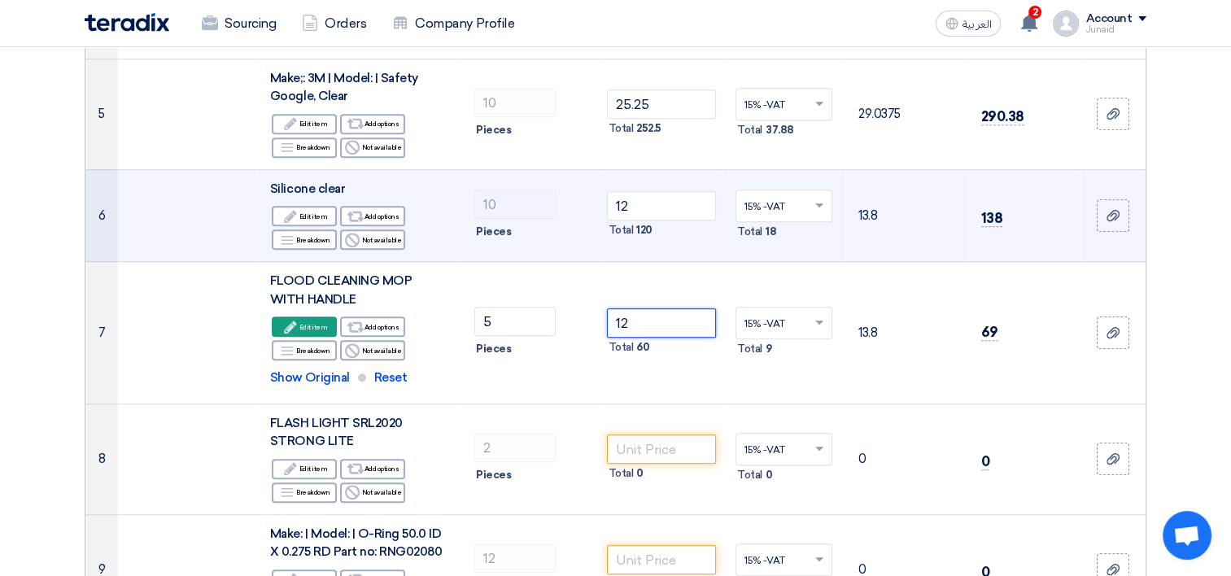
scroll to position [829, 0]
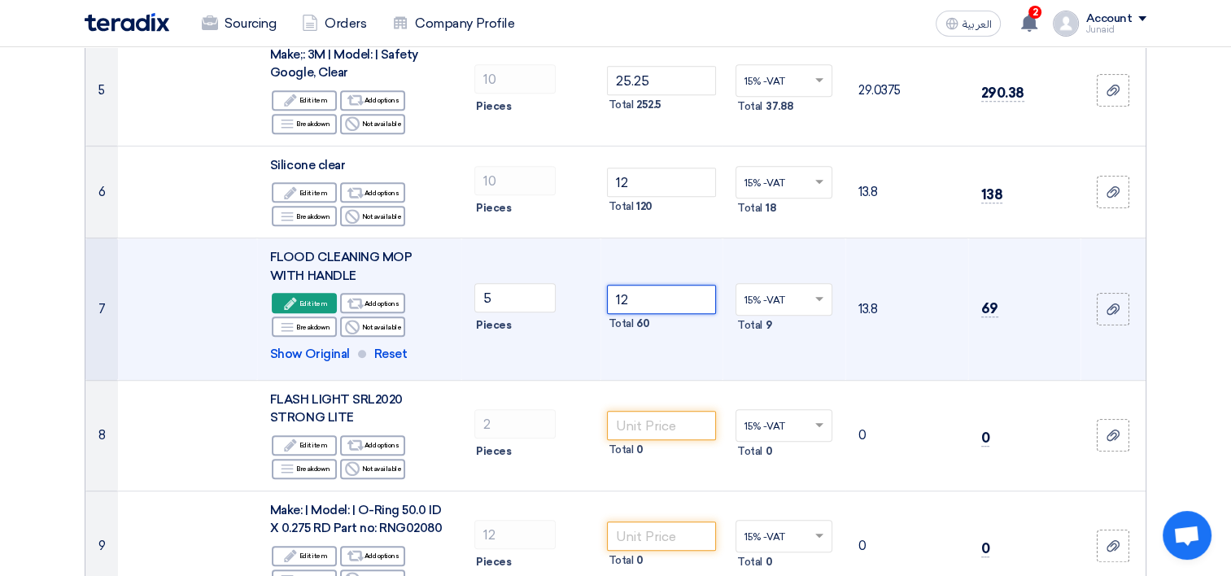
type input "1"
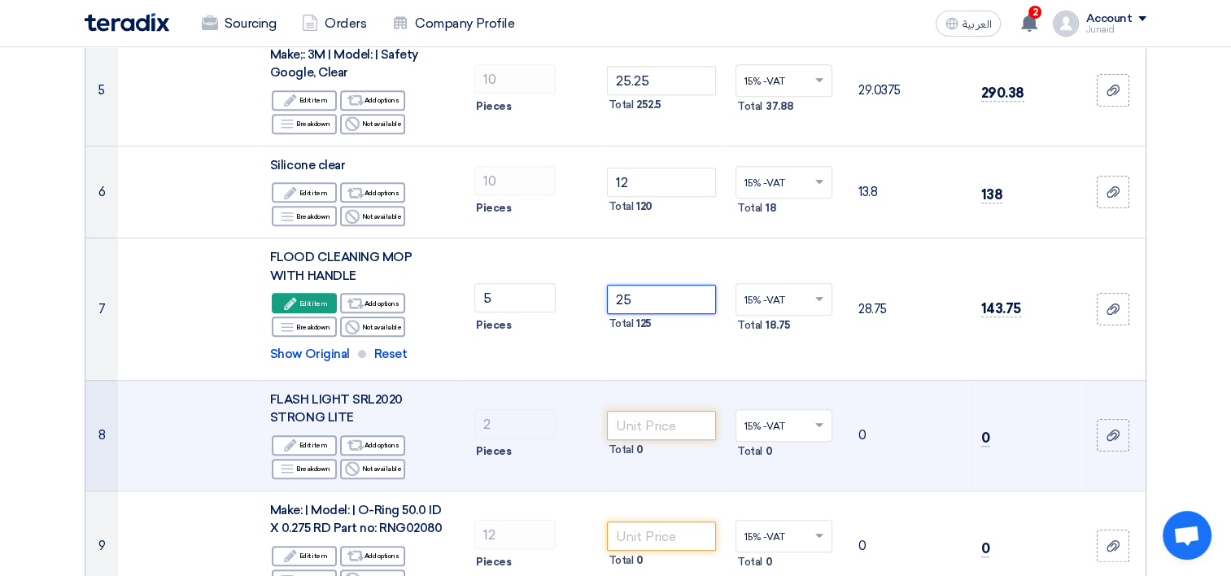
type input "25"
click at [666, 411] on input "number" at bounding box center [662, 425] width 110 height 29
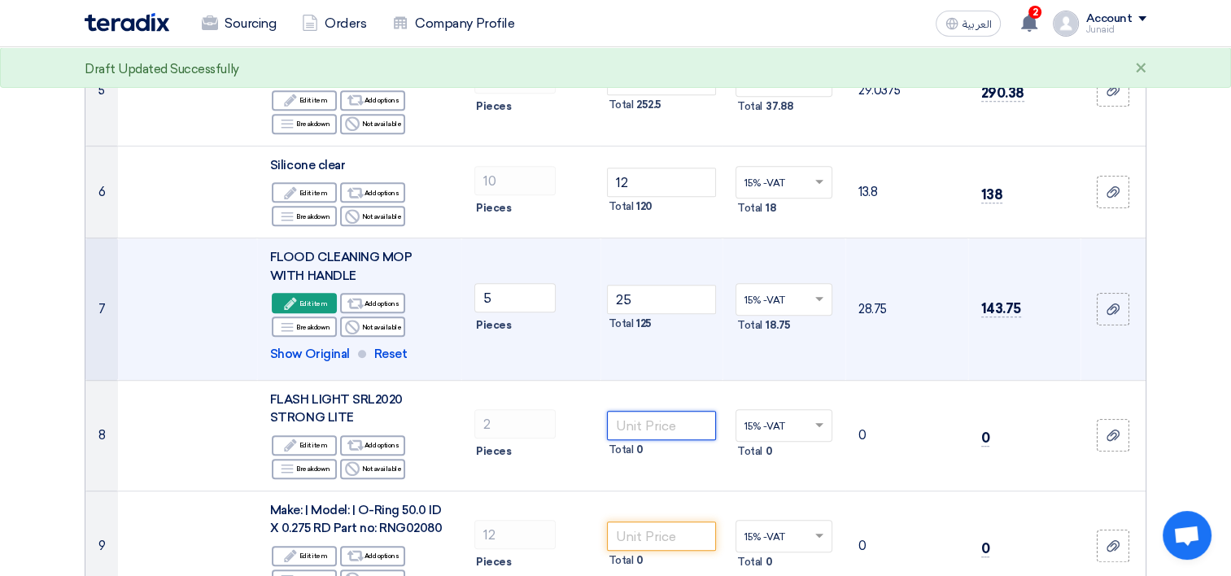
scroll to position [910, 0]
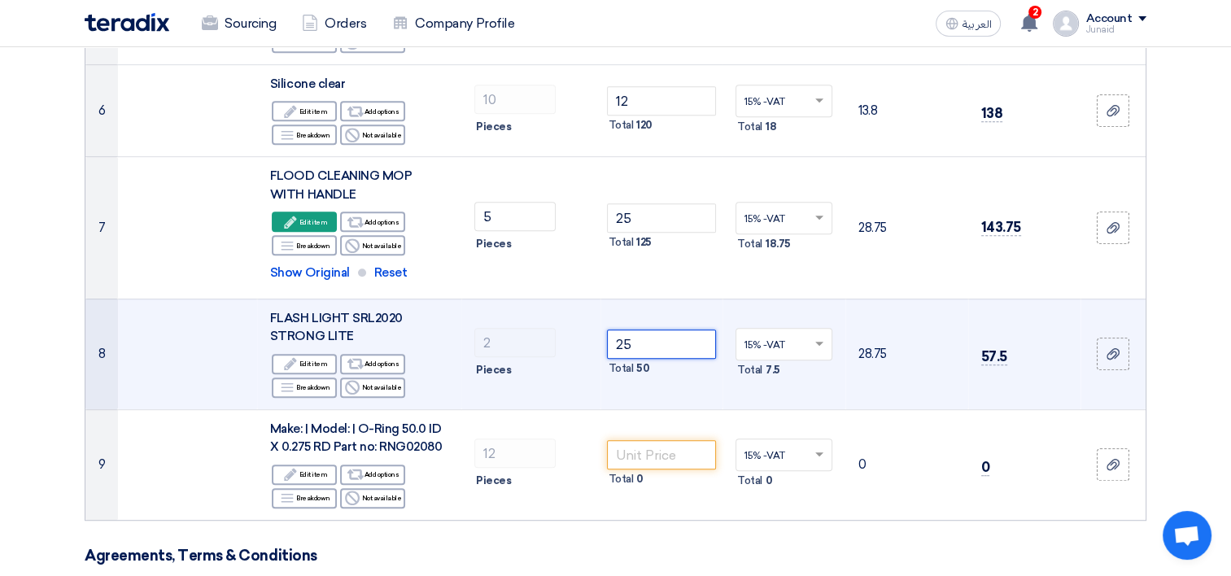
type input "2"
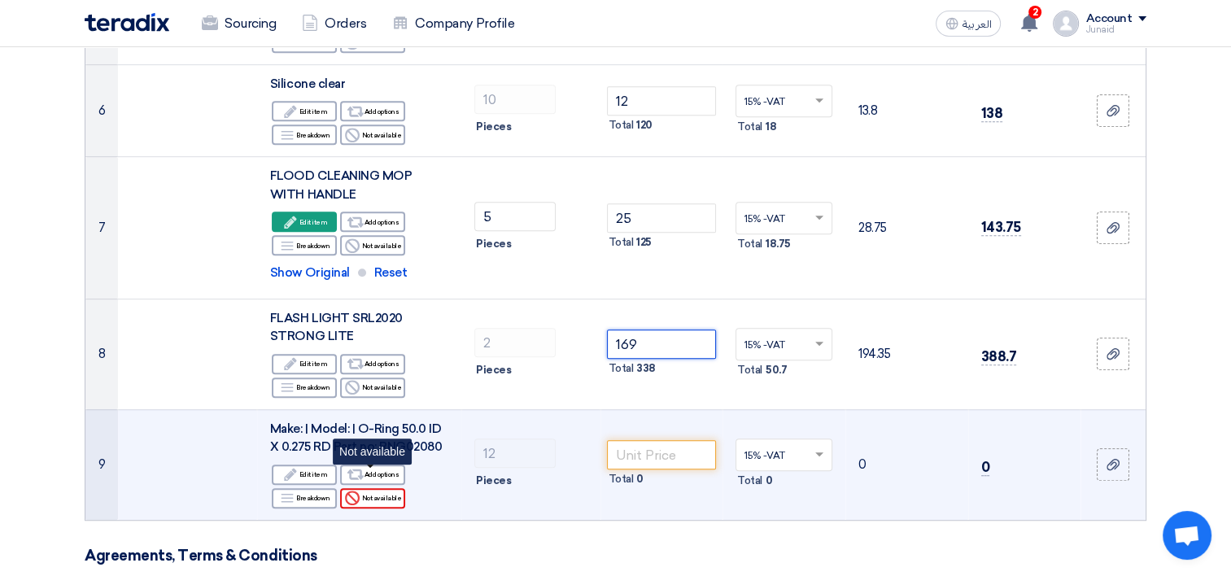
type input "169"
click at [355, 490] on icon "Reject" at bounding box center [352, 497] width 15 height 15
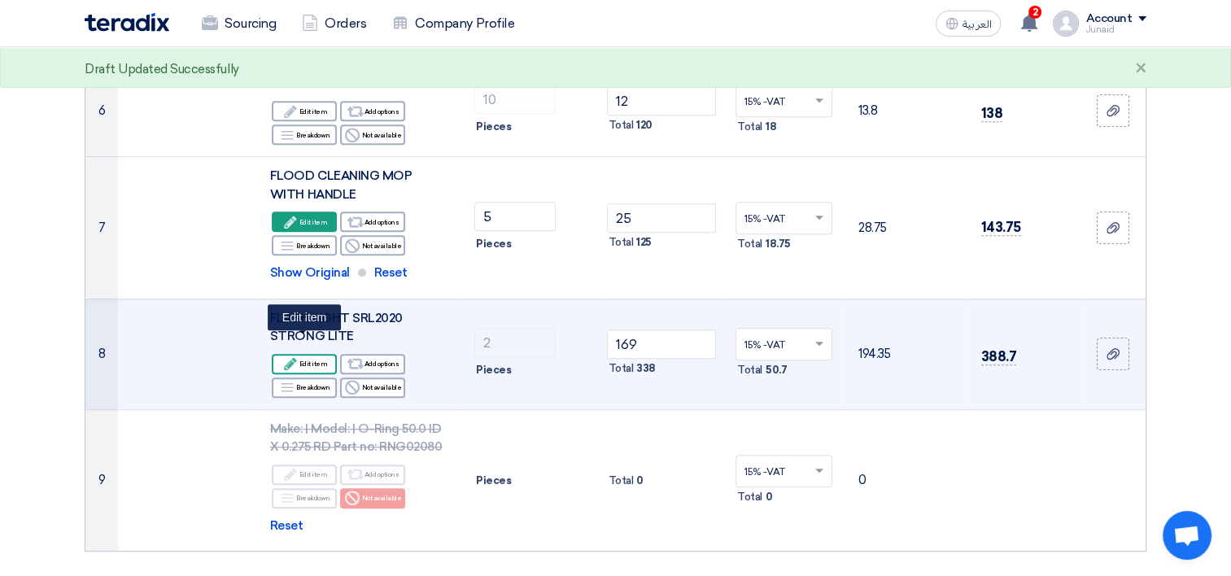
click at [305, 354] on div "Edit Edit item" at bounding box center [304, 364] width 65 height 20
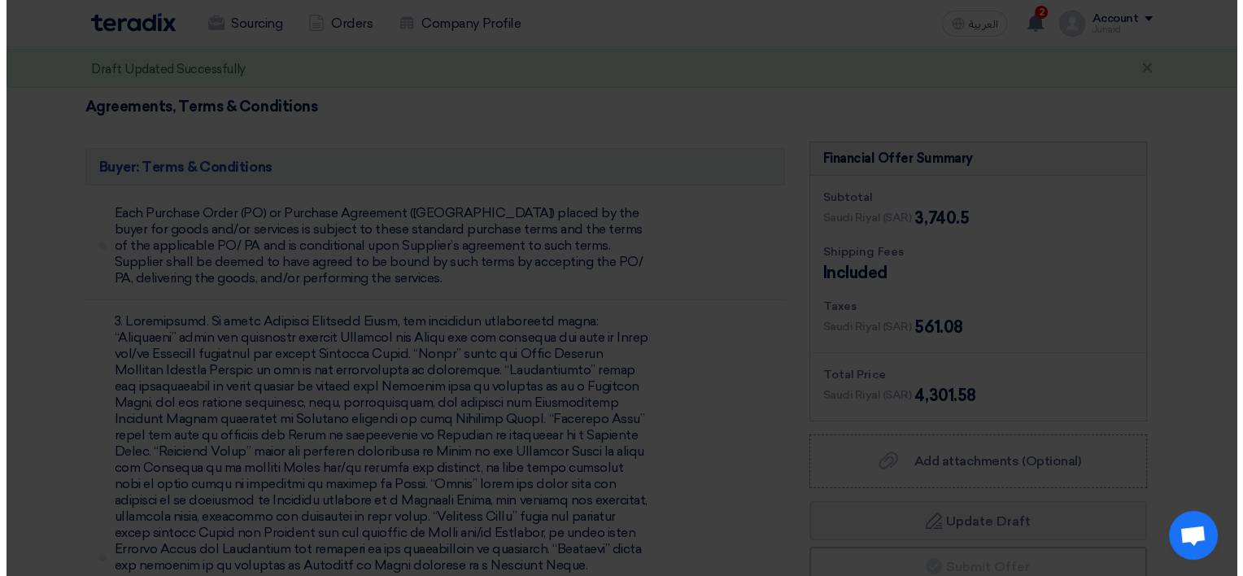
scroll to position [590, 0]
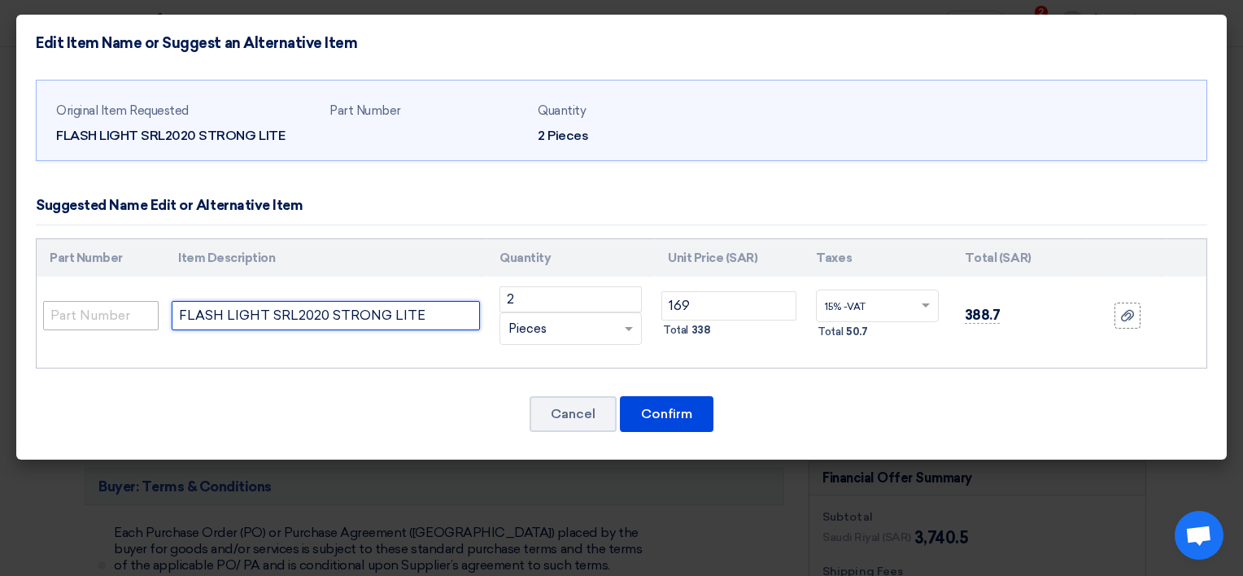
drag, startPoint x: 420, startPoint y: 320, endPoint x: 68, endPoint y: 319, distance: 352.2
click at [68, 319] on tr "FLASH LIGHT SRL2020 STRONG LITE 2 RFQ_STEP1.ITEMS.2.TYPE_PLACEHOLDER × Pieces" at bounding box center [622, 316] width 1170 height 78
paste input "310"
type input "FLASH LIGHT SRL3100 STRONG LITE"
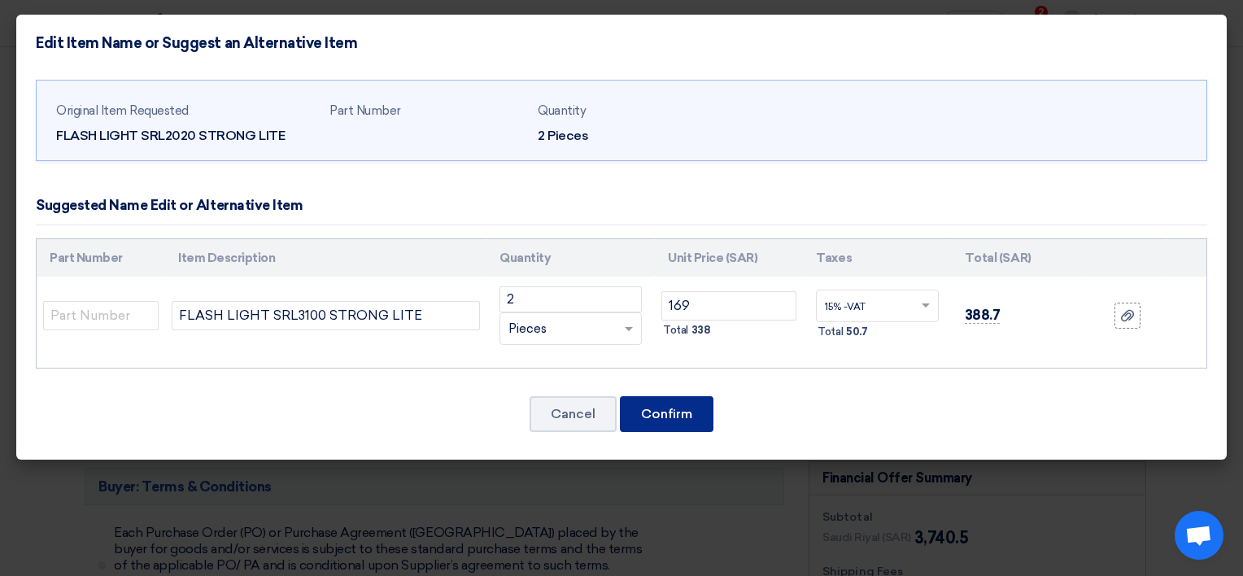
click at [667, 413] on button "Confirm" at bounding box center [667, 414] width 94 height 36
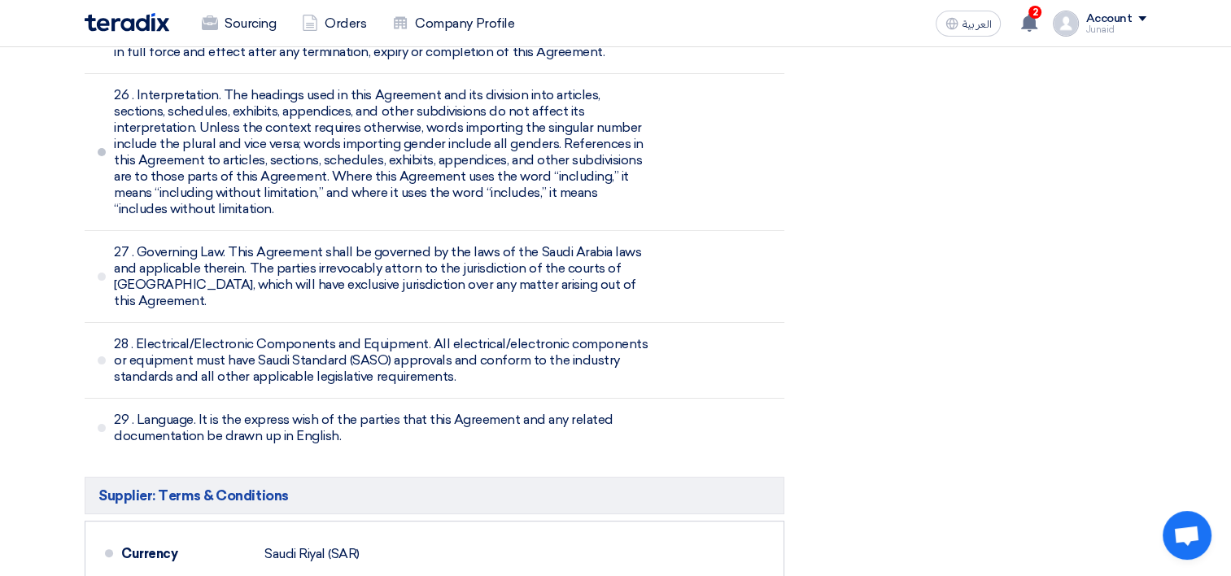
scroll to position [6507, 0]
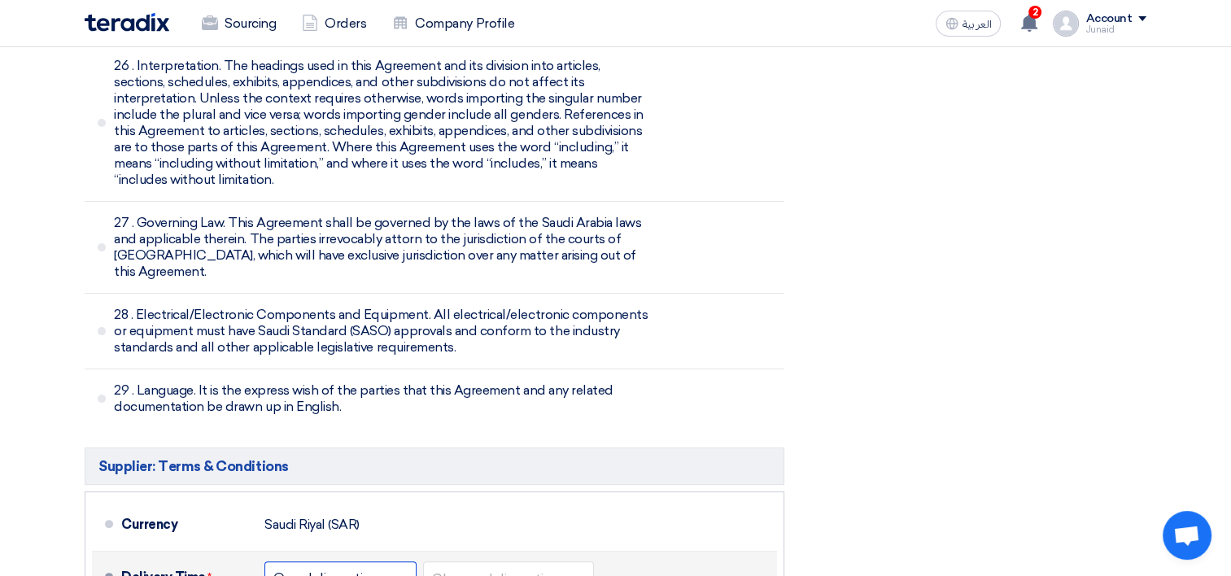
click at [392, 567] on input "text" at bounding box center [341, 579] width 136 height 24
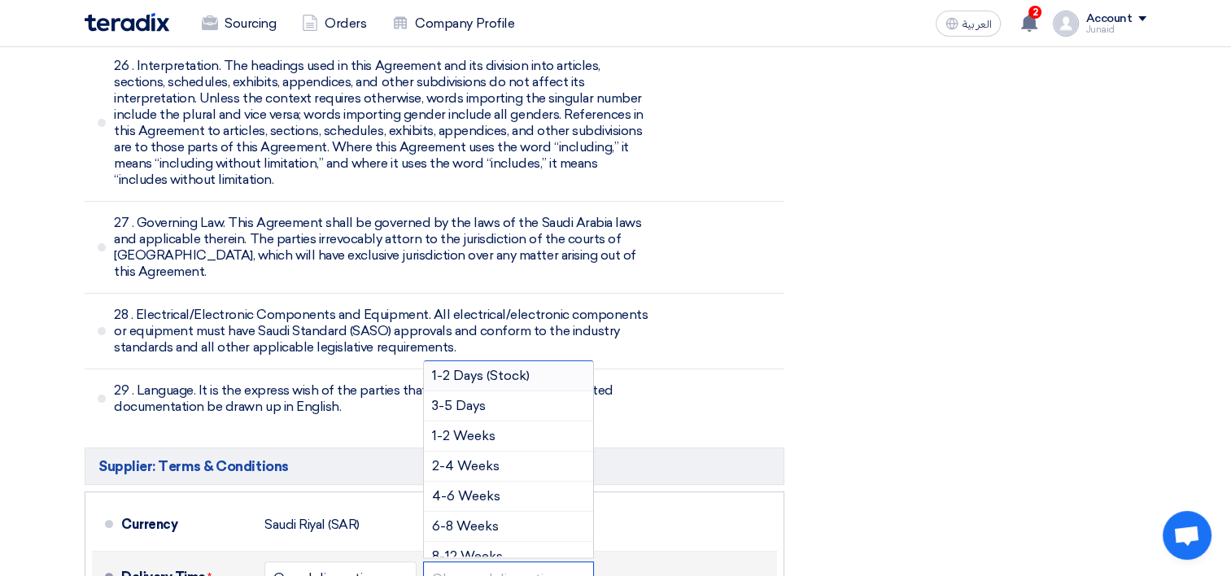
click at [490, 567] on input "text" at bounding box center [509, 579] width 155 height 24
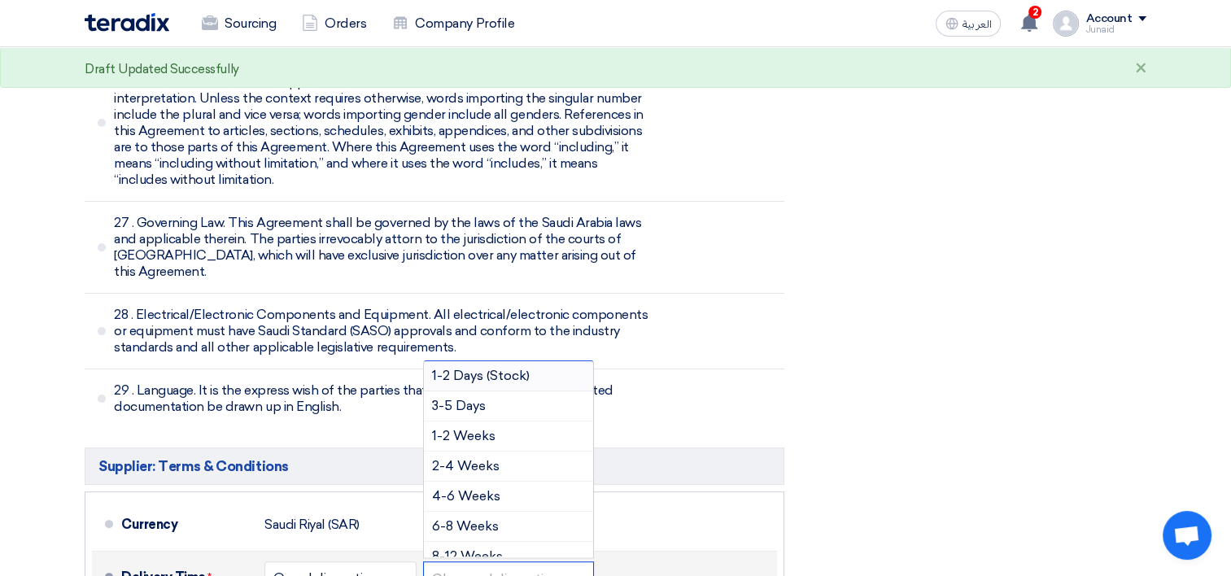
click at [494, 368] on span "1-2 Days (Stock)" at bounding box center [481, 375] width 98 height 15
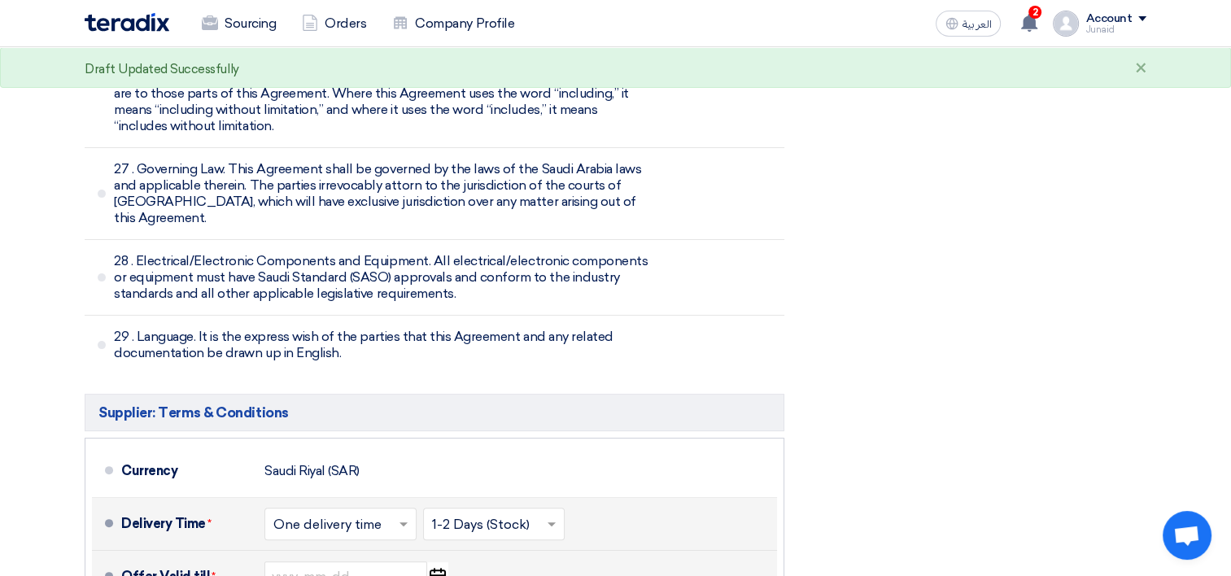
scroll to position [6588, 0]
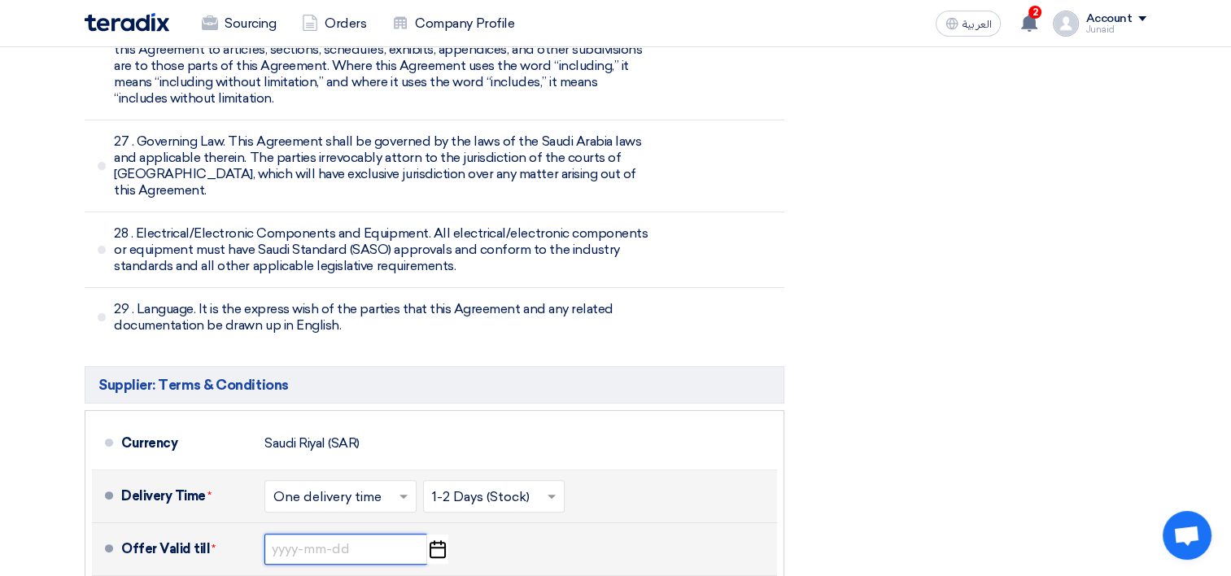
click at [332, 534] on input at bounding box center [345, 549] width 163 height 31
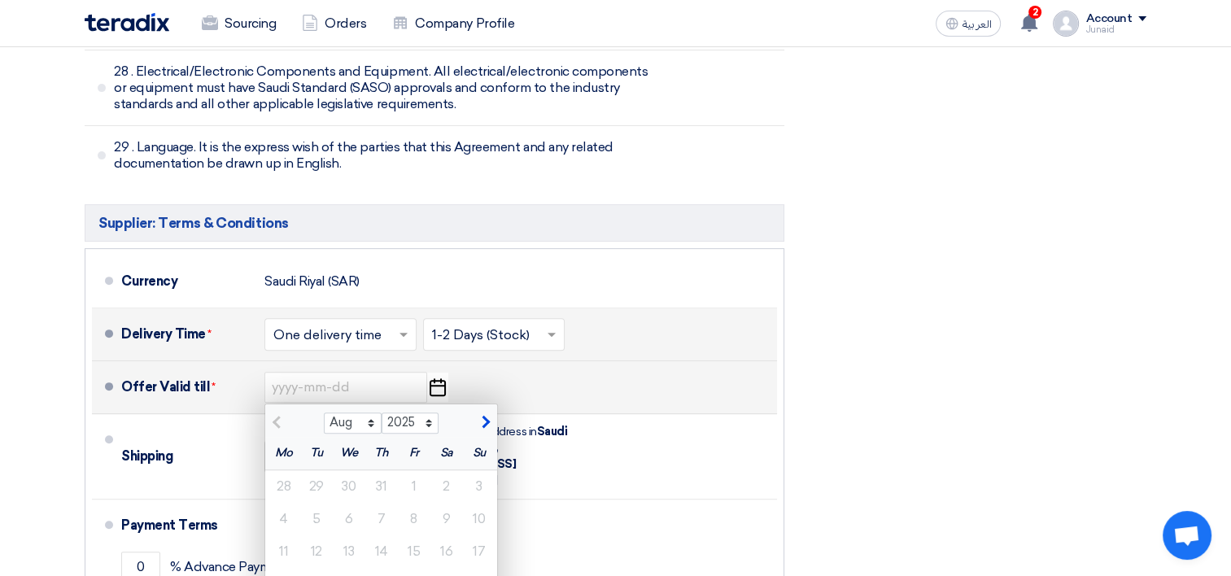
scroll to position [6751, 0]
type input "8/30/2025"
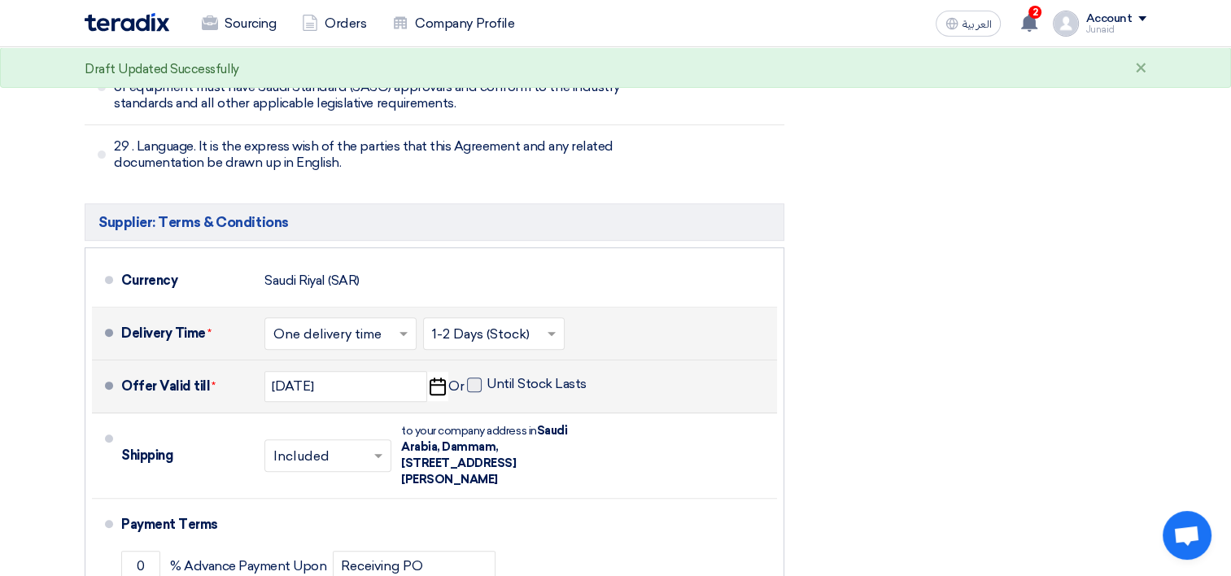
click at [472, 377] on span at bounding box center [474, 384] width 15 height 15
click at [486, 376] on input "Until Stock Lasts" at bounding box center [537, 391] width 103 height 31
checkbox input "true"
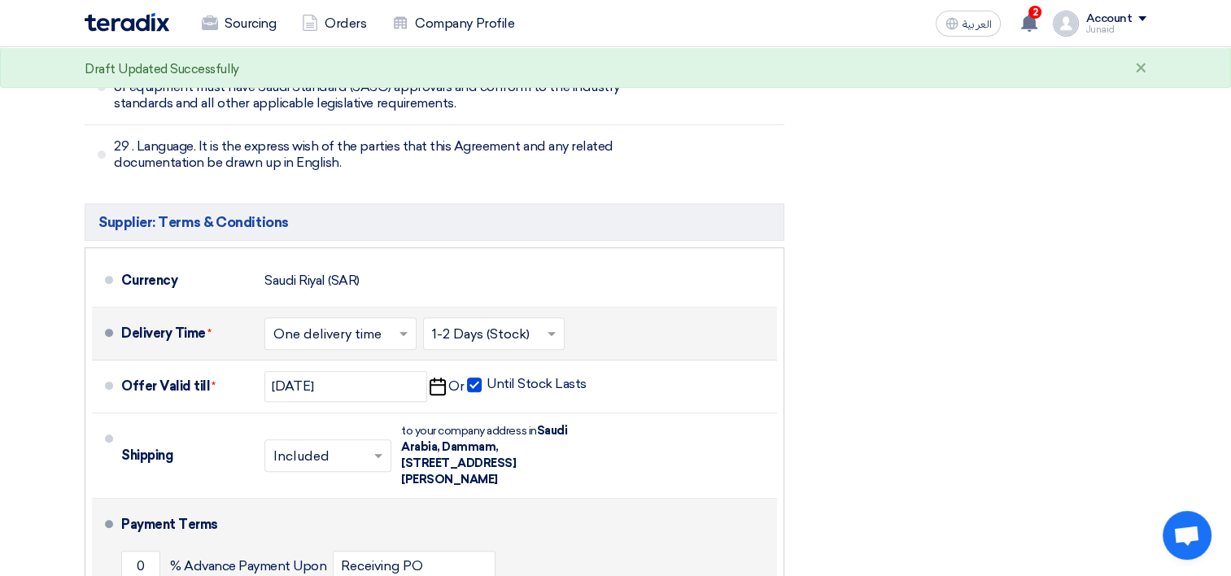
type input "0"
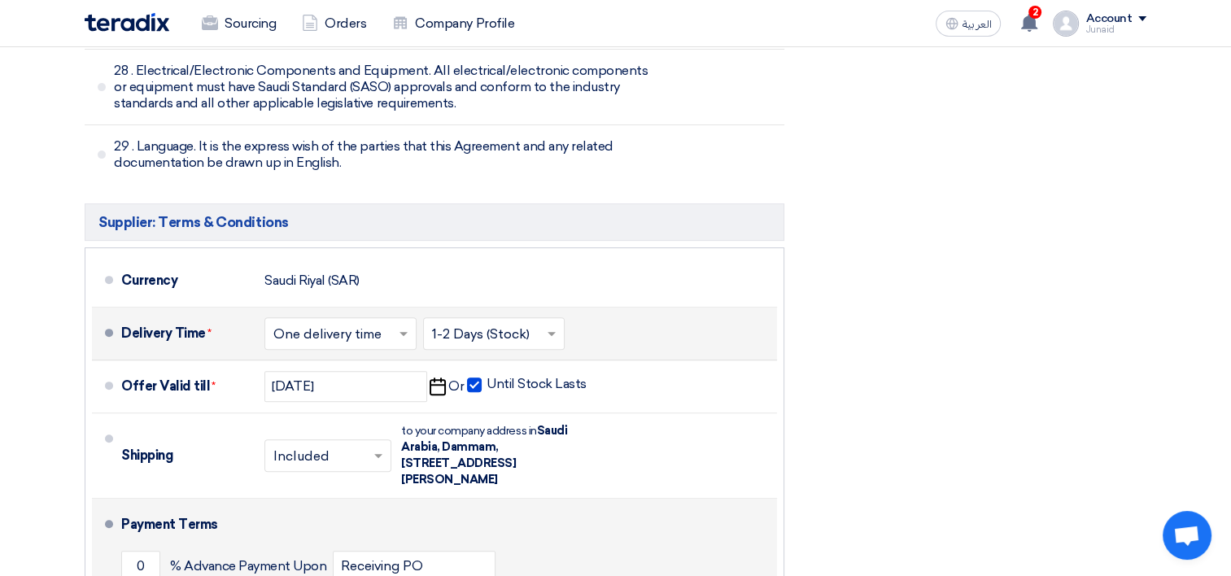
type input "100"
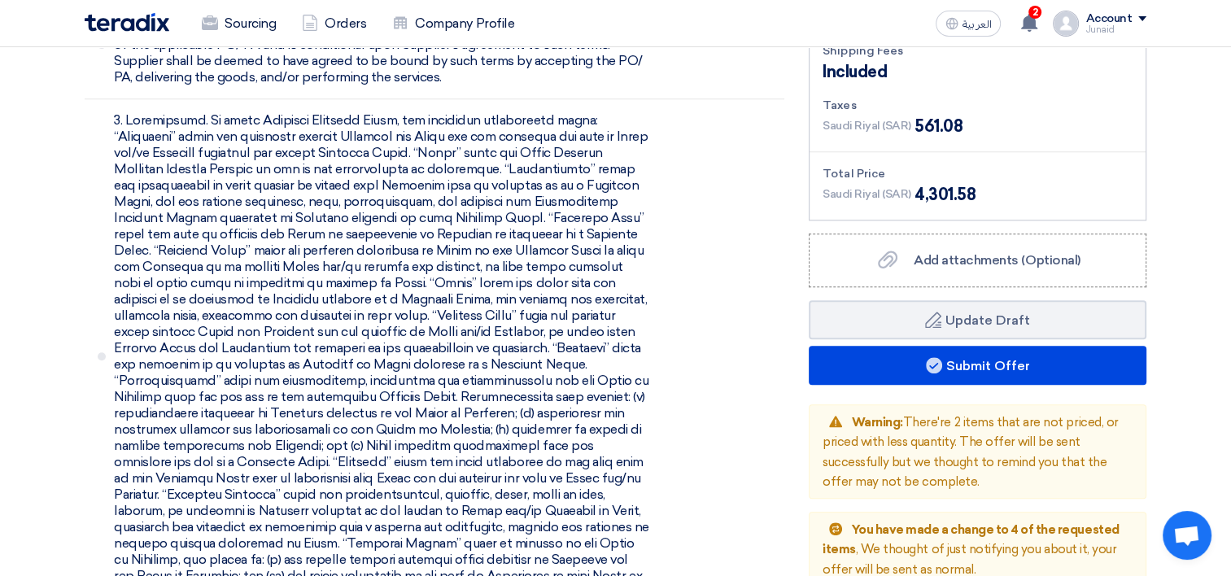
scroll to position [1627, 0]
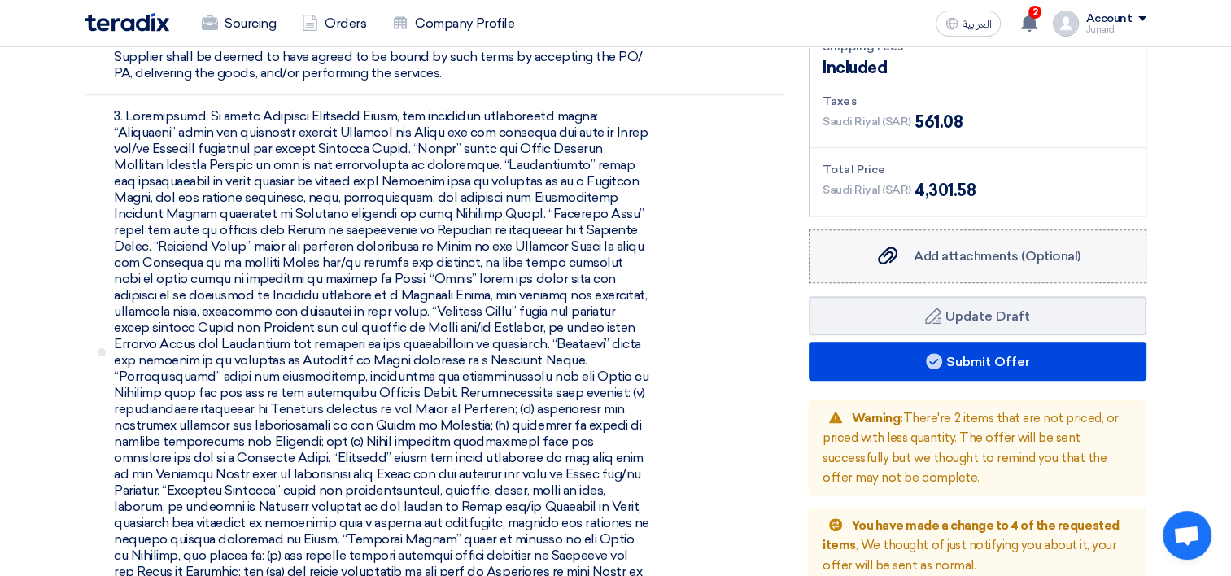
type input "30"
click at [889, 246] on icon "Add attachments (Optional)" at bounding box center [888, 256] width 20 height 20
click at [0, 0] on input "Add attachments (Optional) Add attachments (Optional)" at bounding box center [0, 0] width 0 height 0
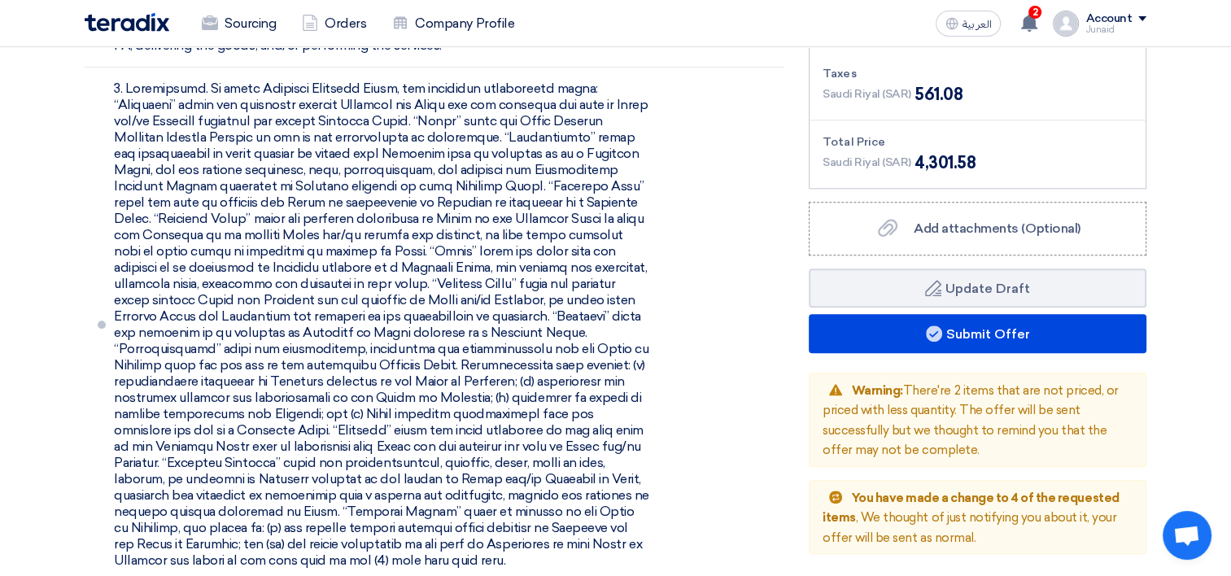
scroll to position [1708, 0]
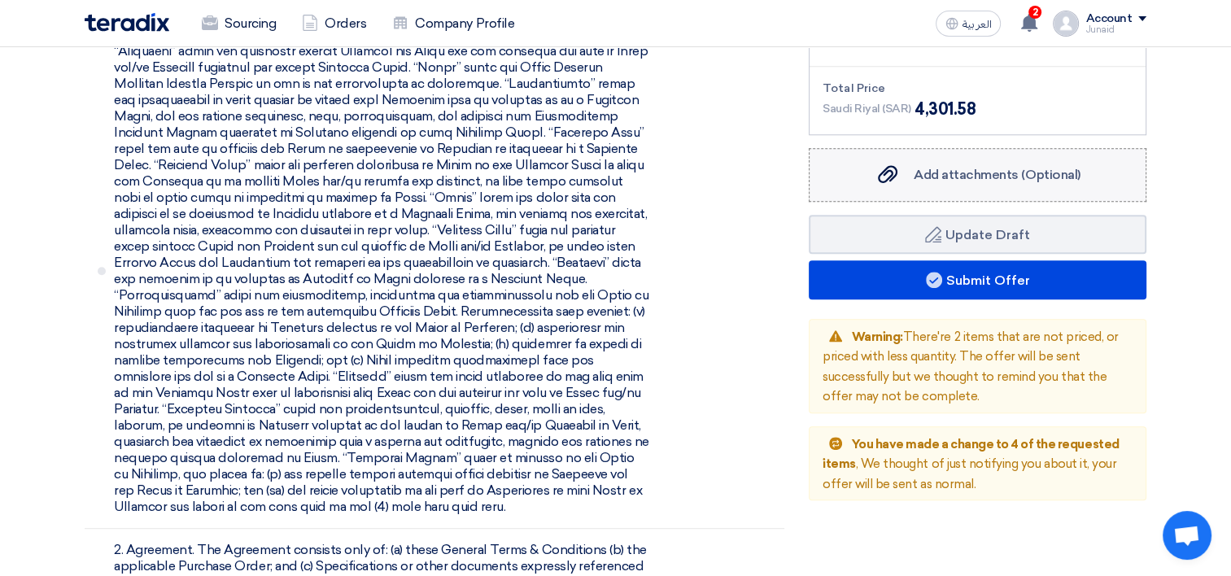
click at [900, 165] on div "Add attachments (Optional) Add attachments (Optional)" at bounding box center [976, 175] width 205 height 20
click at [0, 0] on input "Add attachments (Optional) Add attachments (Optional)" at bounding box center [0, 0] width 0 height 0
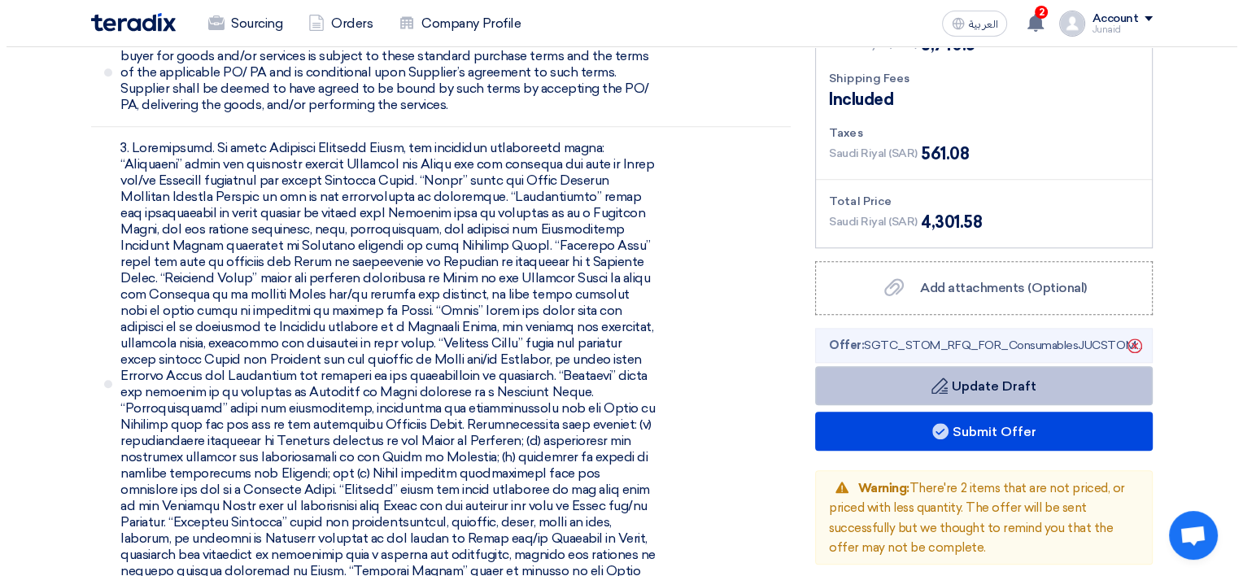
scroll to position [1627, 0]
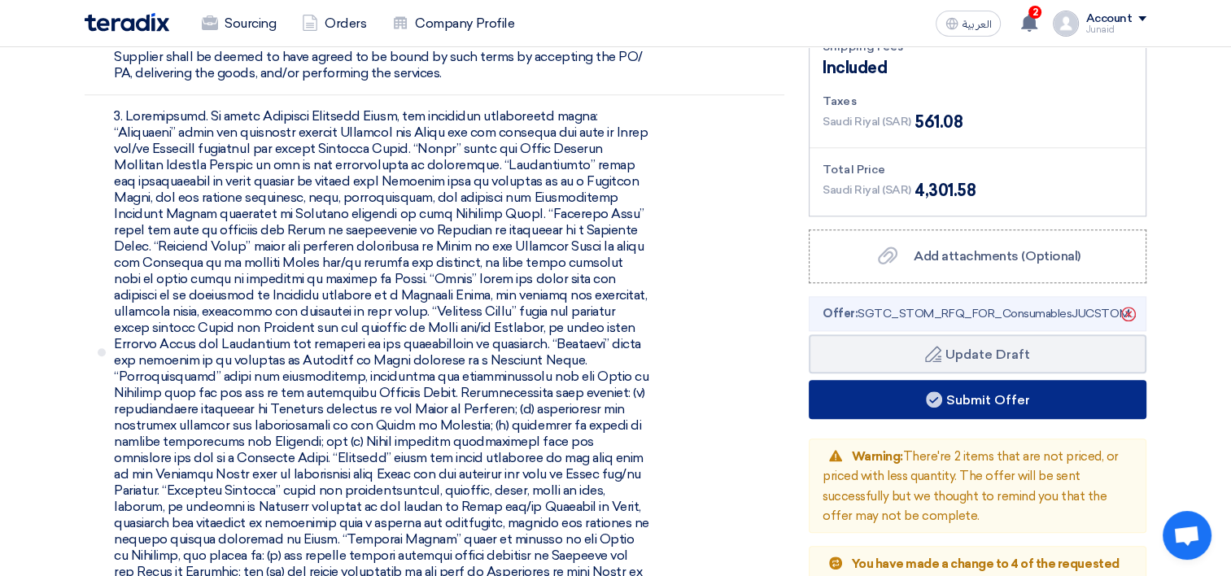
click at [931, 380] on button "Submit Offer" at bounding box center [977, 399] width 338 height 39
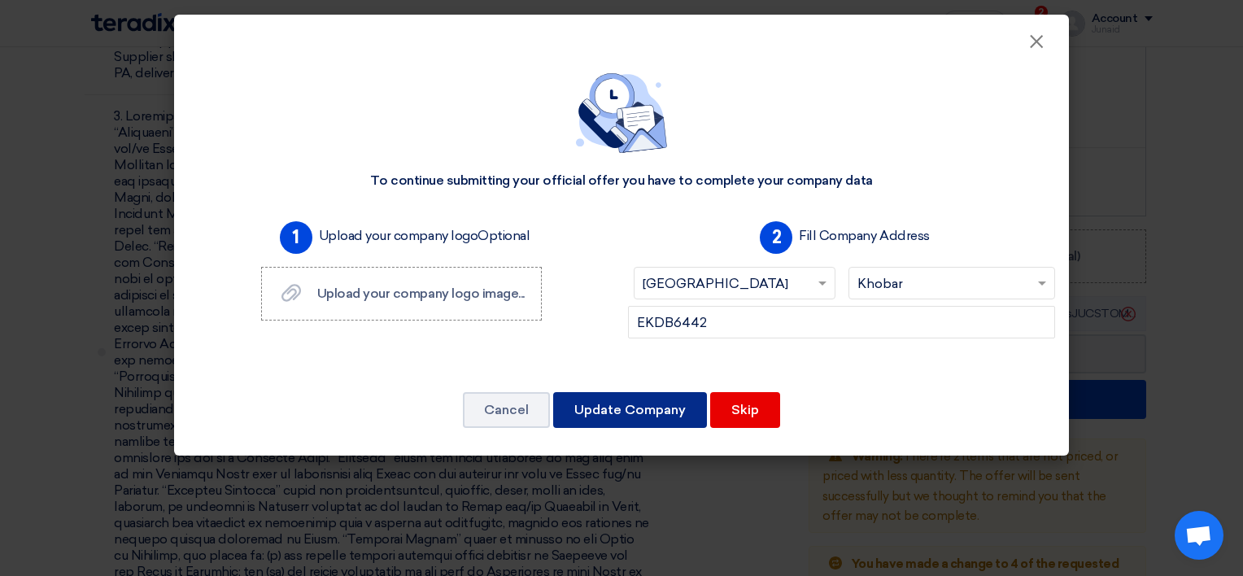
click at [669, 409] on button "Update Company" at bounding box center [630, 410] width 154 height 36
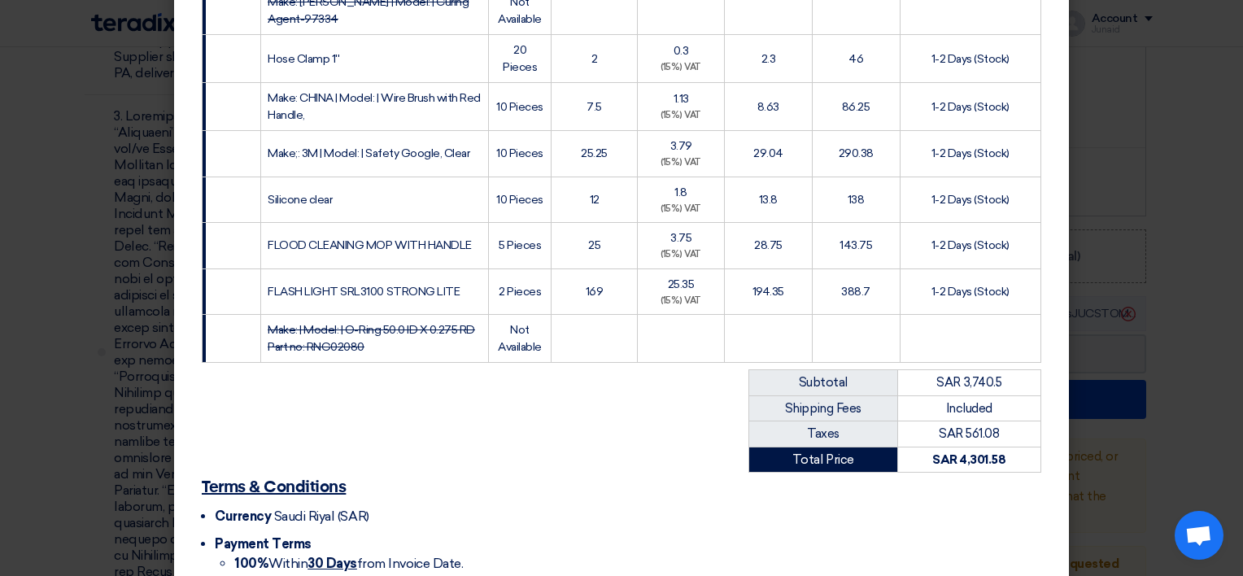
scroll to position [585, 0]
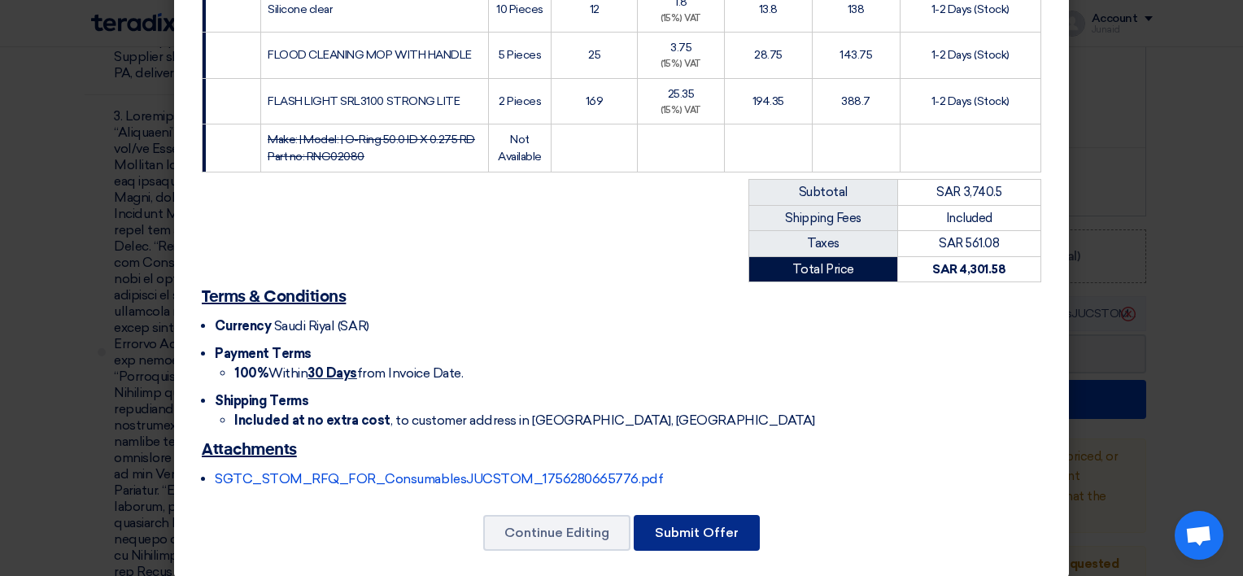
click at [657, 515] on button "Submit Offer" at bounding box center [697, 533] width 126 height 36
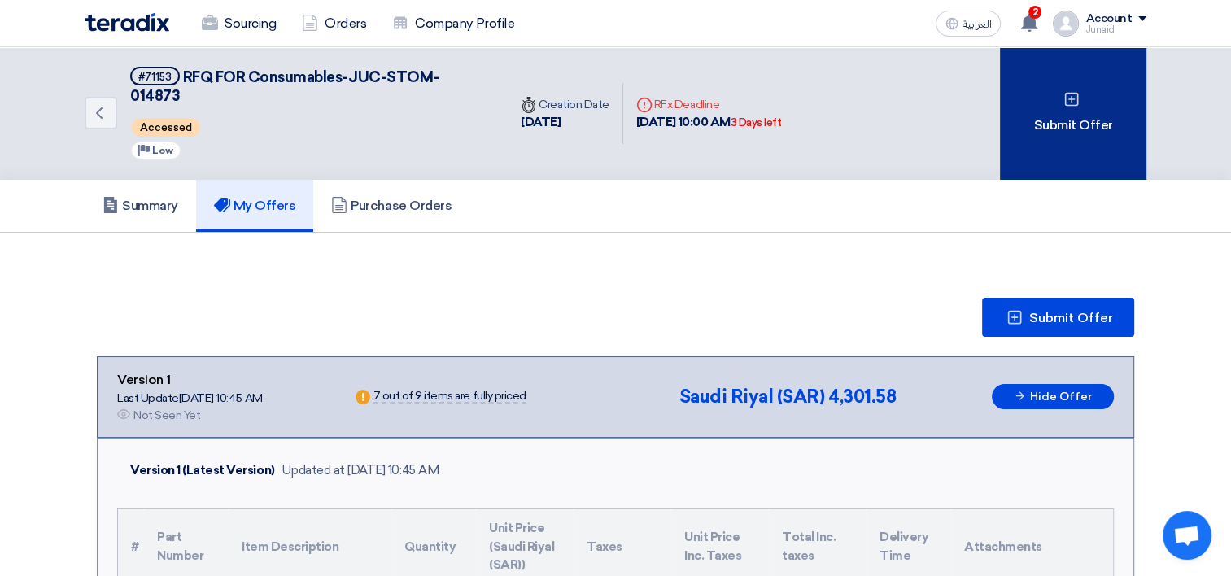
click at [1074, 132] on div "Submit Offer" at bounding box center [1073, 113] width 146 height 133
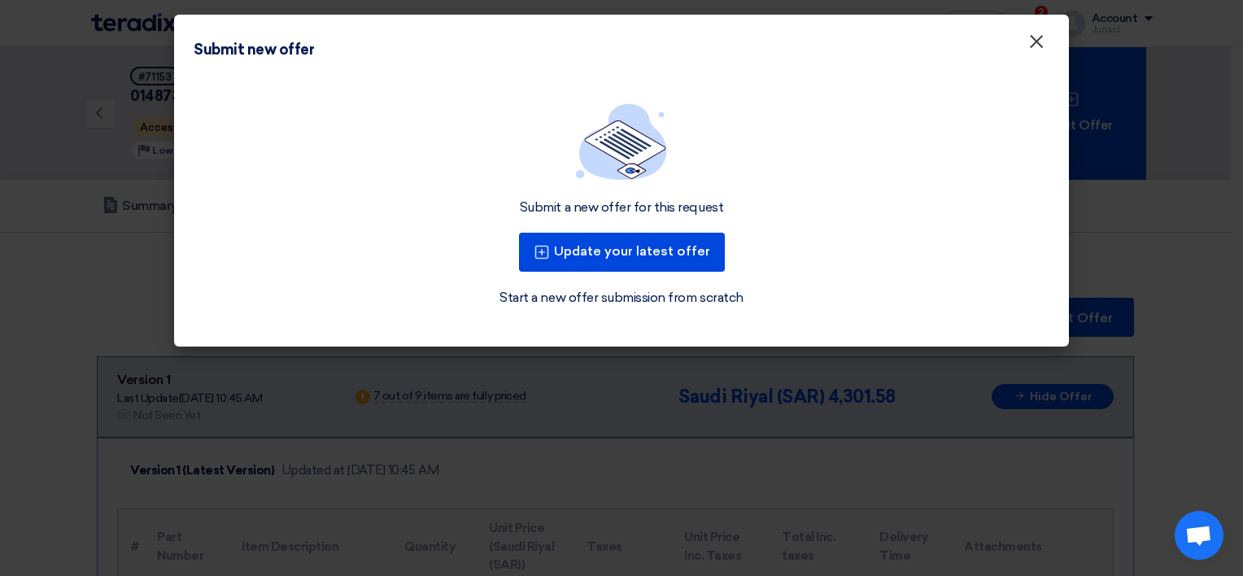
click at [1034, 44] on span "×" at bounding box center [1036, 45] width 16 height 33
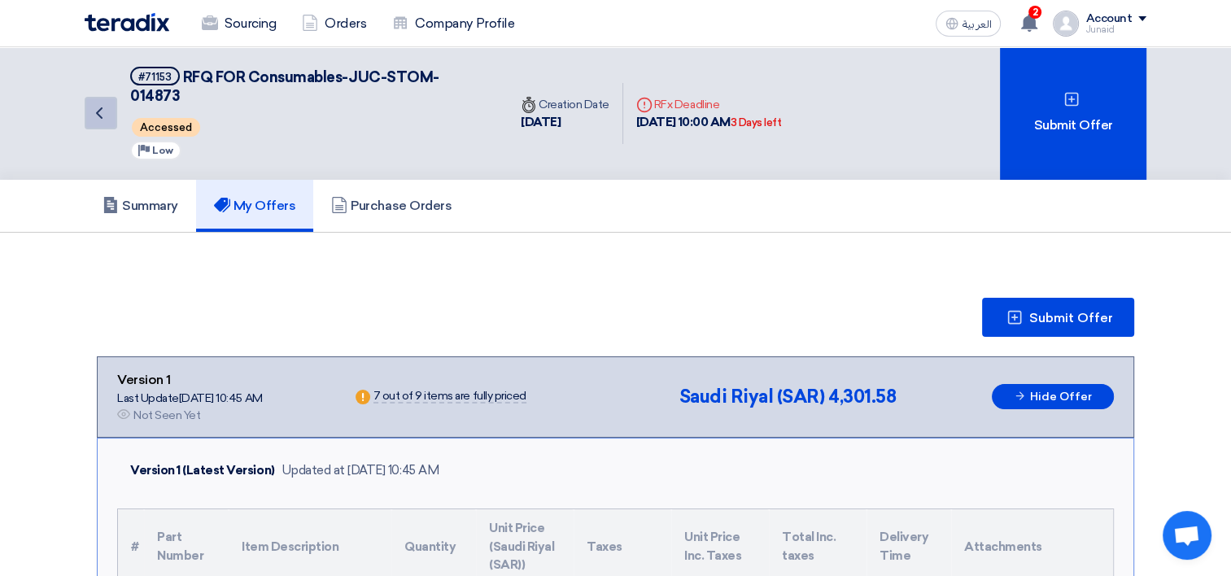
click at [107, 104] on icon "Back" at bounding box center [99, 113] width 20 height 20
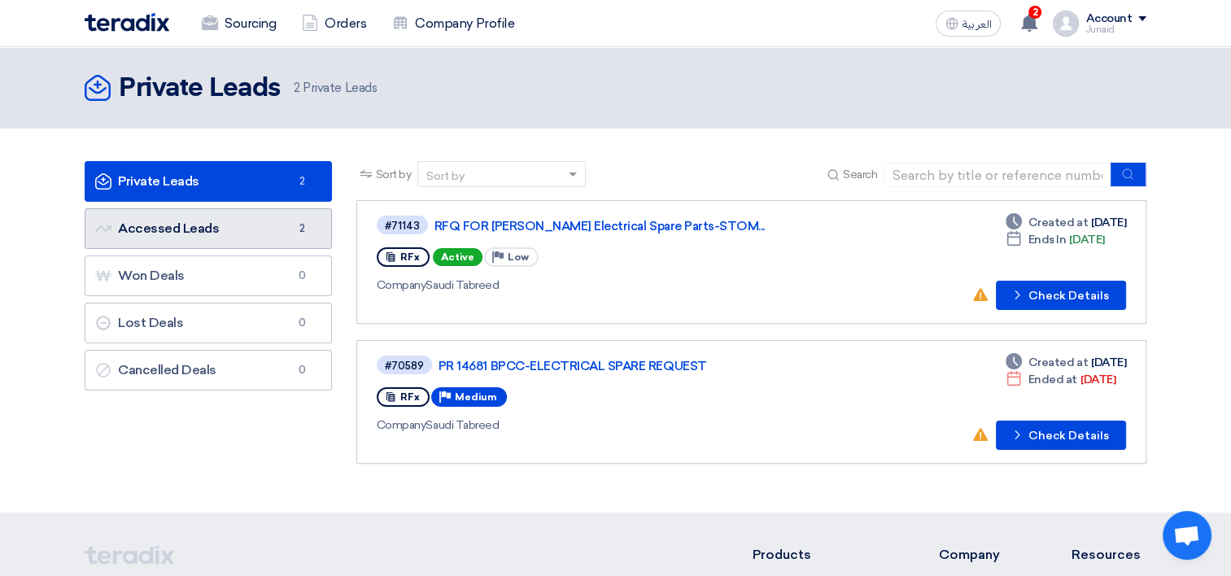
click at [233, 244] on link "Accessed Leads Accessed Leads 2" at bounding box center [208, 228] width 247 height 41
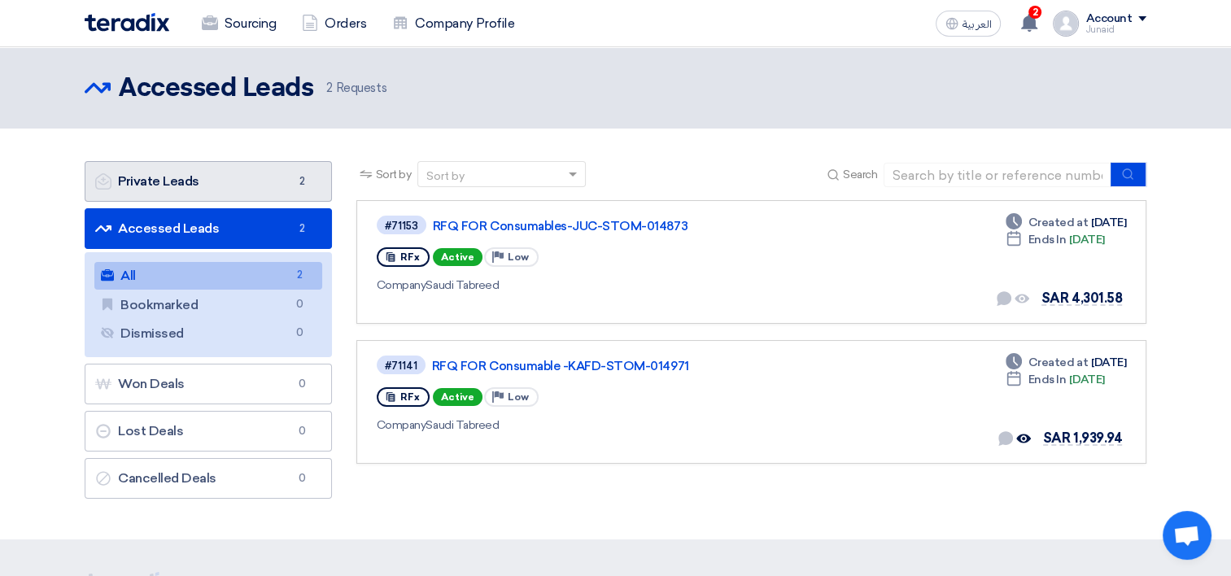
click at [221, 178] on link "Private Leads Private Leads 2" at bounding box center [208, 181] width 247 height 41
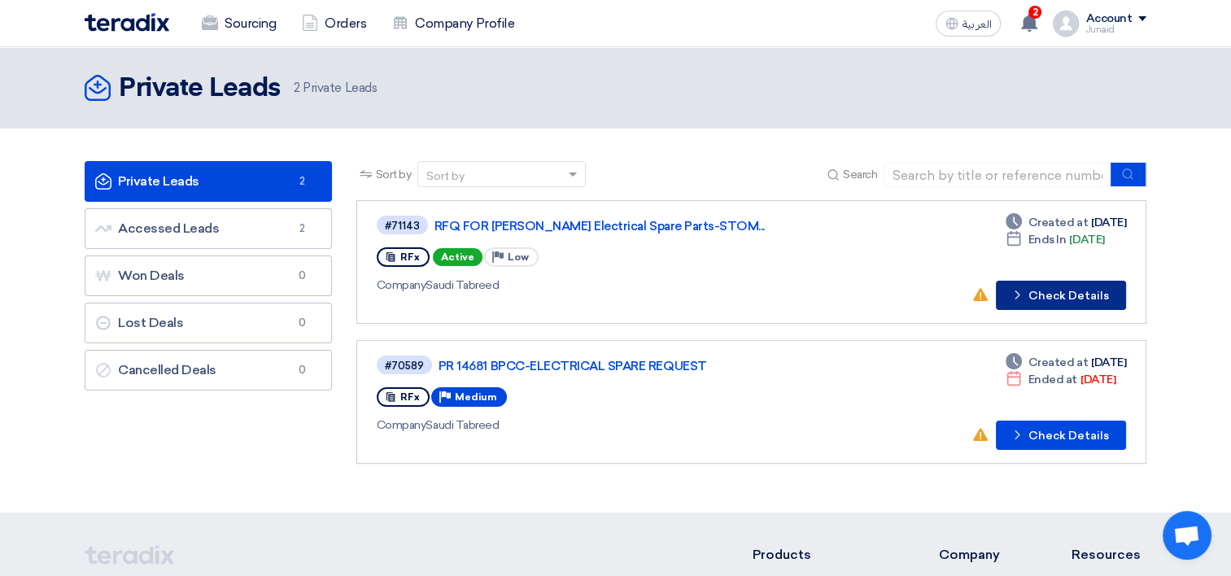
click at [1038, 286] on button "Check details Check Details" at bounding box center [1060, 295] width 130 height 29
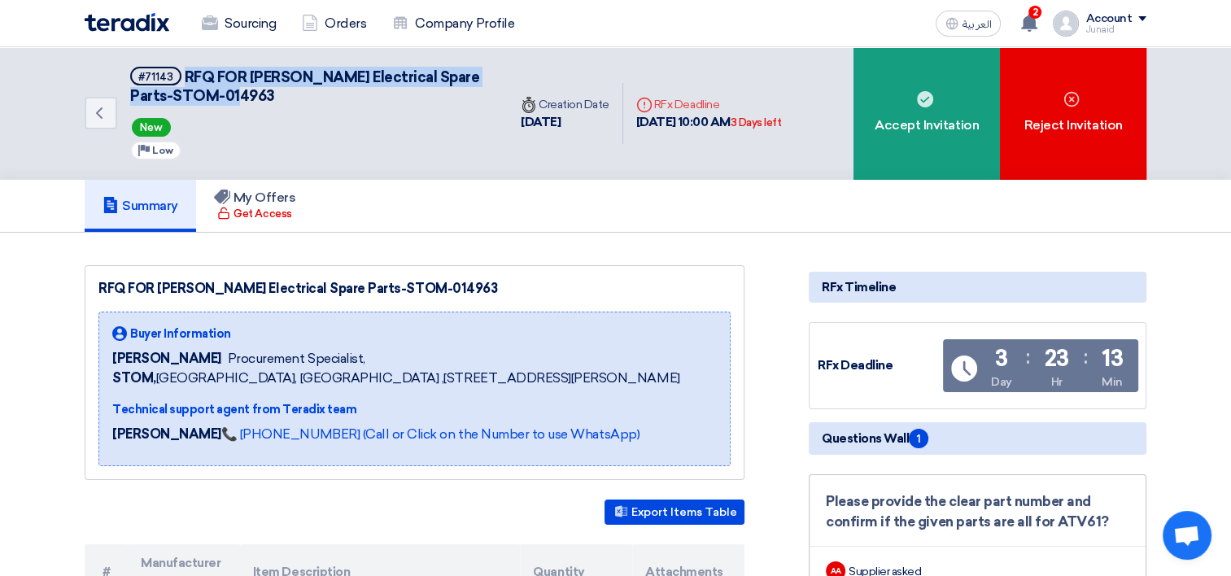
drag, startPoint x: 182, startPoint y: 72, endPoint x: 230, endPoint y: 91, distance: 51.5
click at [230, 91] on h5 "#71143 RFQ FOR Schneider Electrical Spare Parts-STOM-014963" at bounding box center [309, 87] width 358 height 40
copy span "RFQ FOR Schneider Electrical Spare Parts-STOM-014963"
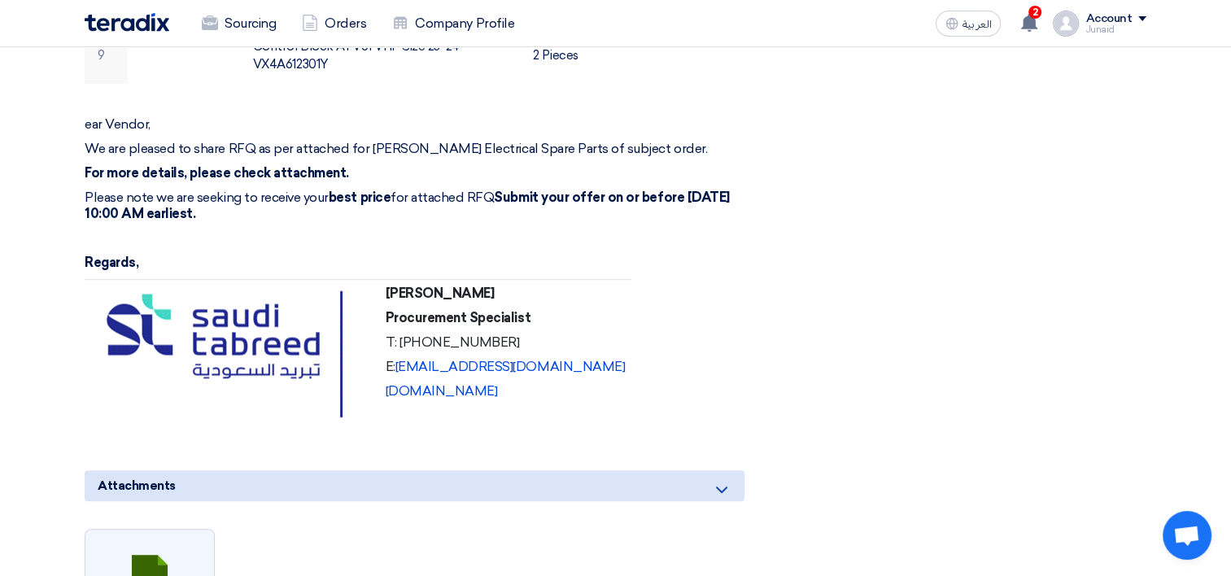
scroll to position [895, 0]
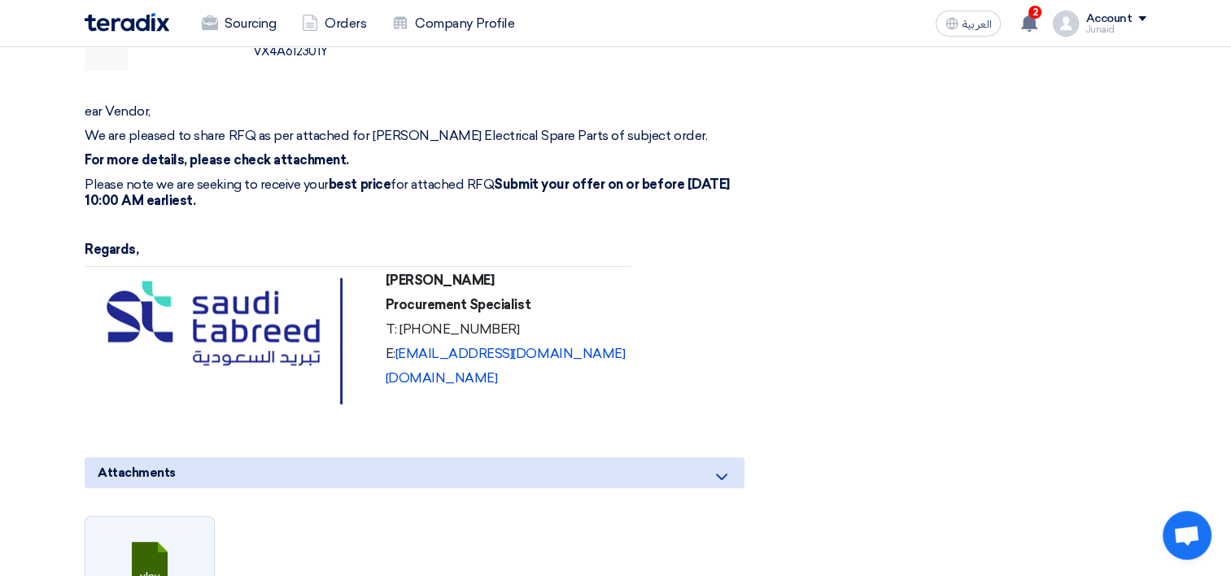
drag, startPoint x: 403, startPoint y: 294, endPoint x: 485, endPoint y: 290, distance: 82.2
click at [485, 290] on td "Khalil ALbinali Procurement Specialist T: +966565644988 E: kalblnali@sauditabre…" at bounding box center [505, 345] width 252 height 159
copy strong "Khalil ALbinali"
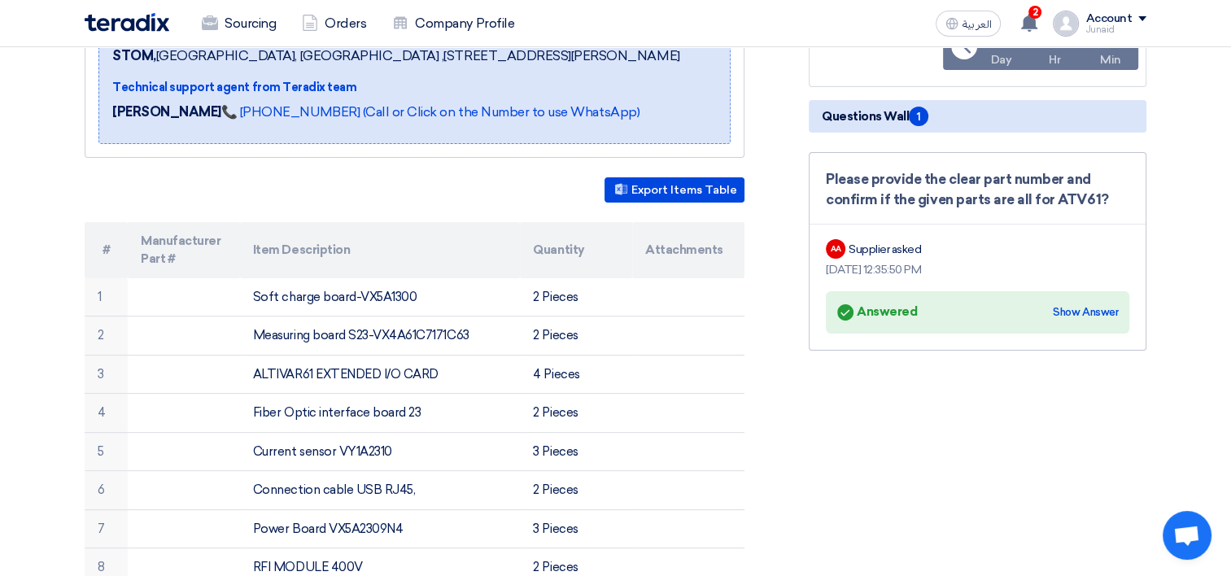
scroll to position [325, 0]
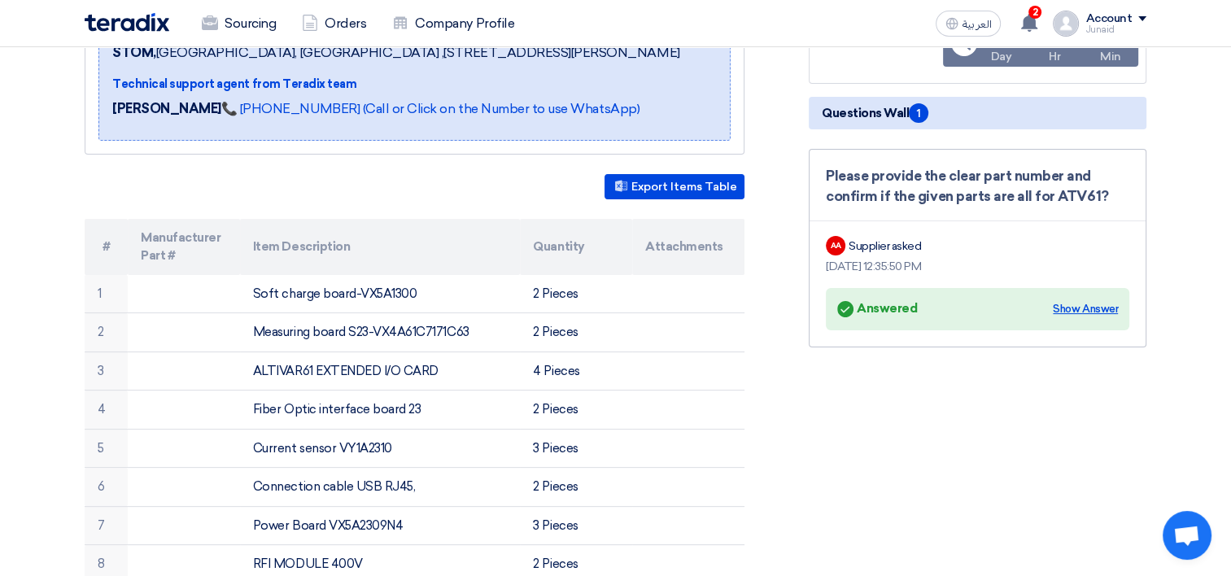
click at [1077, 311] on div "Show Answer" at bounding box center [1084, 309] width 65 height 16
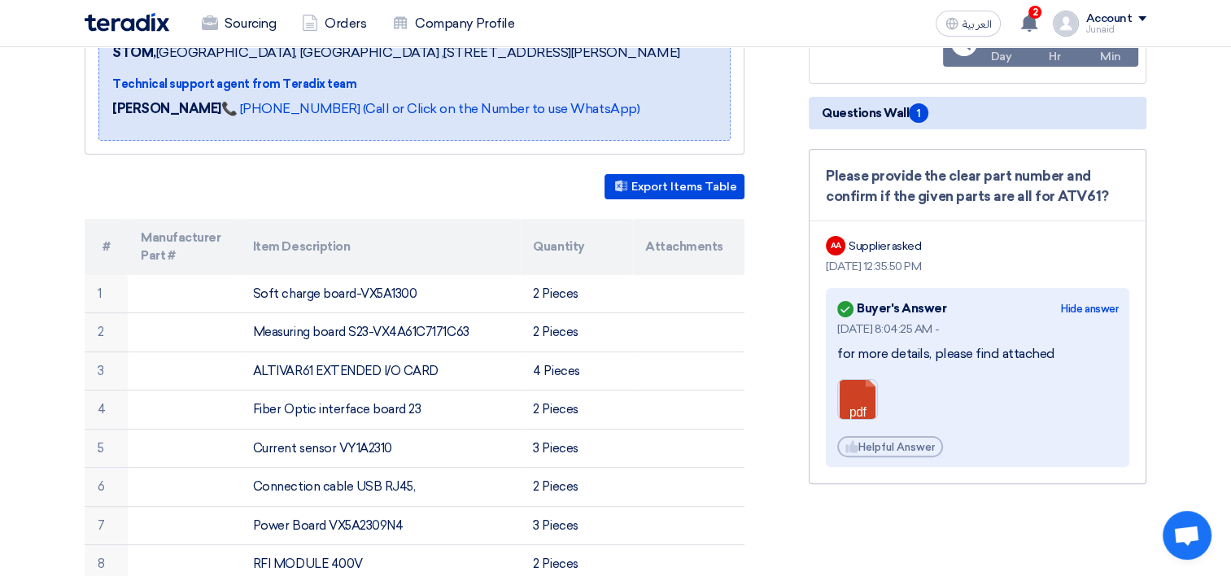
click at [854, 403] on link at bounding box center [903, 429] width 130 height 98
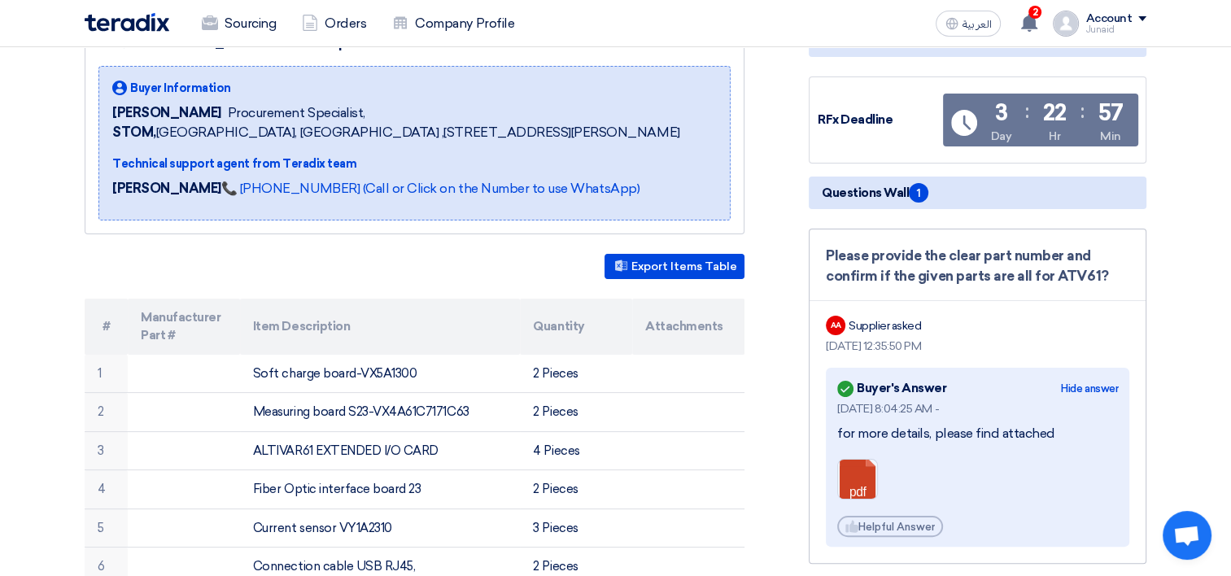
scroll to position [0, 0]
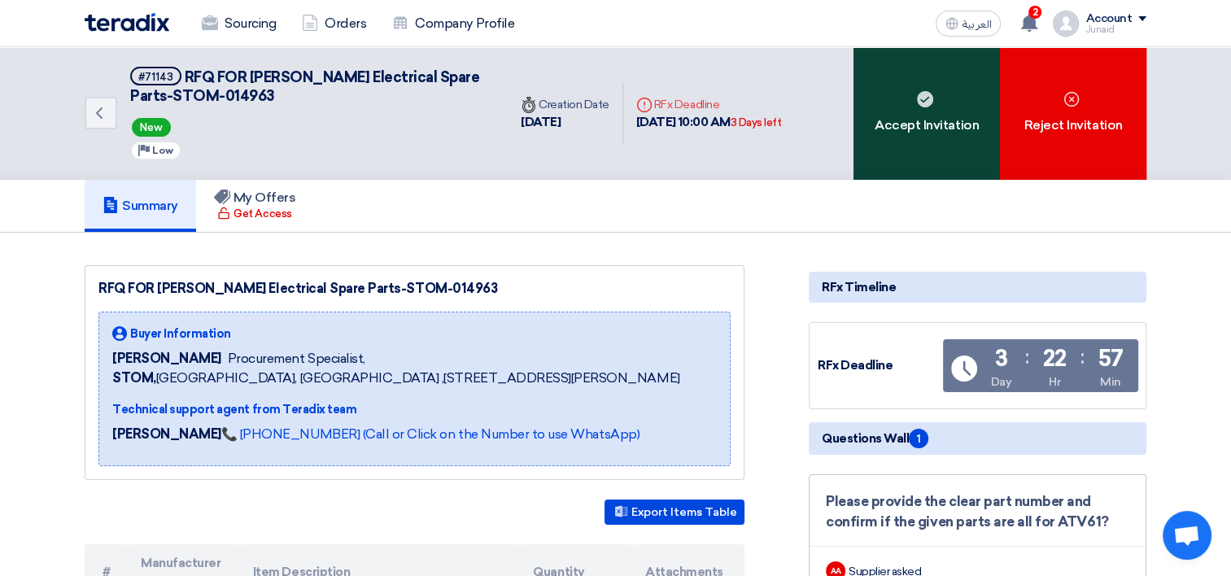
click at [900, 123] on div "Accept Invitation" at bounding box center [926, 113] width 146 height 133
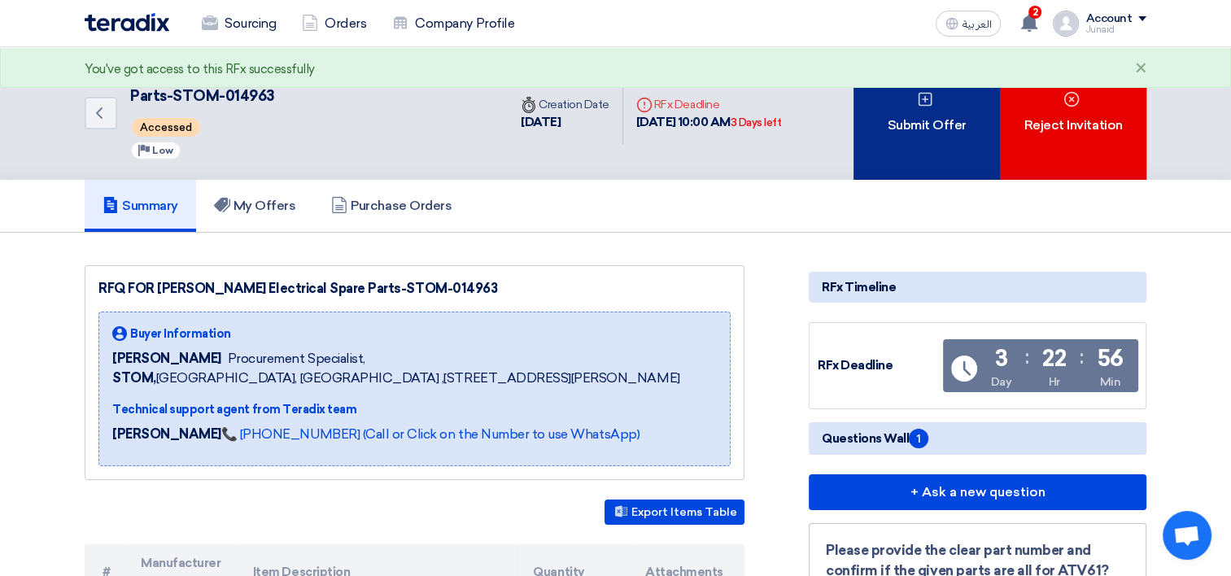
click at [902, 93] on div "Submit Offer" at bounding box center [926, 113] width 146 height 133
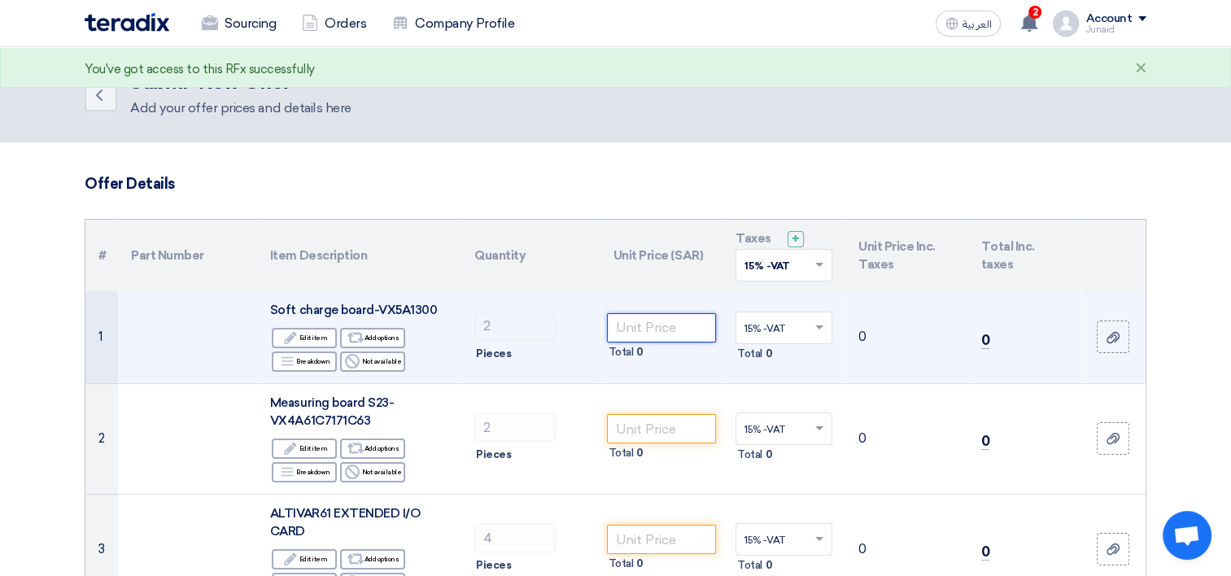
click at [669, 329] on input "number" at bounding box center [662, 327] width 110 height 29
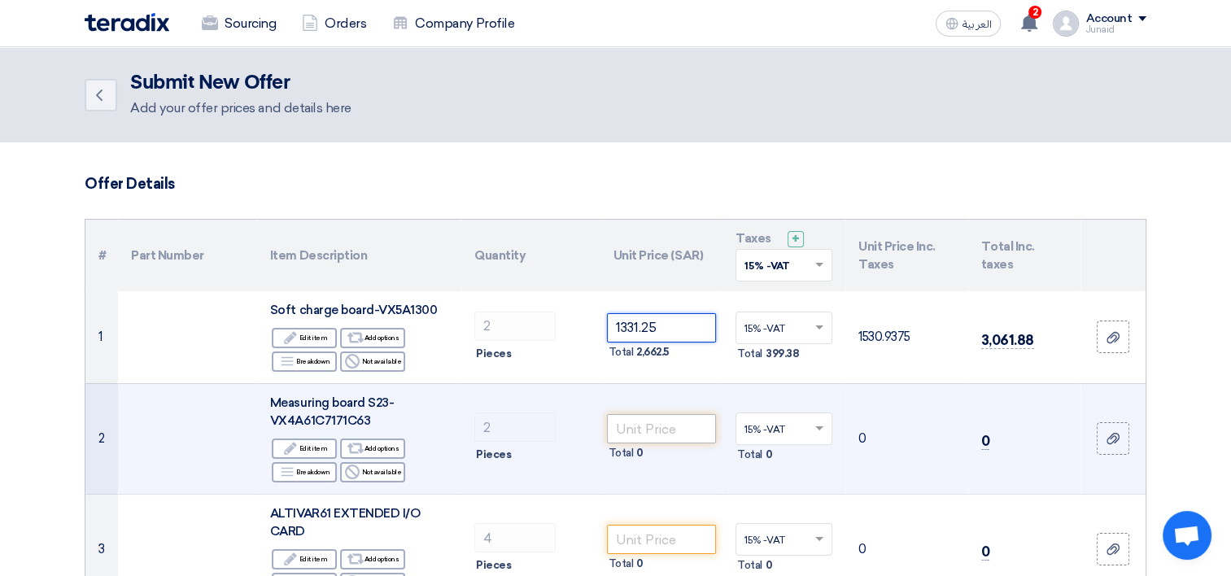
type input "1331.25"
click at [673, 425] on input "number" at bounding box center [662, 428] width 110 height 29
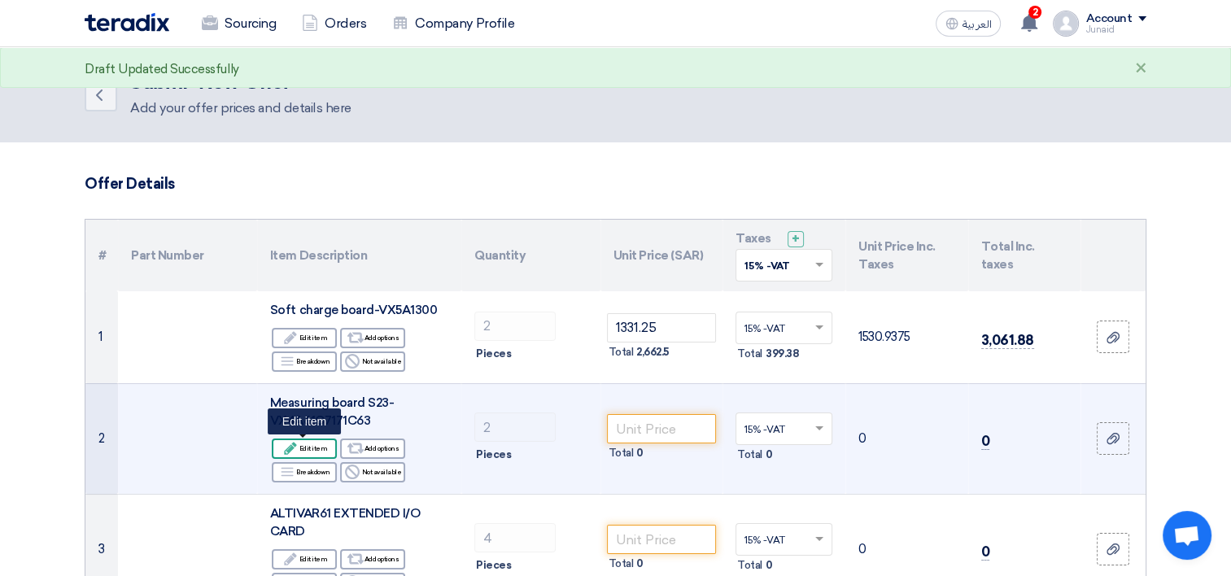
click at [319, 448] on div "Edit Edit item" at bounding box center [304, 448] width 65 height 20
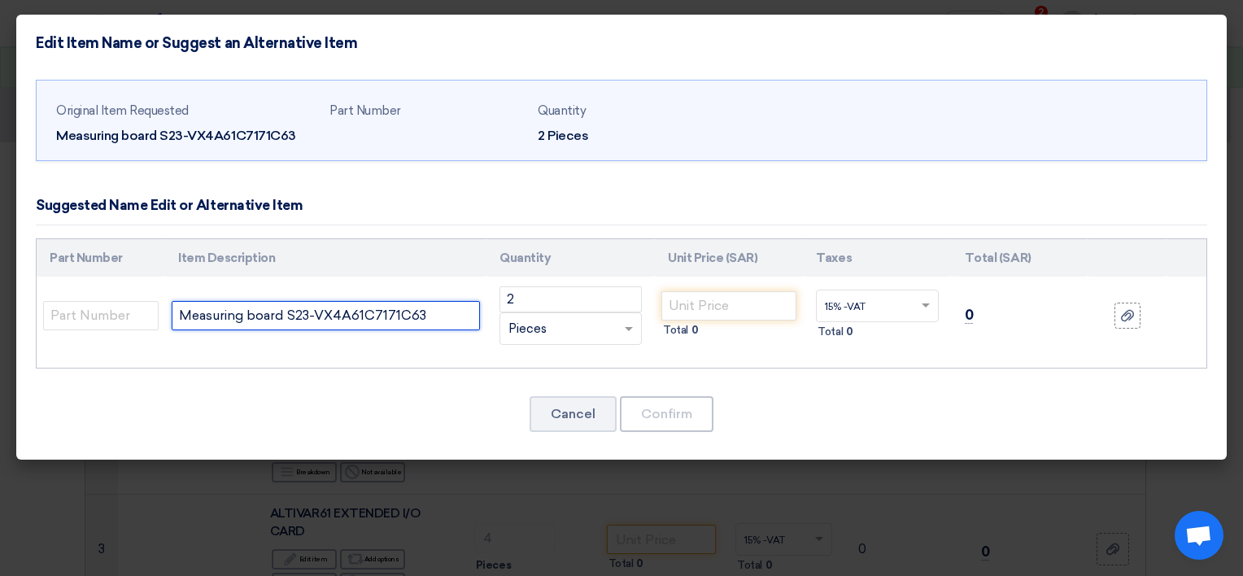
click at [309, 314] on input "Measuring board S23-VX4A61C7171C63" at bounding box center [326, 315] width 308 height 29
type input "Measuring board MB23-VX4A61C7171C63"
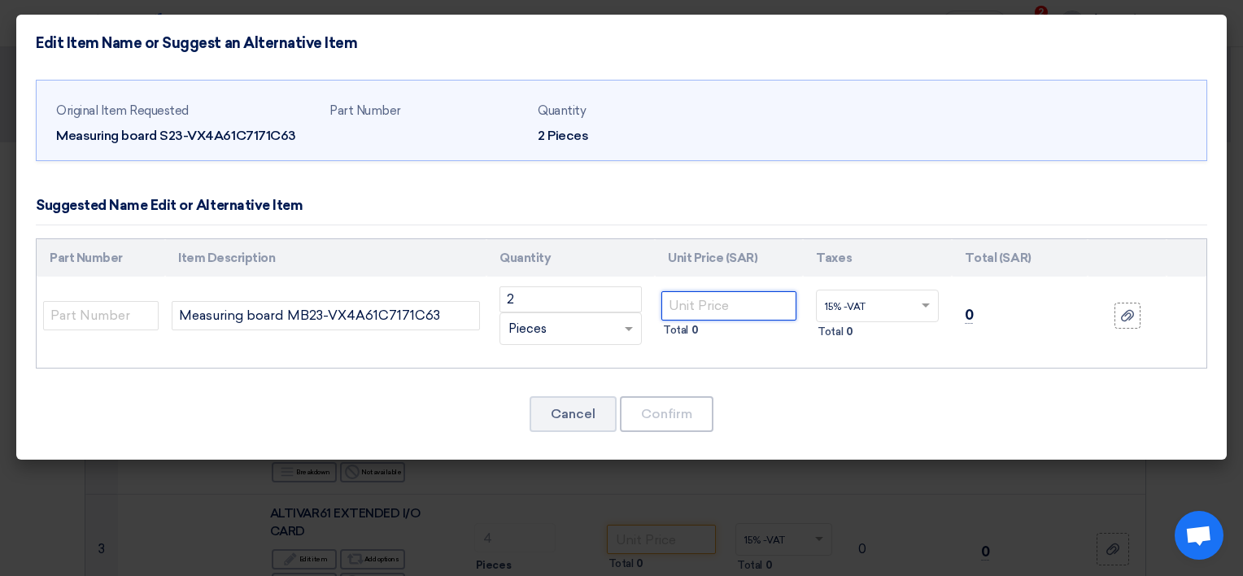
click at [715, 306] on input "number" at bounding box center [728, 305] width 135 height 29
type input "30437.50"
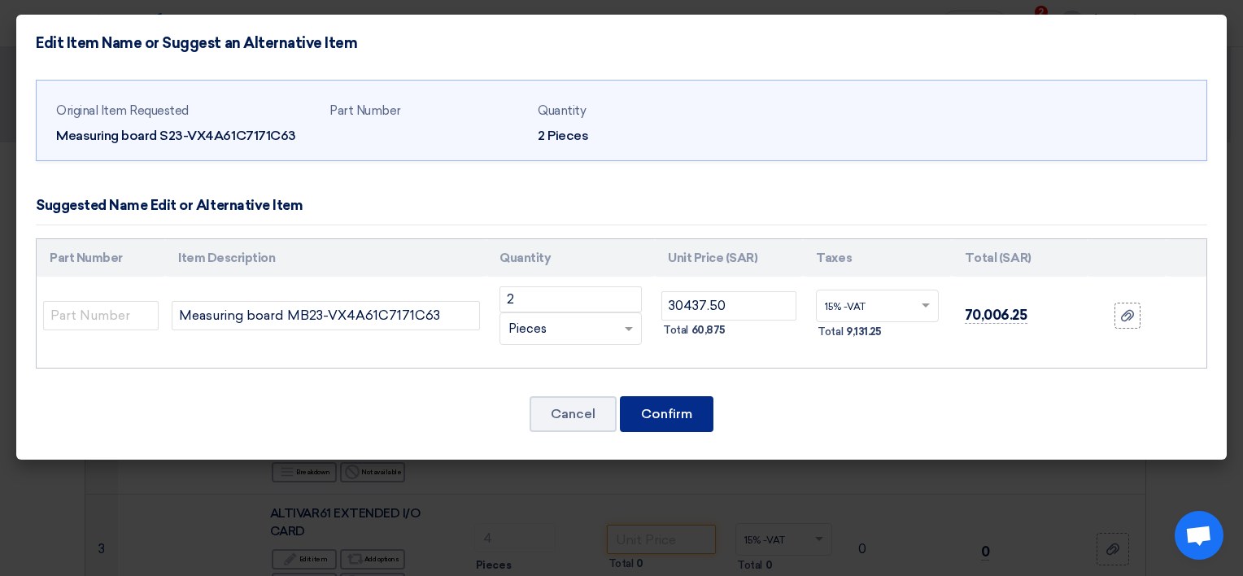
click at [654, 410] on button "Confirm" at bounding box center [667, 414] width 94 height 36
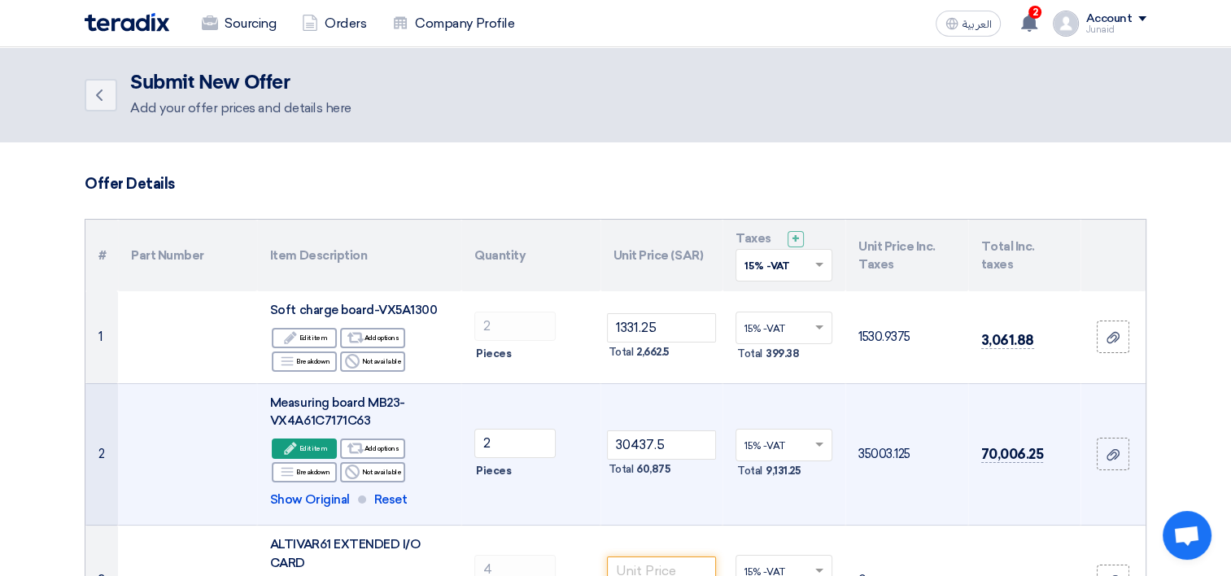
scroll to position [81, 0]
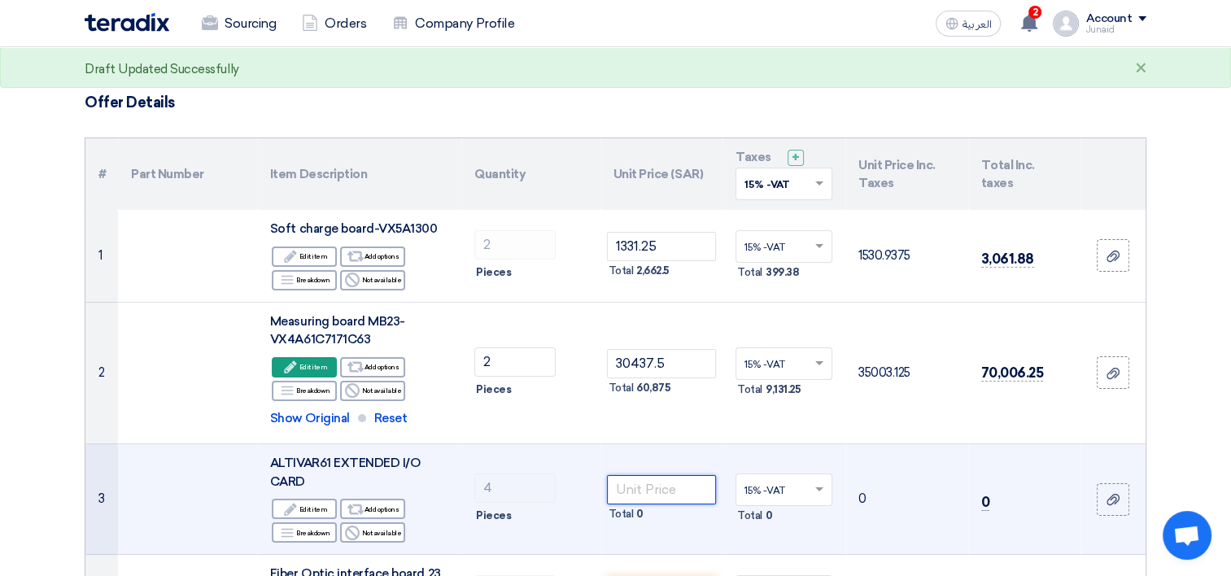
click at [686, 490] on input "number" at bounding box center [662, 489] width 110 height 29
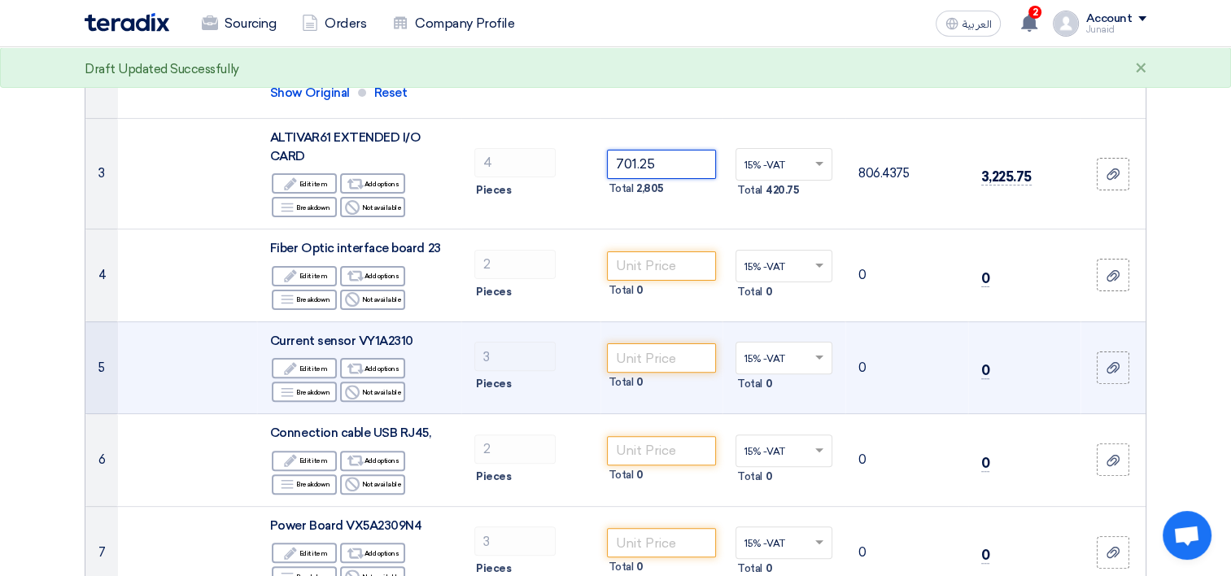
scroll to position [488, 0]
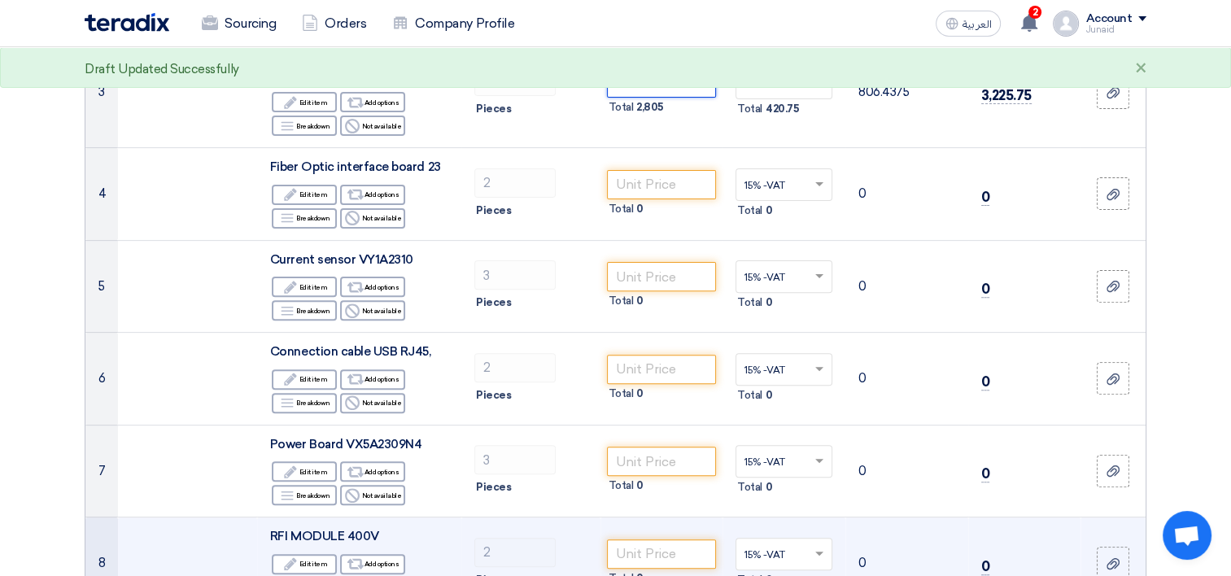
type input "701.25"
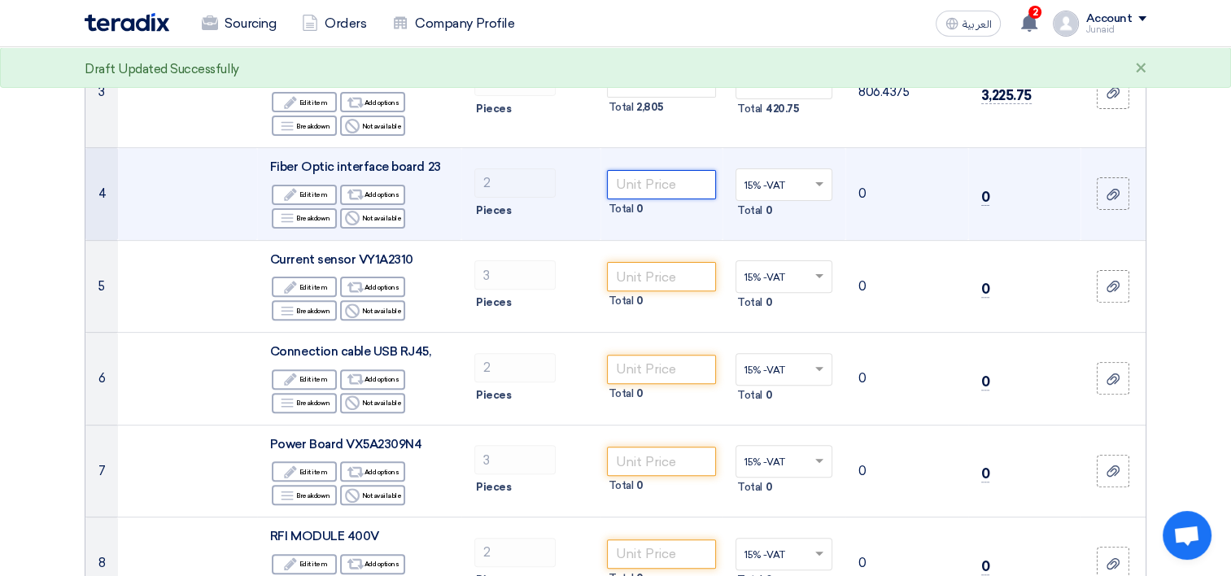
click at [664, 185] on input "number" at bounding box center [662, 184] width 110 height 29
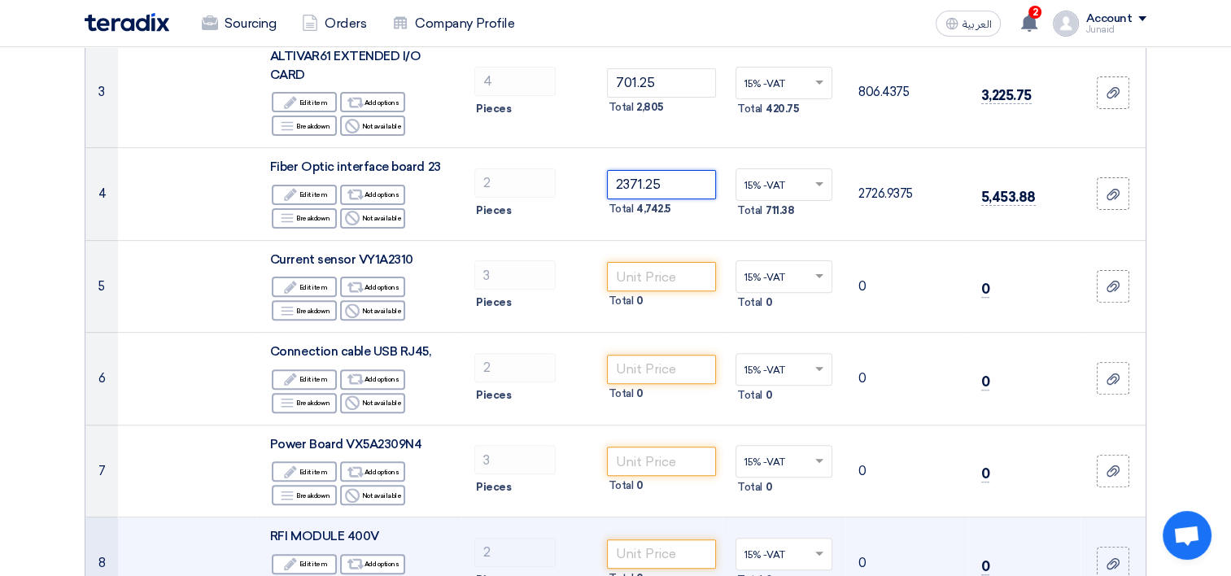
type input "2371.25"
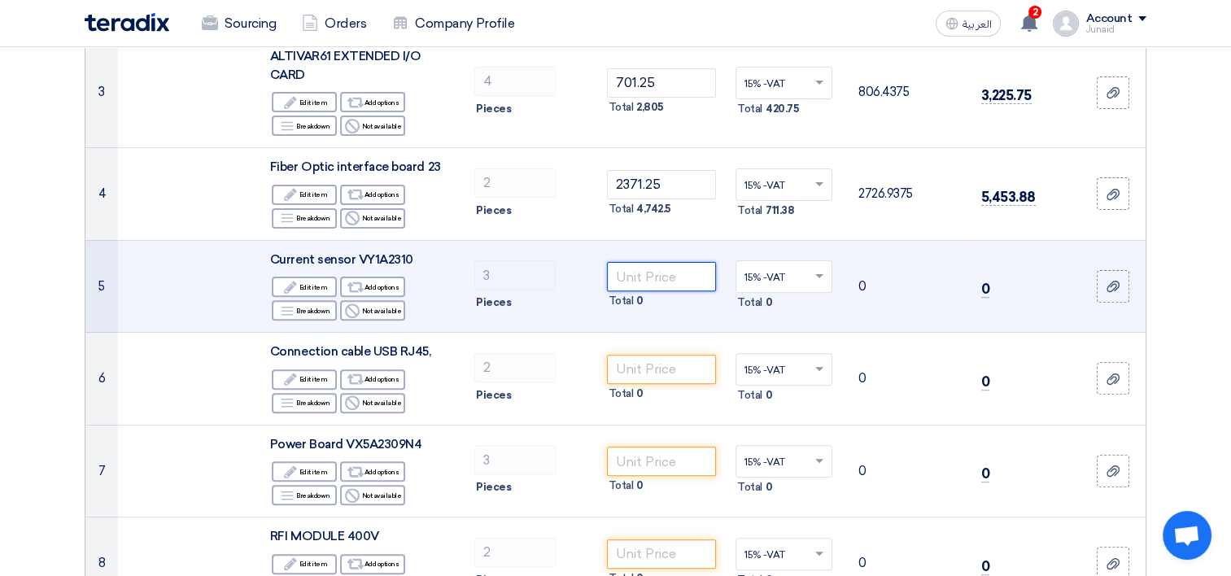
click at [654, 263] on input "number" at bounding box center [662, 276] width 110 height 29
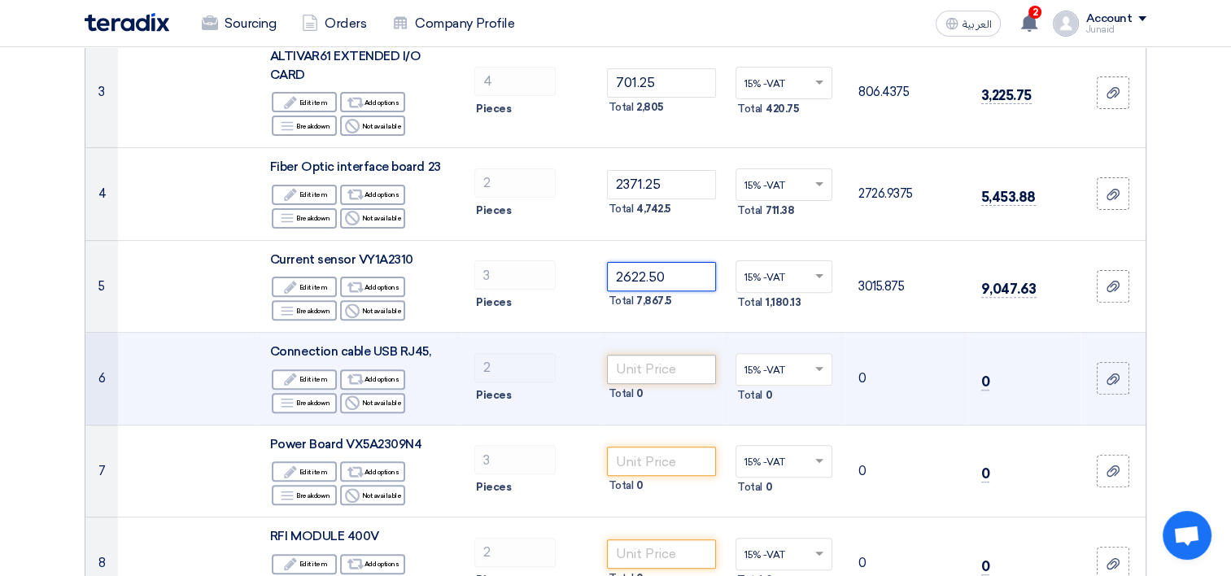
type input "2622.50"
click at [658, 358] on input "number" at bounding box center [662, 369] width 110 height 29
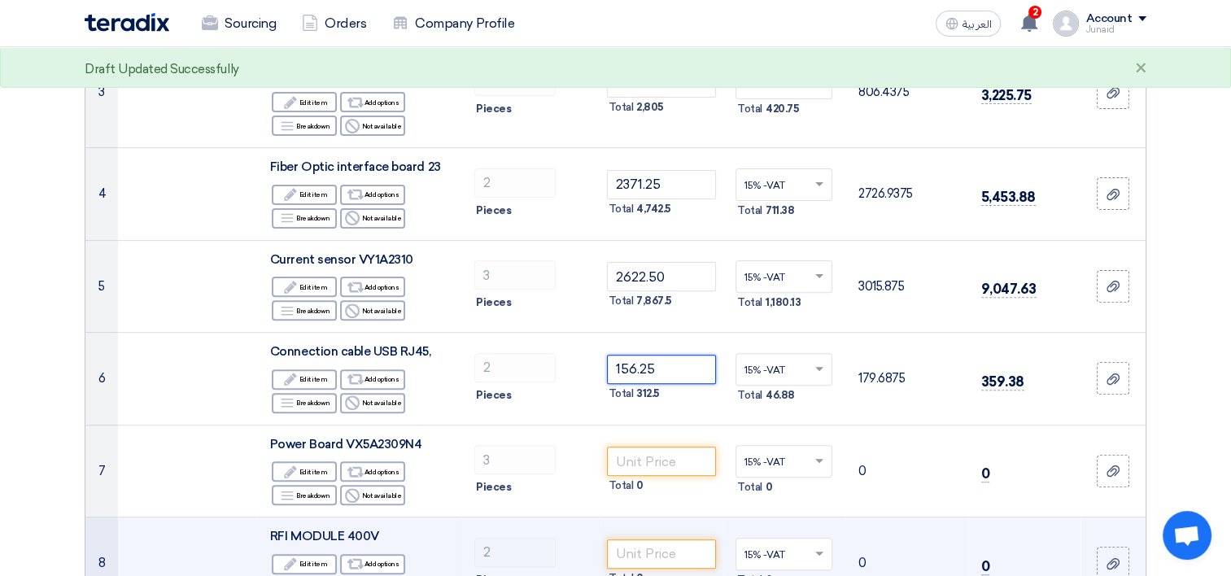
type input "156.25"
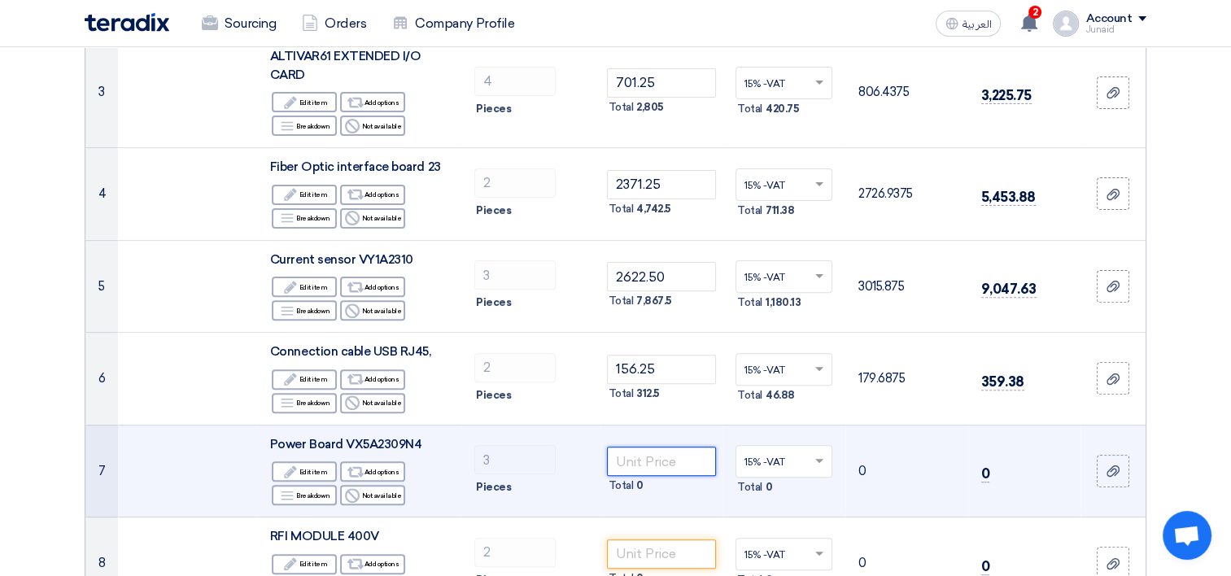
click at [686, 460] on input "number" at bounding box center [662, 461] width 110 height 29
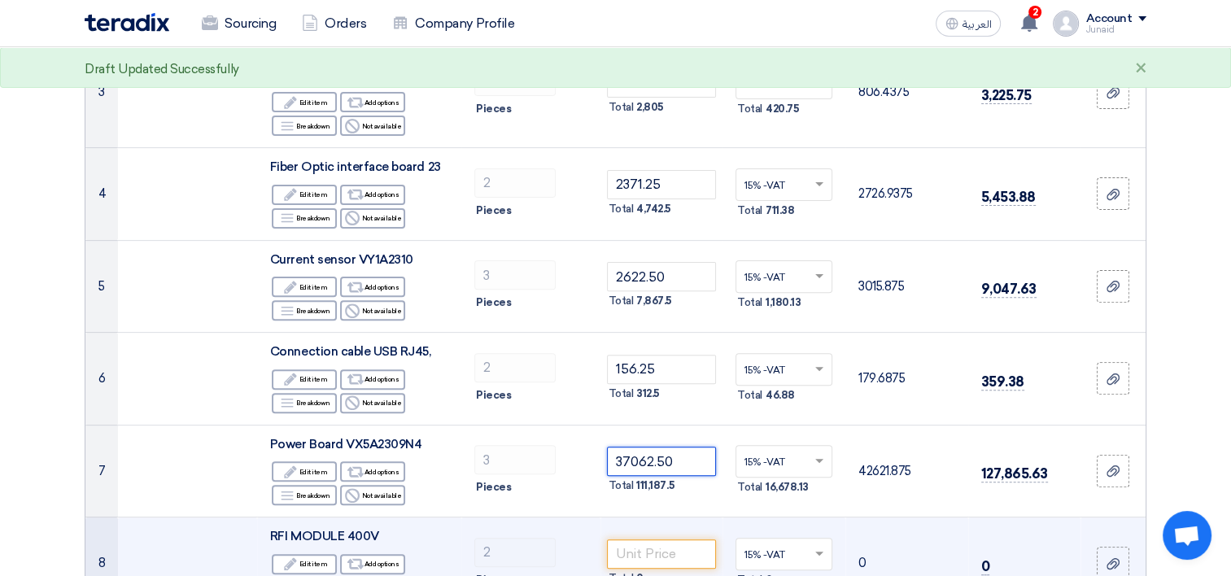
type input "37062.50"
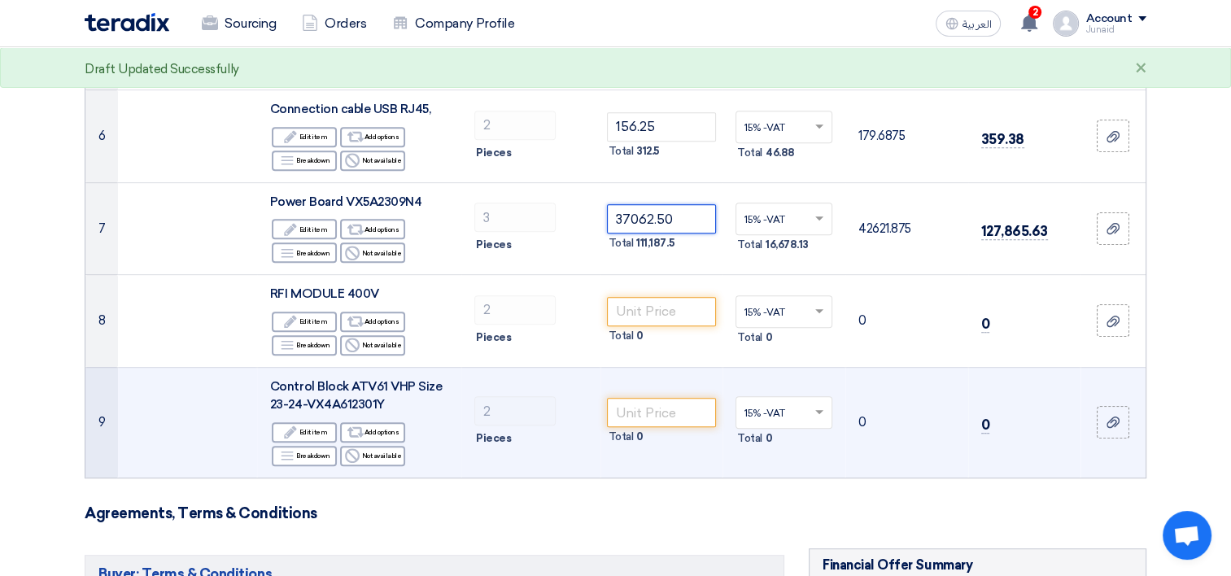
scroll to position [732, 0]
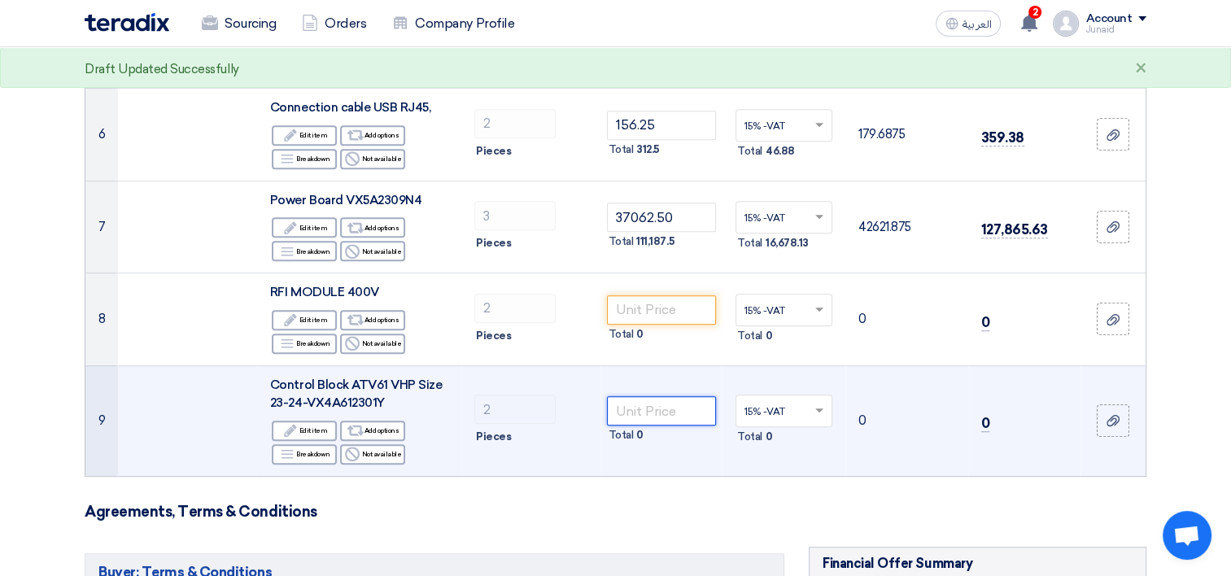
click at [655, 413] on input "number" at bounding box center [662, 410] width 110 height 29
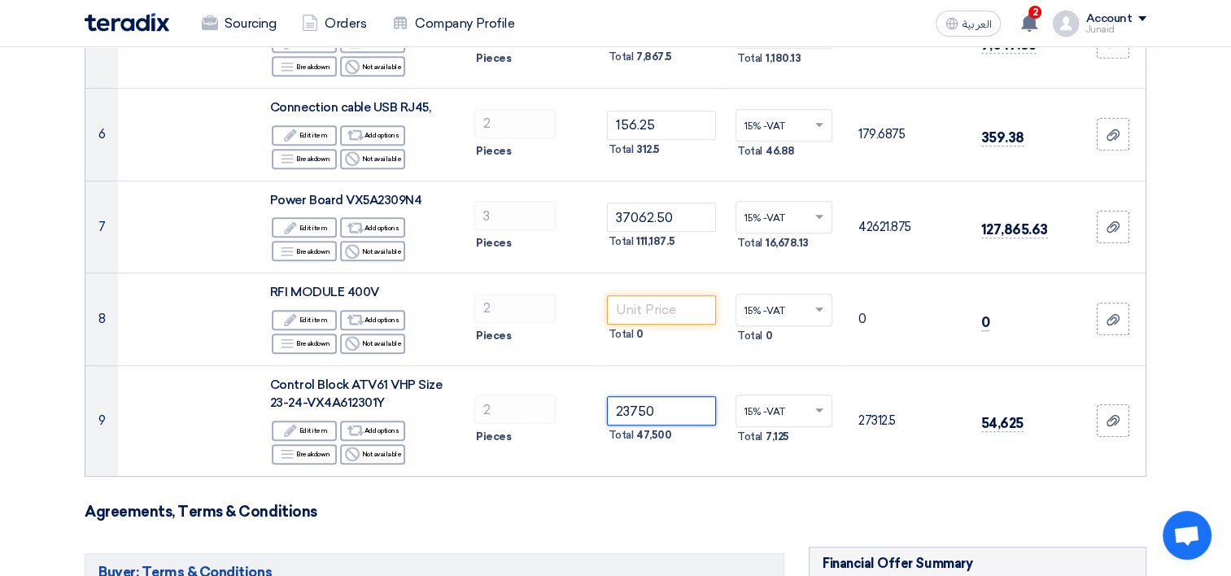
type input "23750"
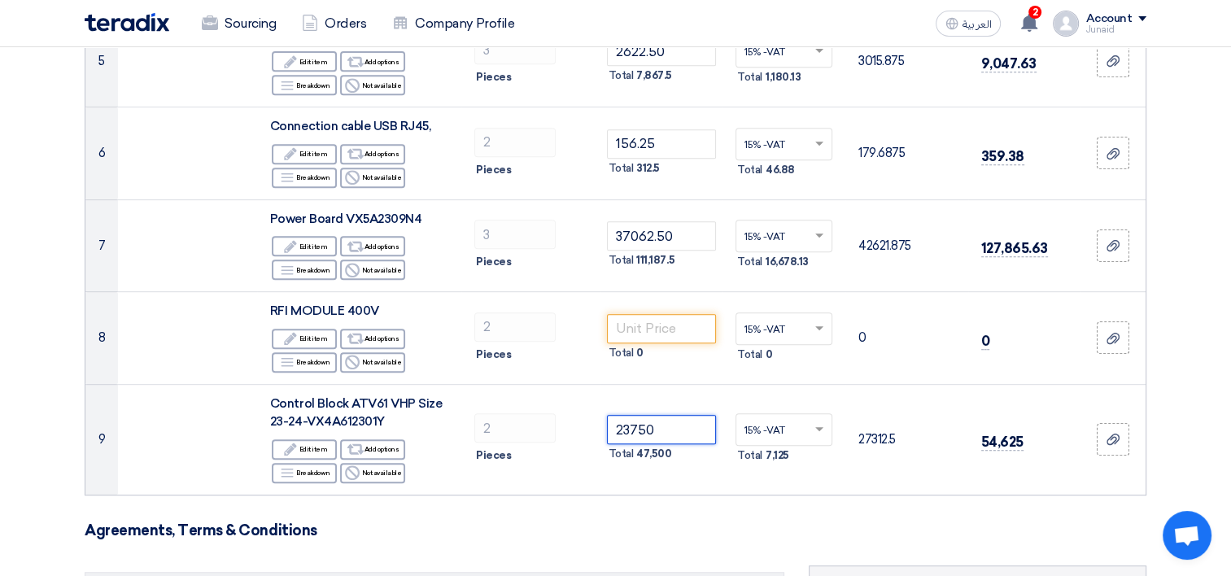
scroll to position [813, 0]
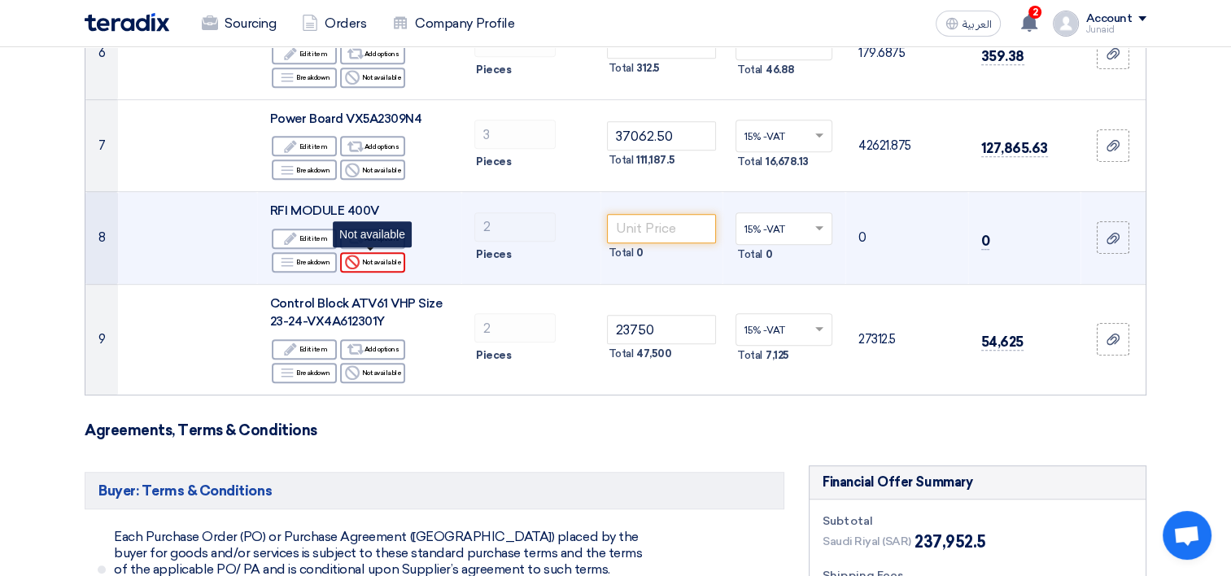
click at [382, 258] on div "Reject Not available" at bounding box center [372, 262] width 65 height 20
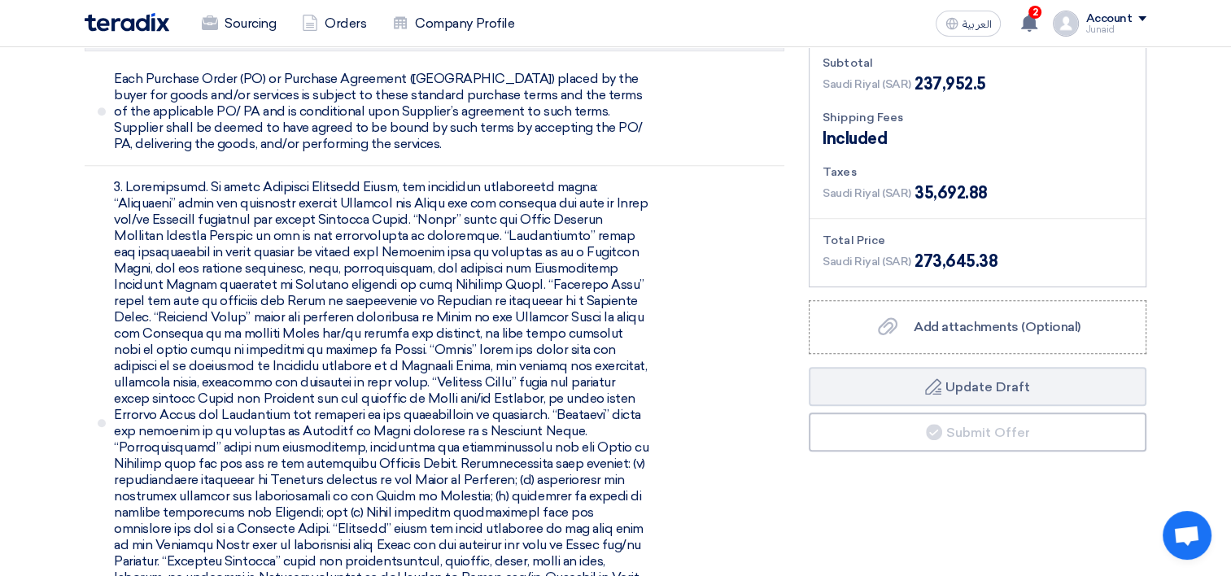
scroll to position [1301, 0]
click at [936, 339] on label "Add attachments (Optional) Add attachments (Optional)" at bounding box center [977, 328] width 338 height 54
click at [0, 0] on input "Add attachments (Optional) Add attachments (Optional)" at bounding box center [0, 0] width 0 height 0
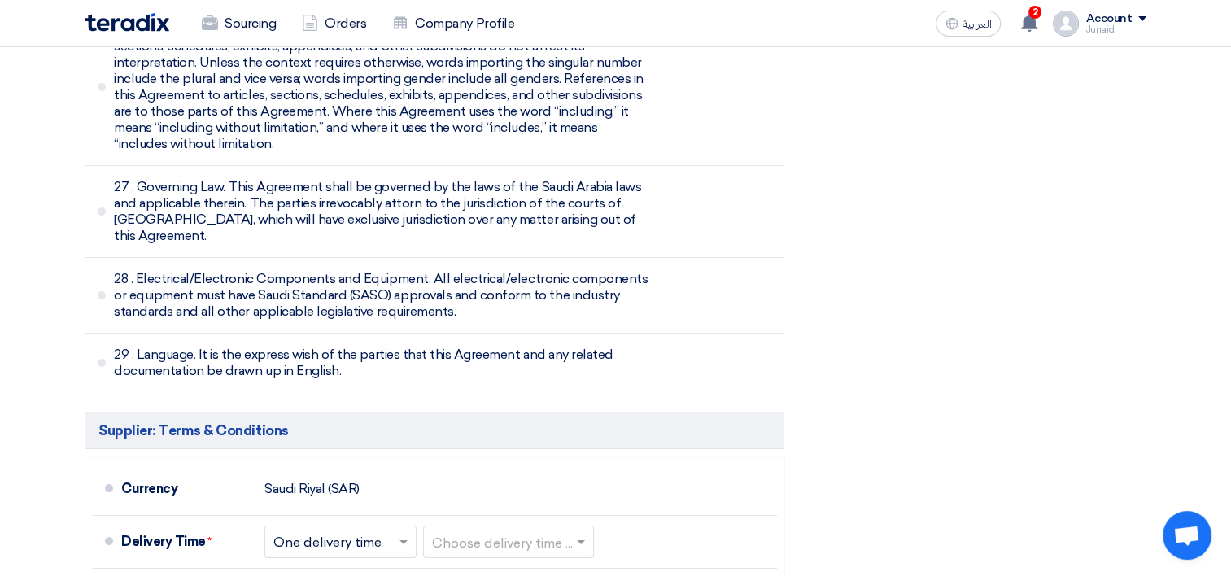
scroll to position [6507, 0]
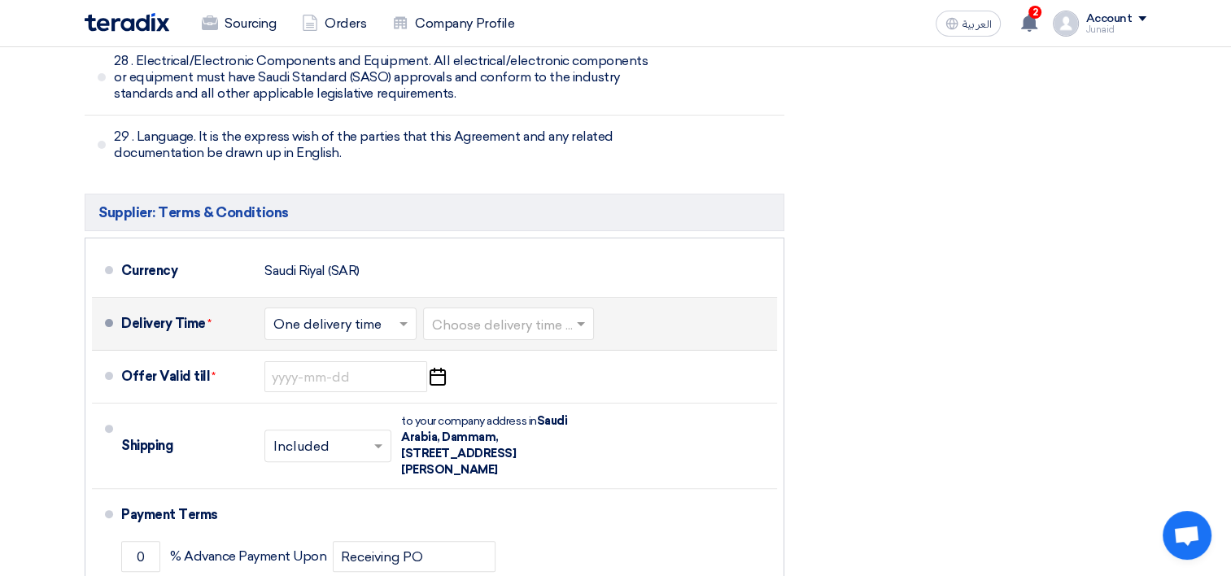
click at [329, 314] on input "text" at bounding box center [341, 326] width 136 height 24
click at [335, 381] on span "One delivery time" at bounding box center [329, 388] width 112 height 15
click at [521, 314] on input "text" at bounding box center [509, 326] width 155 height 24
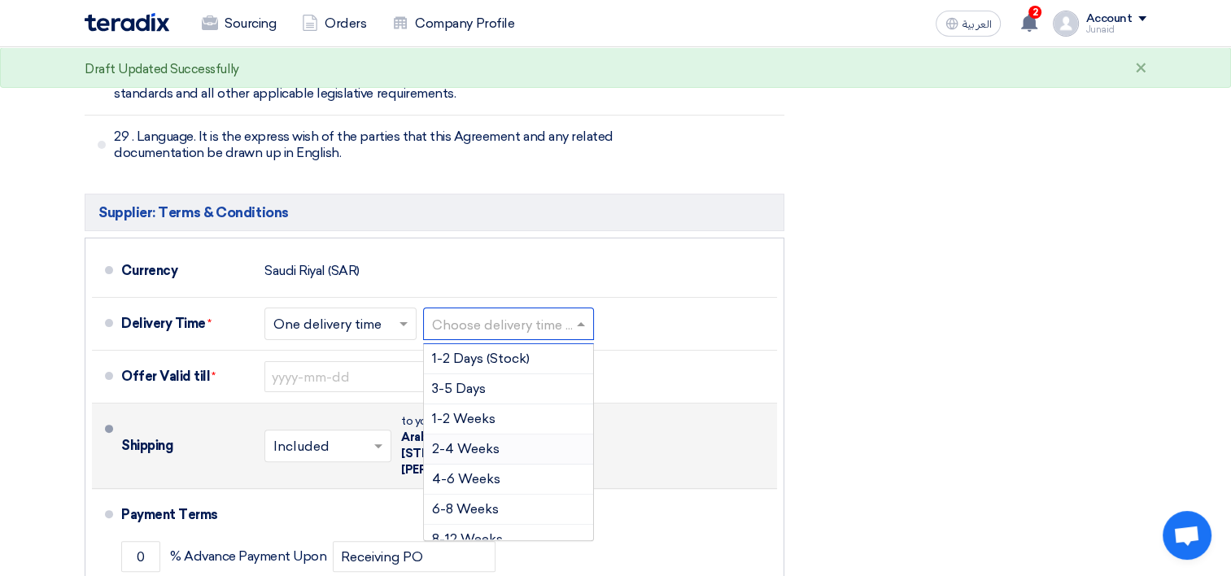
click at [489, 441] on span "2-4 Weeks" at bounding box center [466, 448] width 68 height 15
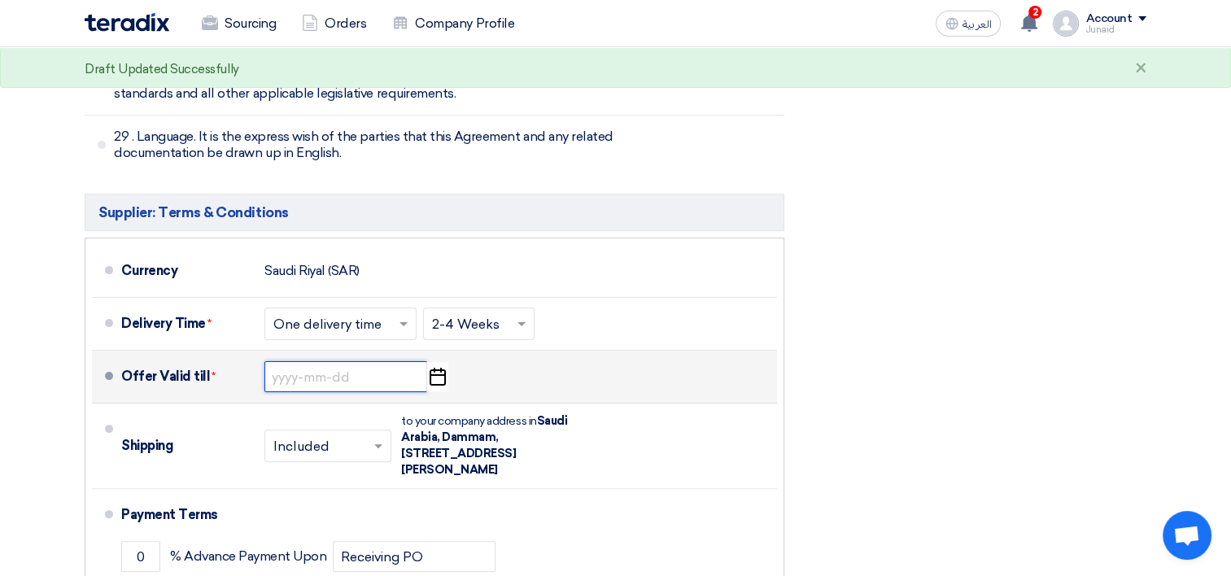
click at [307, 361] on input at bounding box center [345, 376] width 163 height 31
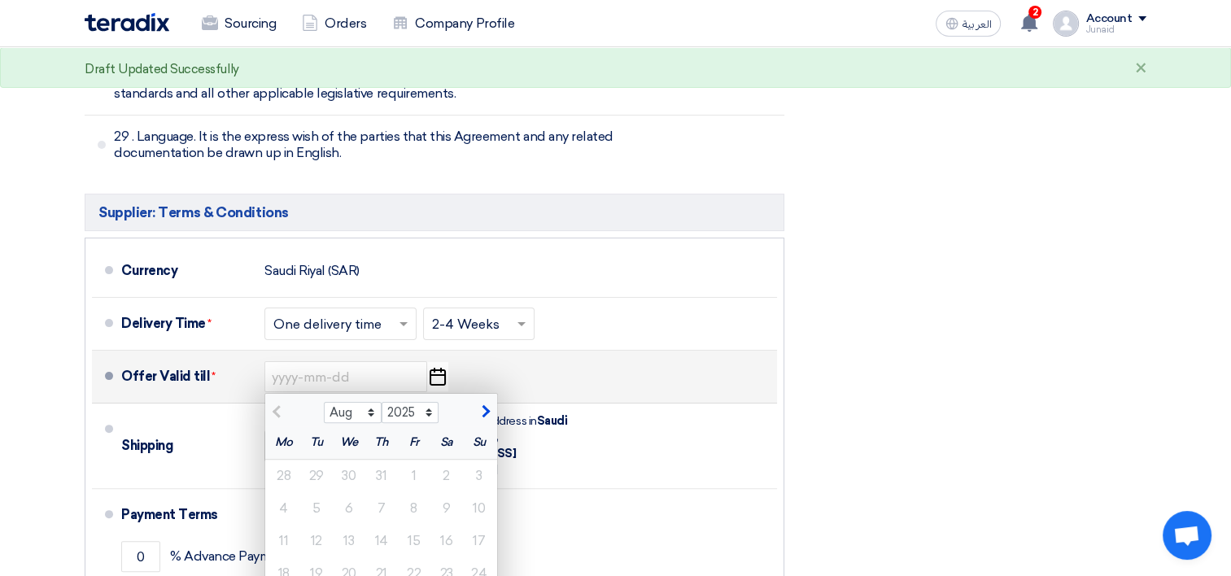
type input "8/29/2025"
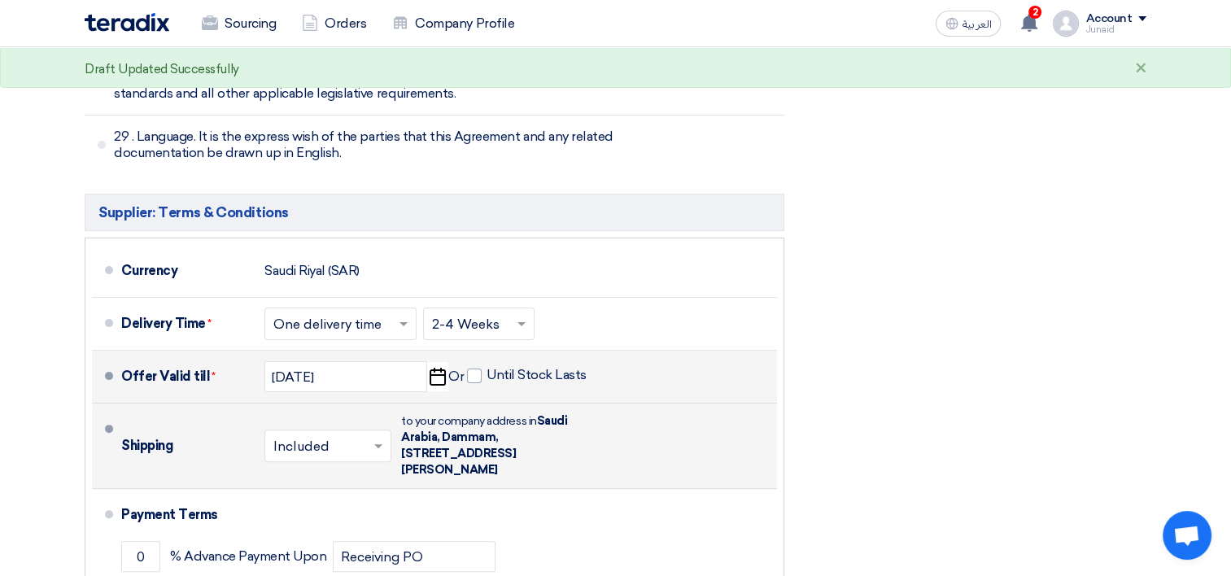
click at [347, 436] on input "text" at bounding box center [328, 448] width 111 height 24
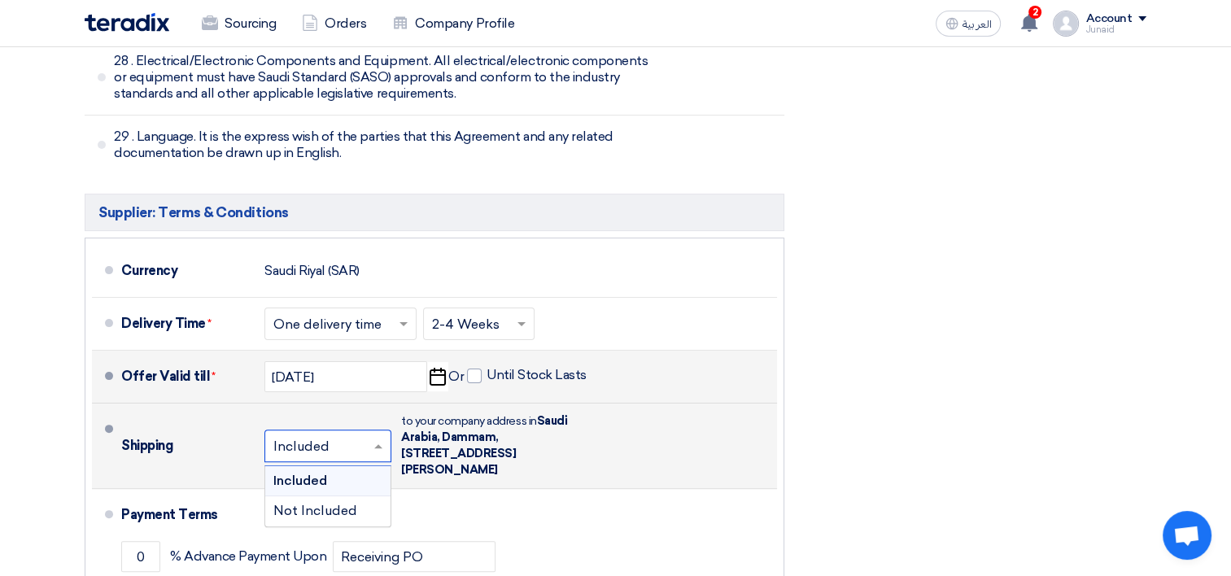
click at [312, 473] on span "Included" at bounding box center [300, 480] width 54 height 15
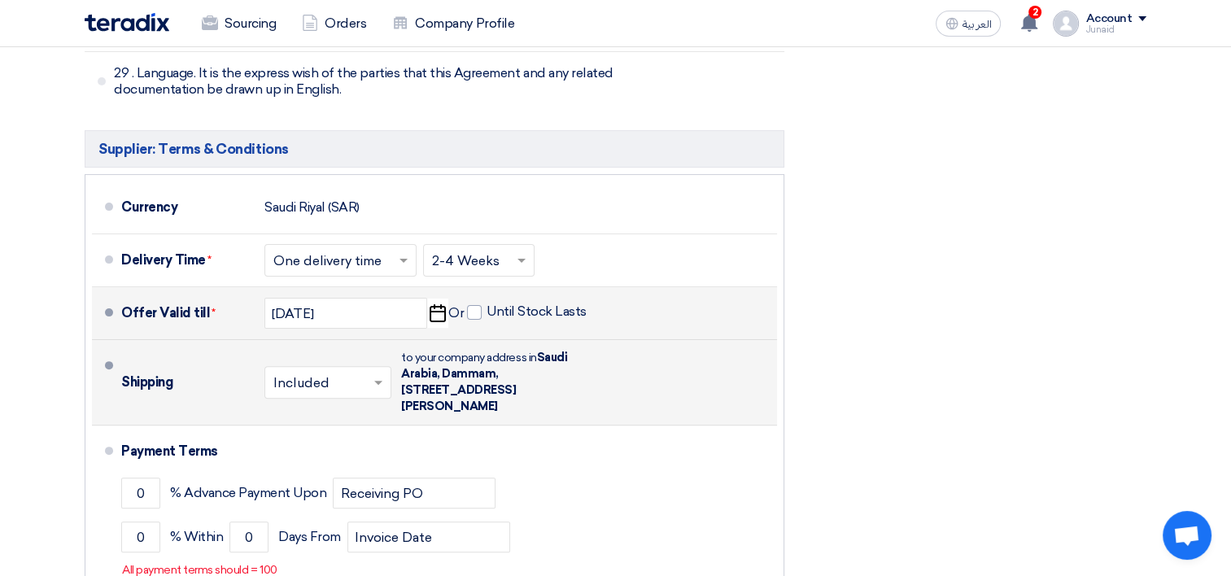
scroll to position [6669, 0]
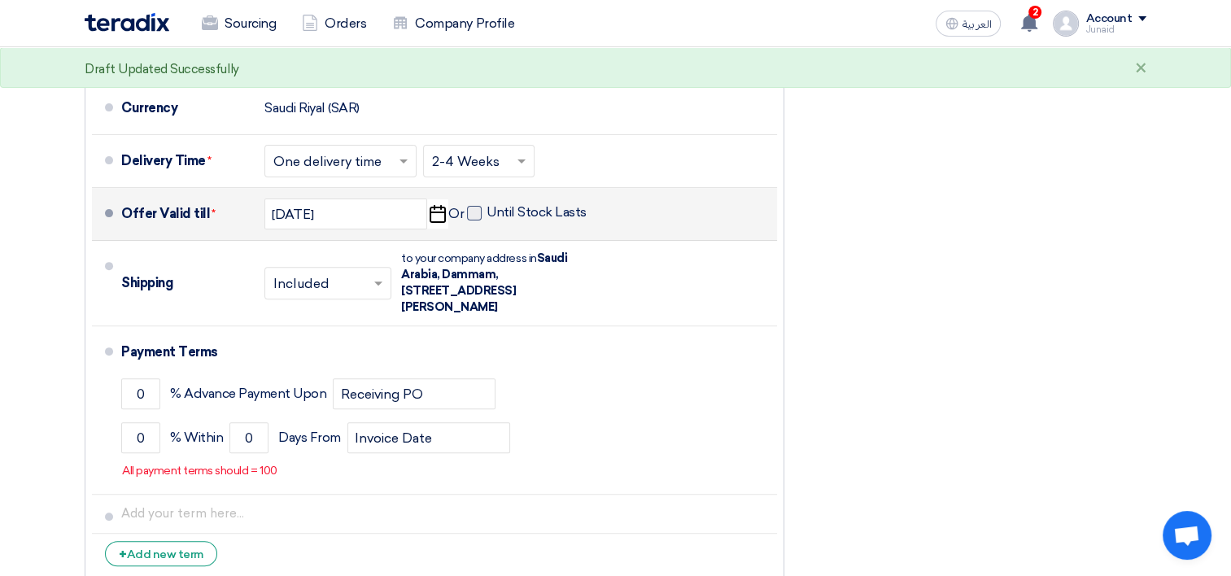
click at [467, 206] on span at bounding box center [474, 213] width 15 height 15
click at [486, 204] on input "Until Stock Lasts" at bounding box center [537, 219] width 103 height 31
checkbox input "true"
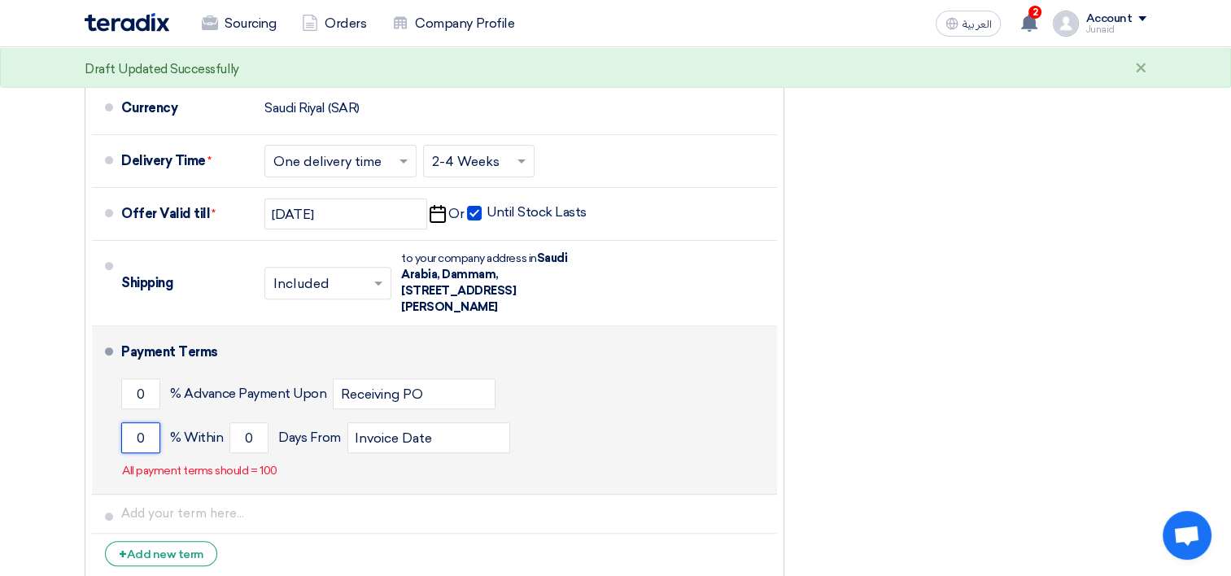
click at [138, 422] on input "0" at bounding box center [140, 437] width 39 height 31
type input "100"
click at [269, 416] on div "100 % Within 0 Days From Invoice Date" at bounding box center [445, 438] width 649 height 44
click at [261, 422] on input "0" at bounding box center [248, 437] width 39 height 31
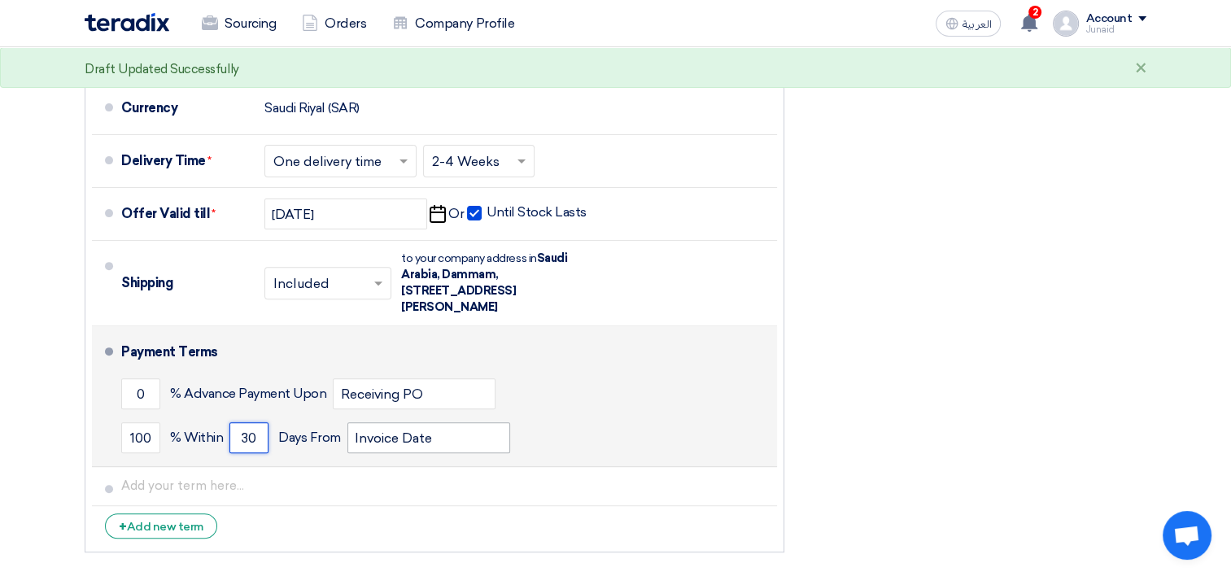
type input "30"
click at [386, 422] on input "Invoice Date" at bounding box center [428, 437] width 163 height 31
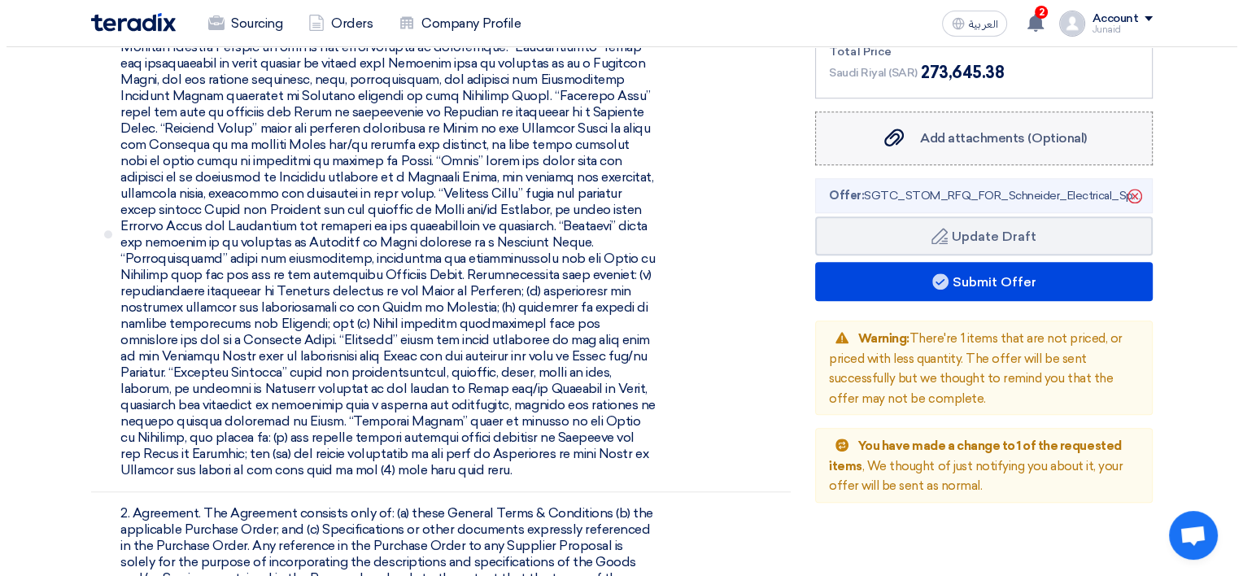
scroll to position [1518, 0]
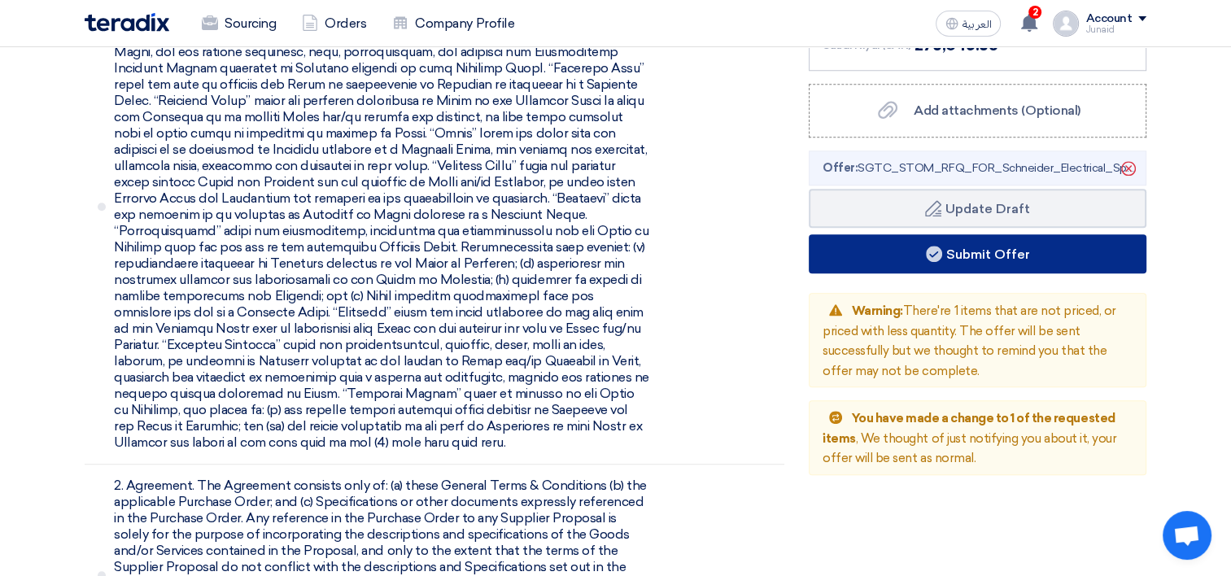
click at [953, 253] on button "Submit Offer" at bounding box center [977, 253] width 338 height 39
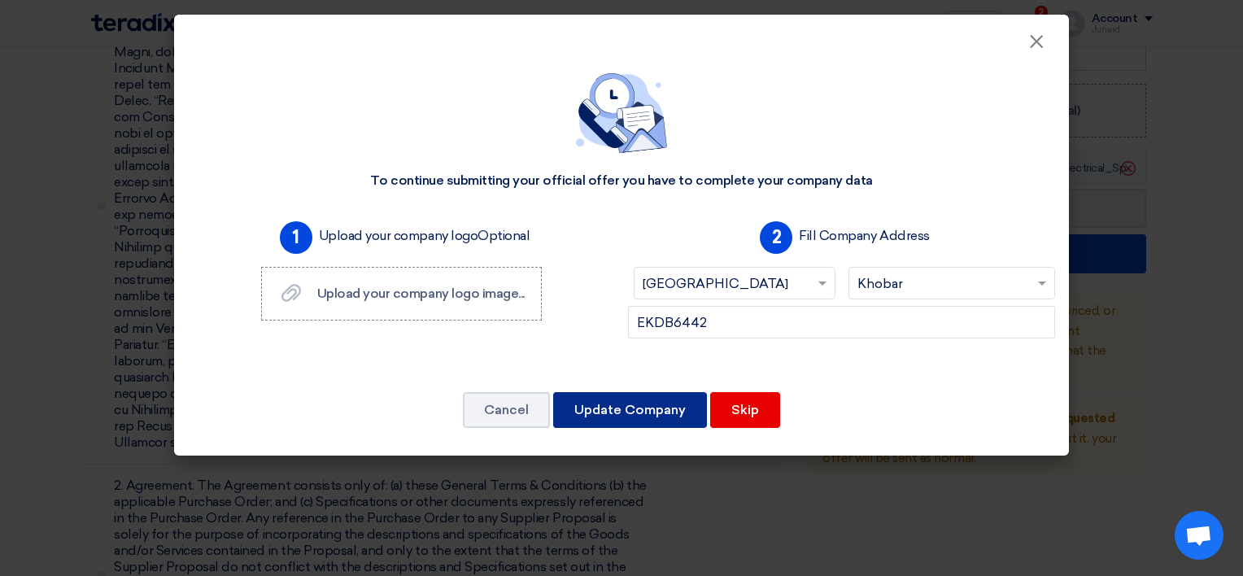
click at [664, 420] on button "Update Company" at bounding box center [630, 410] width 154 height 36
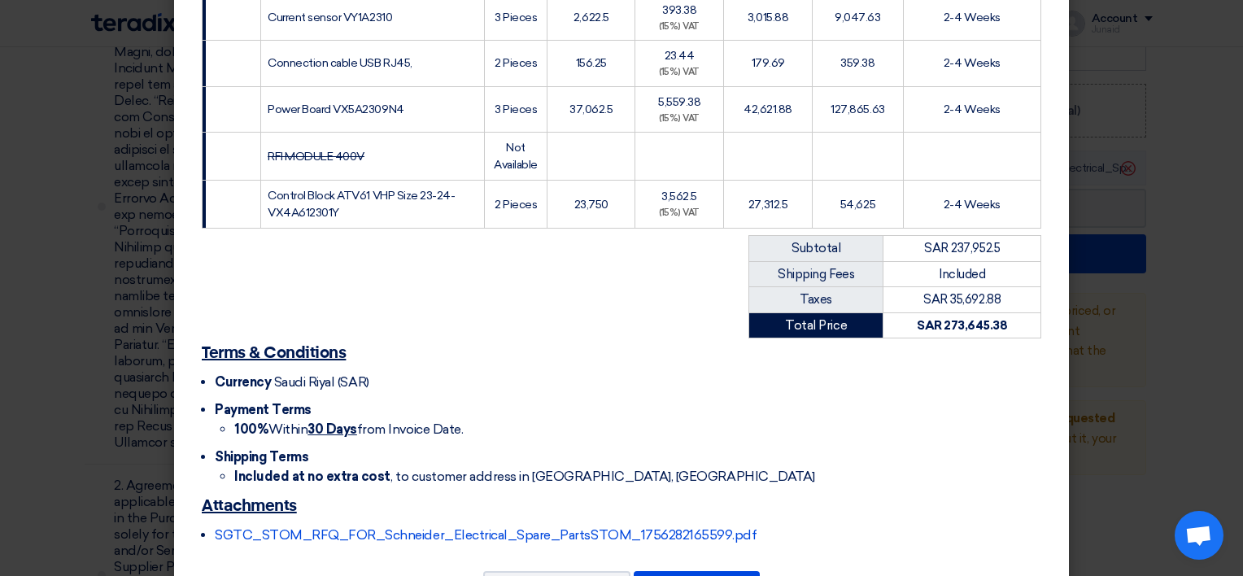
scroll to position [557, 0]
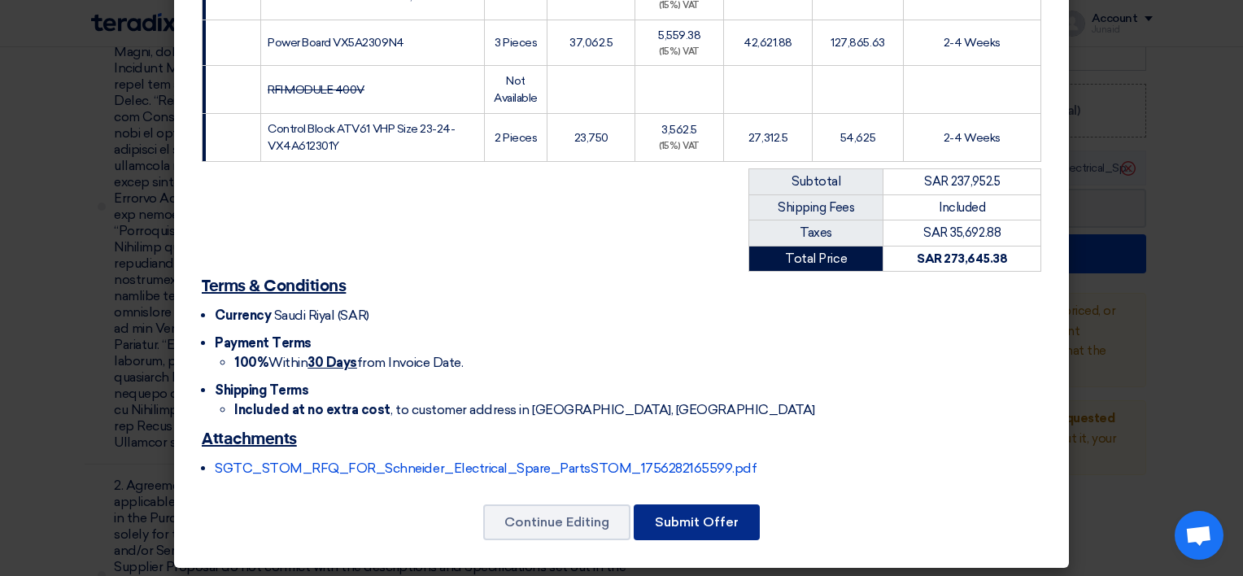
click at [688, 522] on button "Submit Offer" at bounding box center [697, 522] width 126 height 36
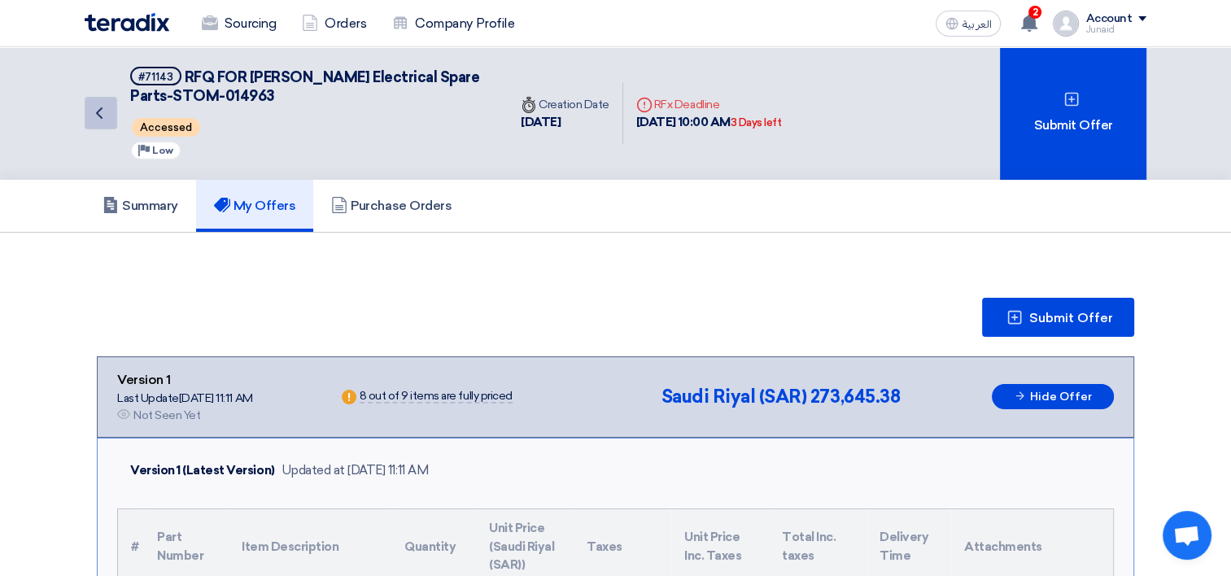
click at [98, 109] on icon "Back" at bounding box center [99, 113] width 20 height 20
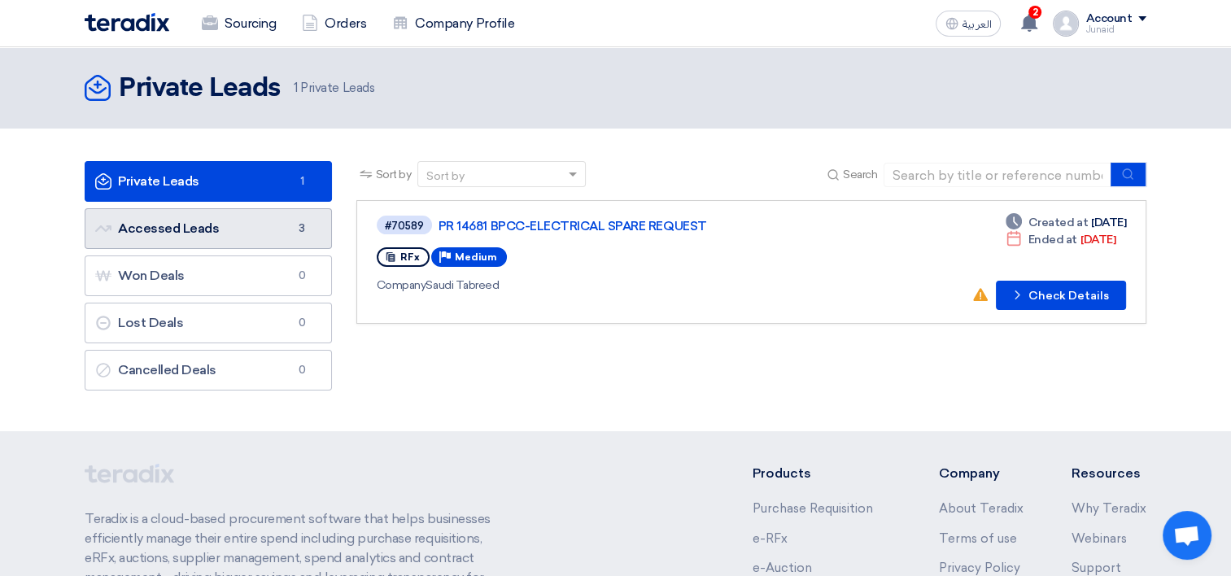
click at [202, 237] on link "Accessed Leads Accessed Leads 3" at bounding box center [208, 228] width 247 height 41
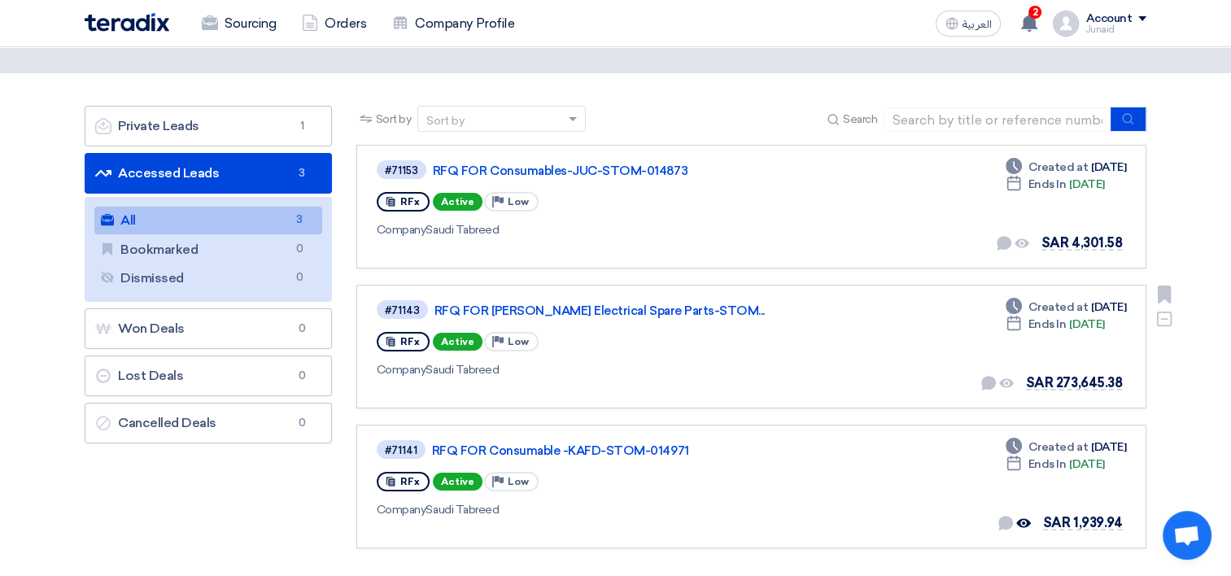
scroll to position [81, 0]
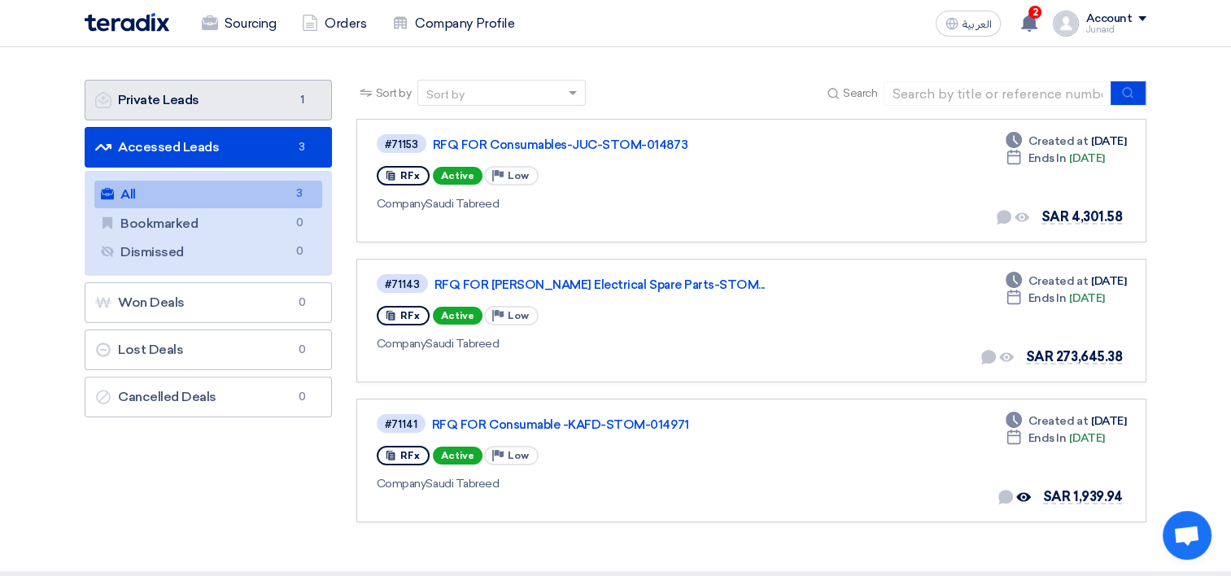
click at [224, 105] on link "Private Leads Private Leads 1" at bounding box center [208, 100] width 247 height 41
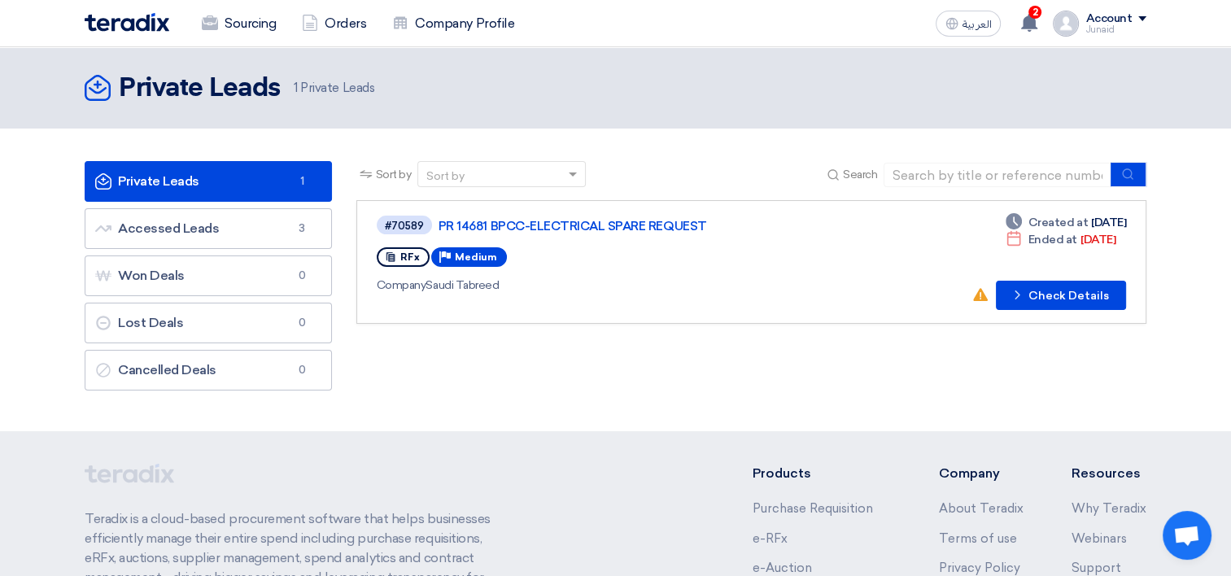
click at [1106, 20] on div "Account" at bounding box center [1108, 19] width 46 height 14
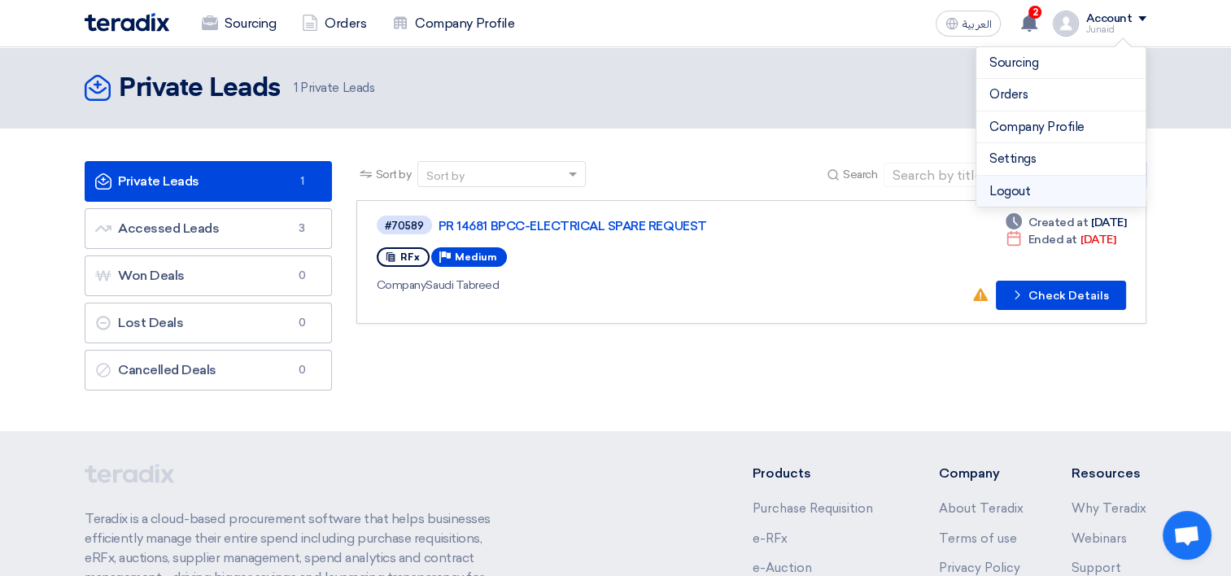
click at [1024, 185] on li "Logout" at bounding box center [1060, 192] width 169 height 32
